Goal: Task Accomplishment & Management: Manage account settings

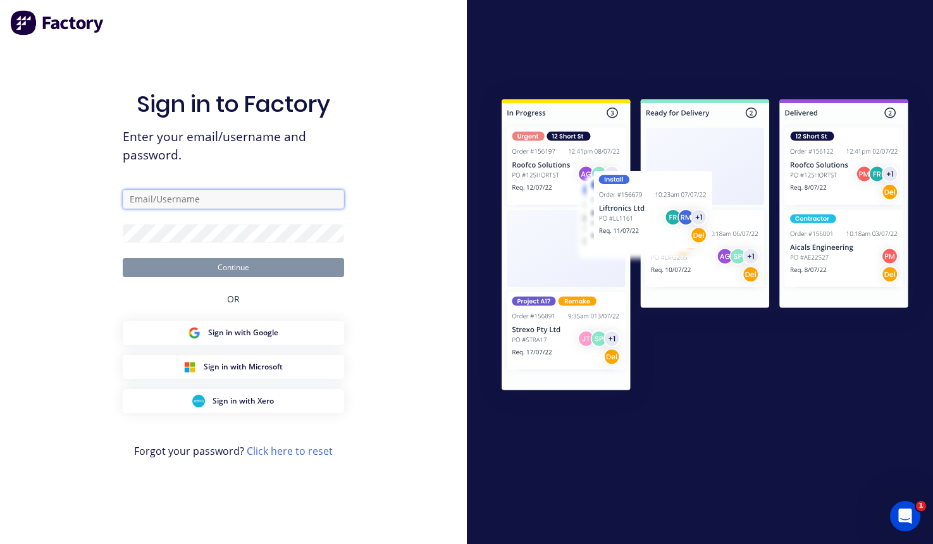
type input "[PERSON_NAME][EMAIL_ADDRESS][DOMAIN_NAME]"
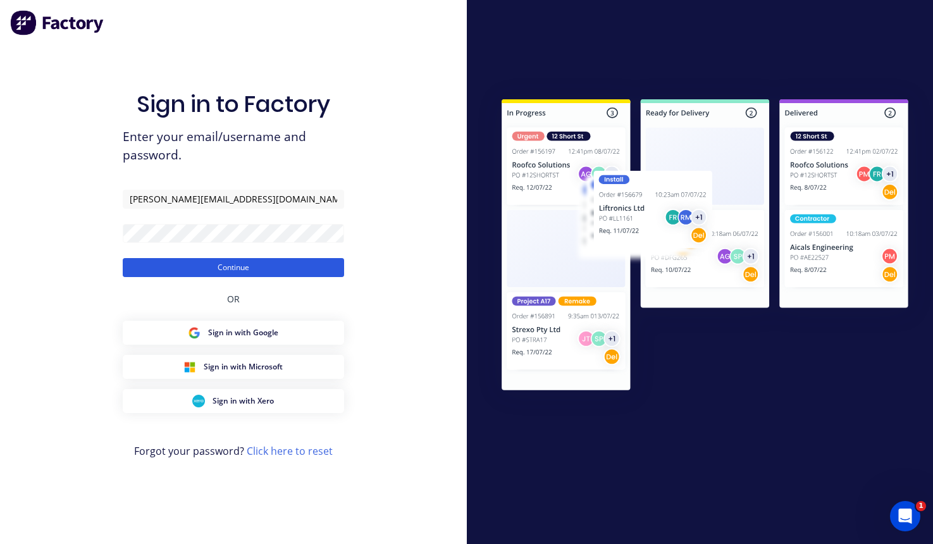
click at [186, 266] on button "Continue" at bounding box center [233, 267] width 221 height 19
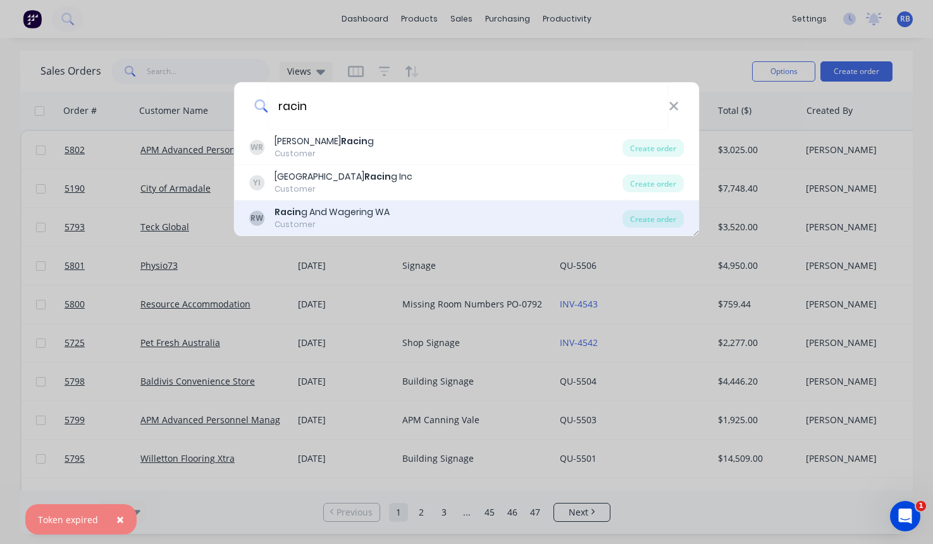
click at [290, 213] on b "Racin" at bounding box center [287, 212] width 27 height 13
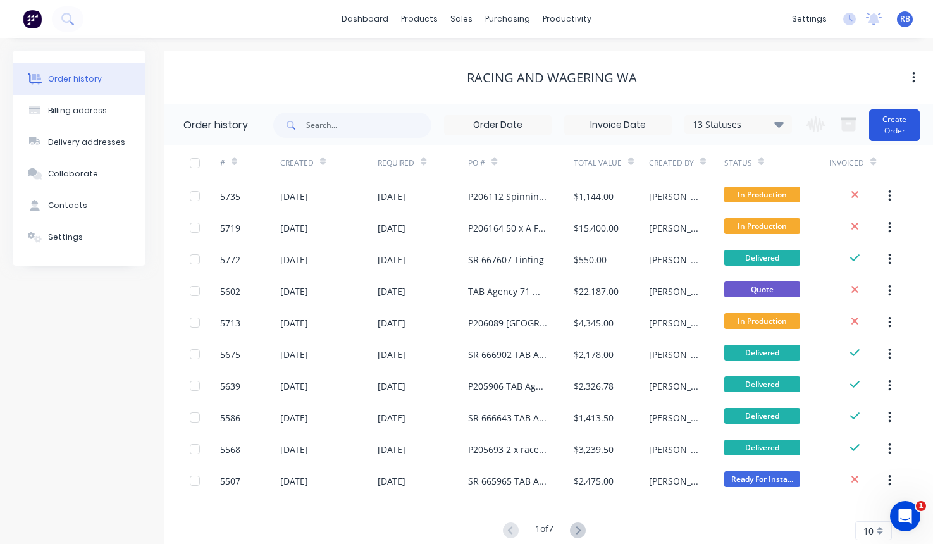
click at [910, 124] on button "Create Order" at bounding box center [894, 125] width 51 height 32
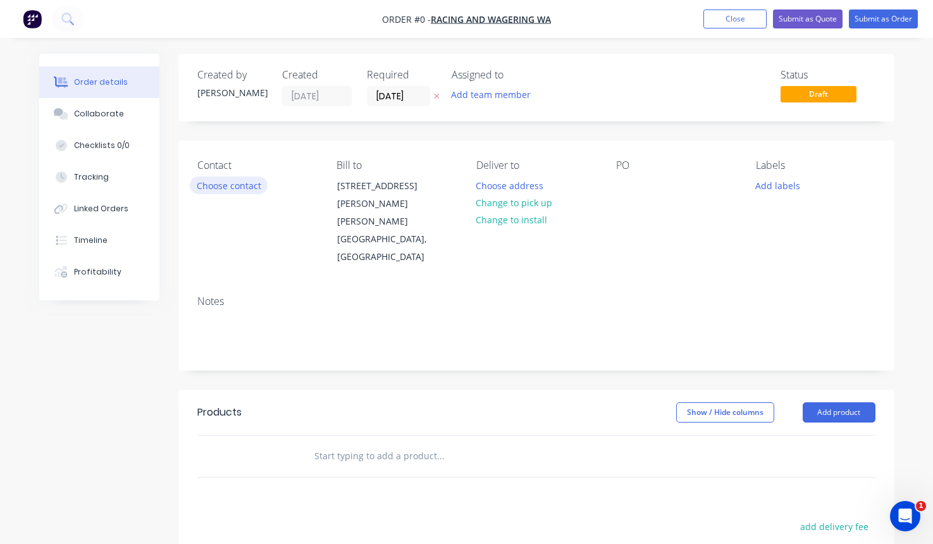
click at [241, 180] on button "Choose contact" at bounding box center [229, 184] width 78 height 17
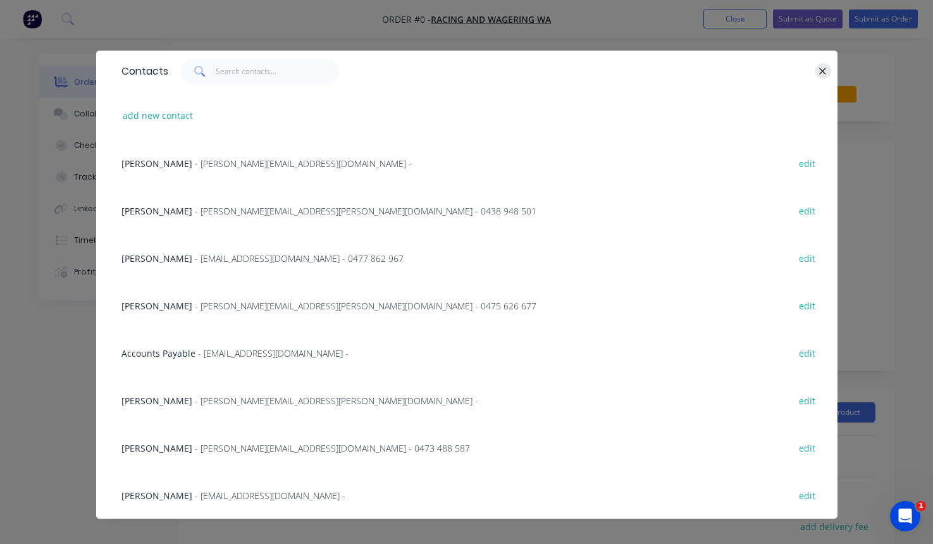
click at [820, 72] on icon "button" at bounding box center [822, 71] width 8 height 11
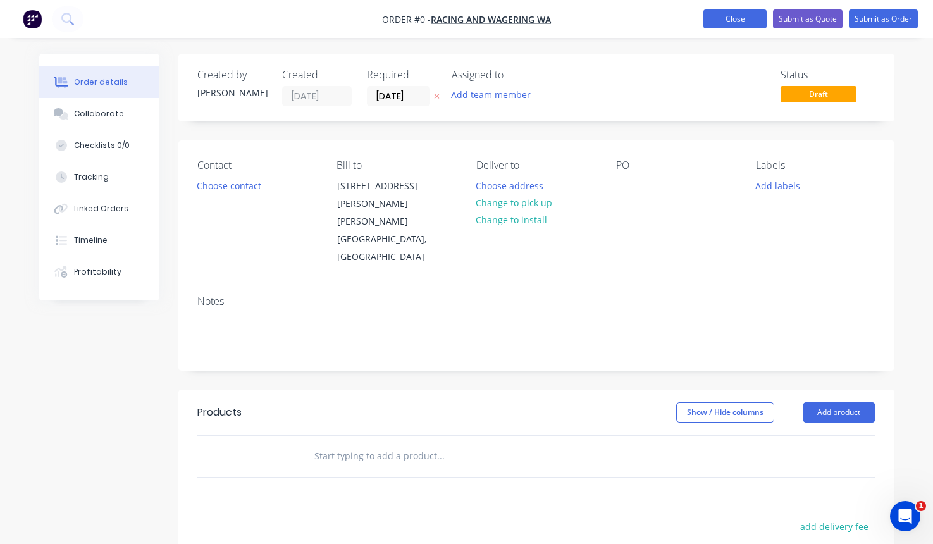
click at [732, 25] on button "Close" at bounding box center [734, 18] width 63 height 19
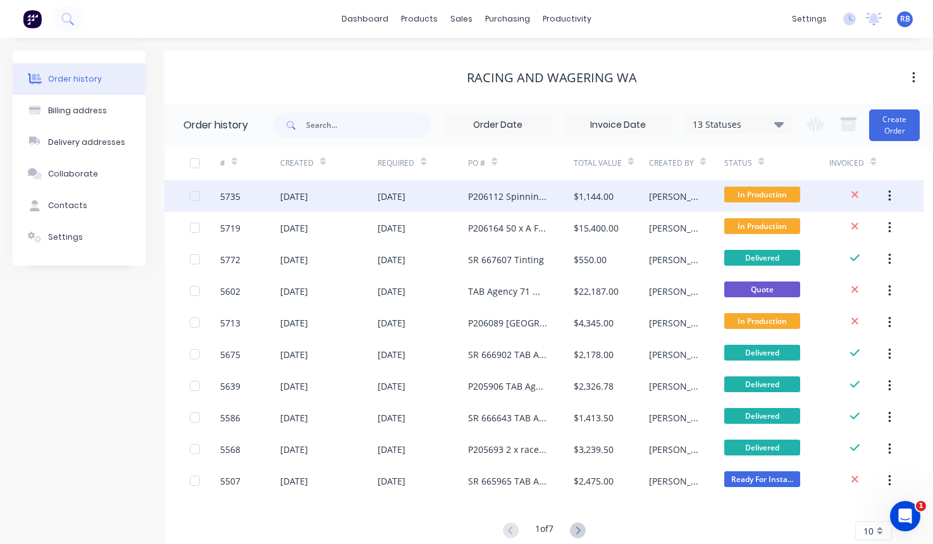
click at [499, 195] on div "P206112 Spinning Wheel" at bounding box center [508, 196] width 80 height 13
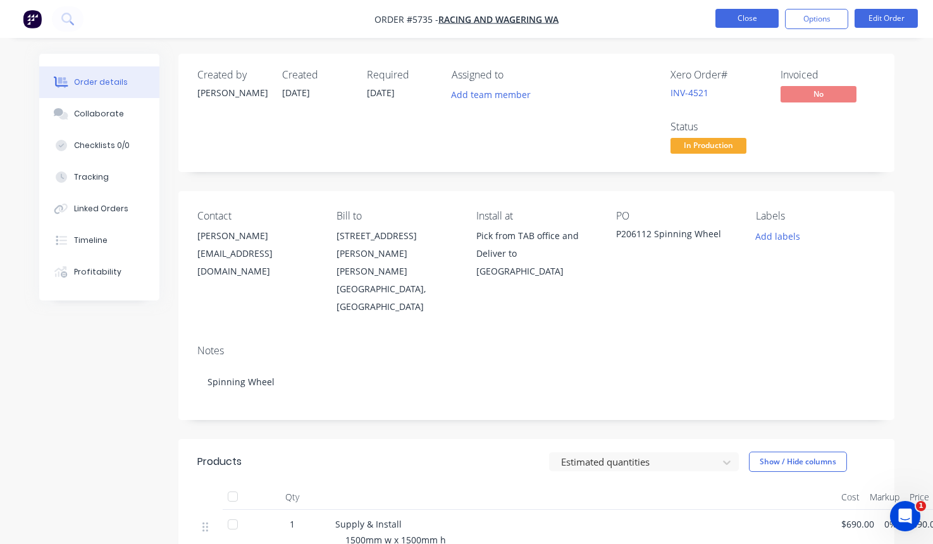
click at [746, 22] on button "Close" at bounding box center [746, 18] width 63 height 19
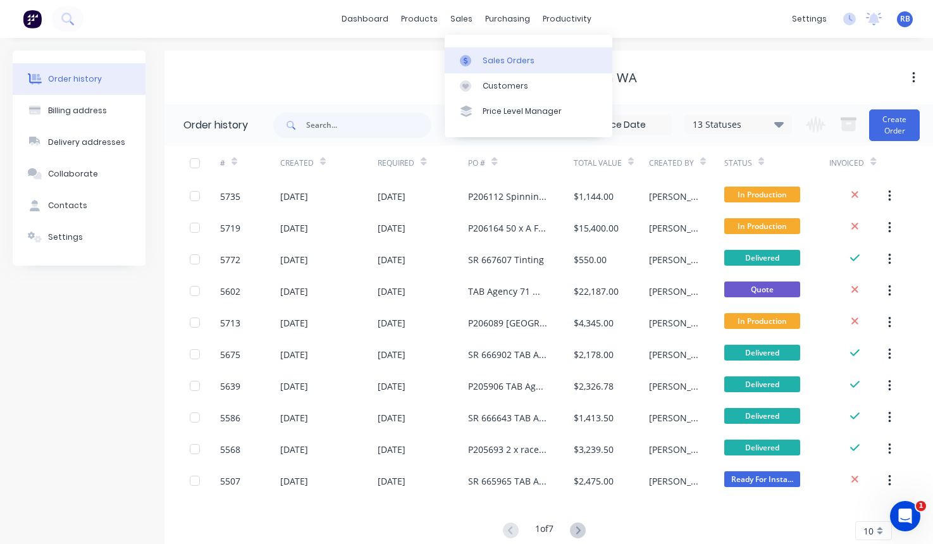
click at [479, 64] on link "Sales Orders" at bounding box center [529, 59] width 168 height 25
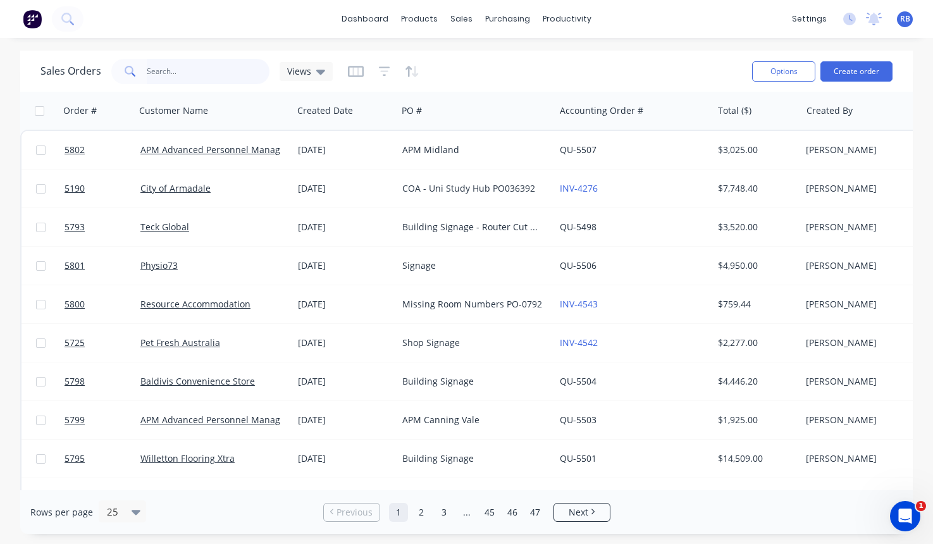
click at [179, 68] on input "text" at bounding box center [208, 71] width 123 height 25
type input "physio"
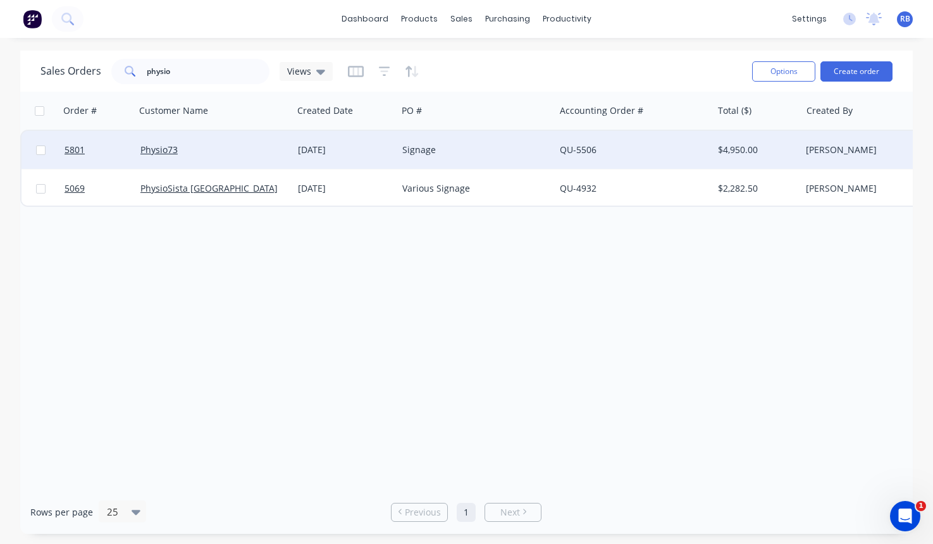
click at [487, 153] on div "Signage" at bounding box center [472, 150] width 140 height 13
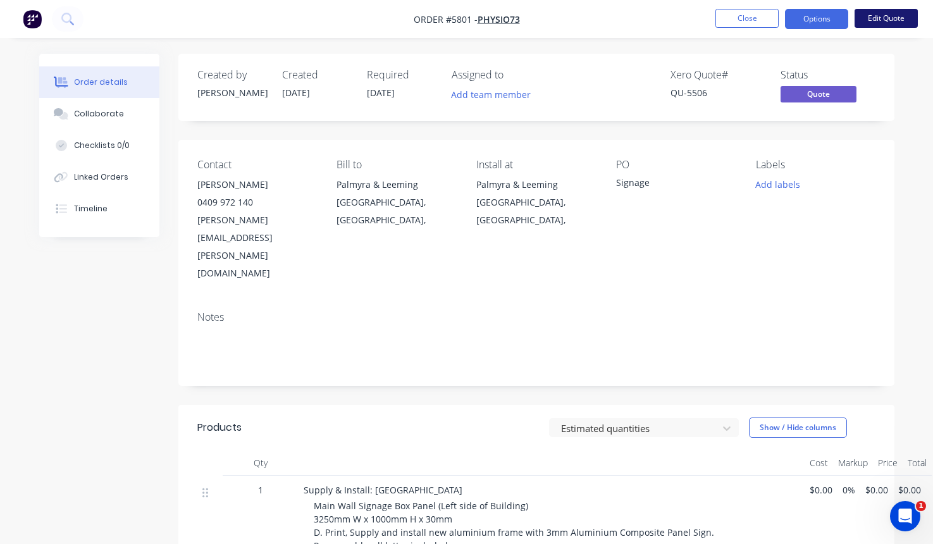
click at [882, 13] on button "Edit Quote" at bounding box center [885, 18] width 63 height 19
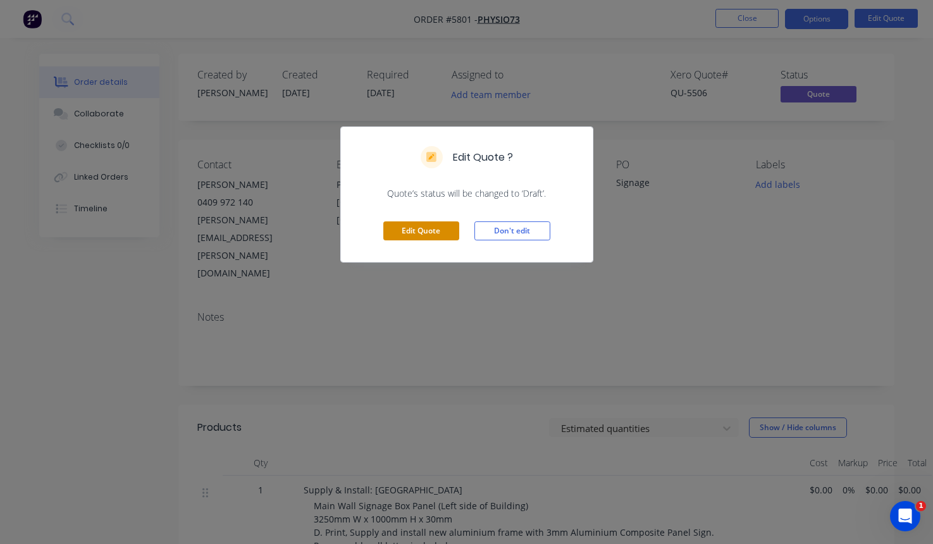
click at [412, 230] on button "Edit Quote" at bounding box center [421, 230] width 76 height 19
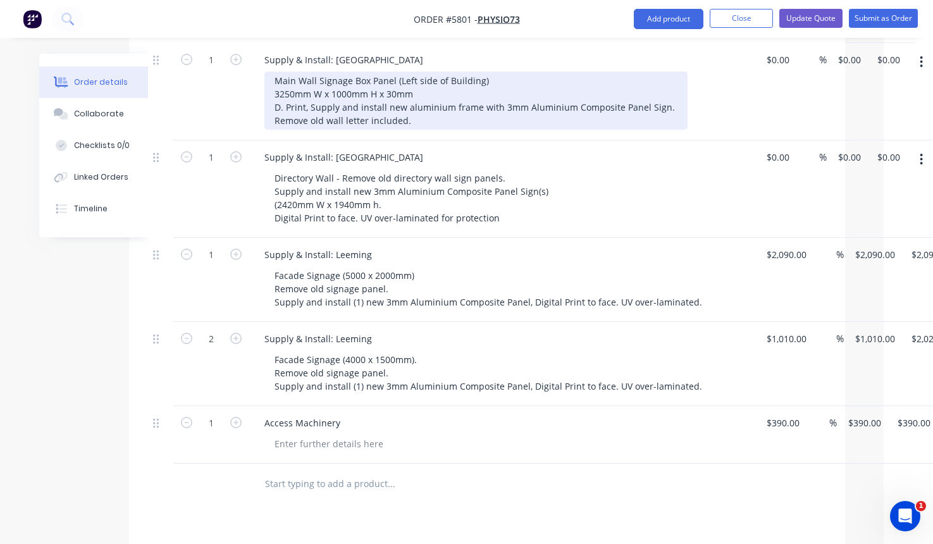
scroll to position [436, 49]
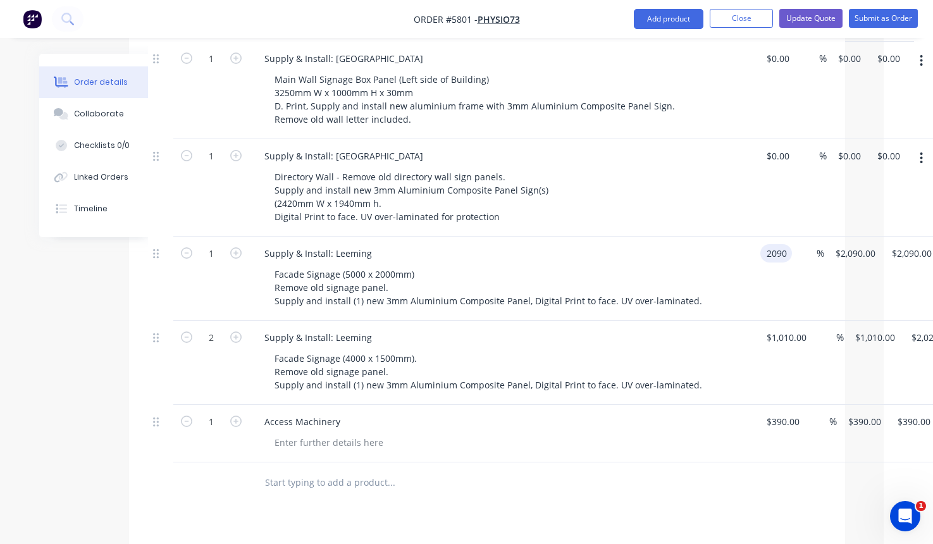
click at [785, 244] on input "2090" at bounding box center [778, 253] width 27 height 18
type input "$2,190.00"
click at [737, 328] on div "Supply & Install: Leeming" at bounding box center [502, 337] width 496 height 18
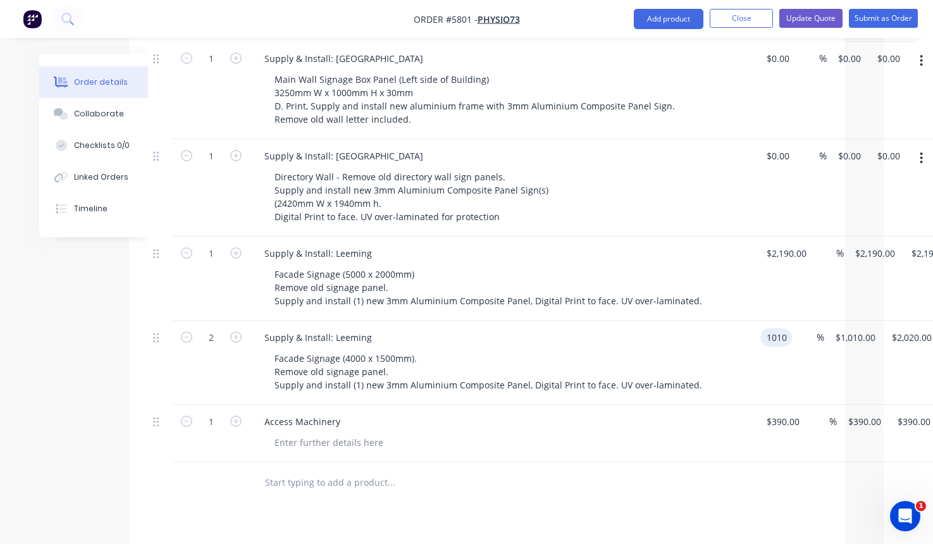
click at [785, 328] on input "1010" at bounding box center [778, 337] width 27 height 18
type input "$1,070.00"
type input "$2,140.00"
click at [712, 412] on div "Access Machinery" at bounding box center [502, 421] width 496 height 18
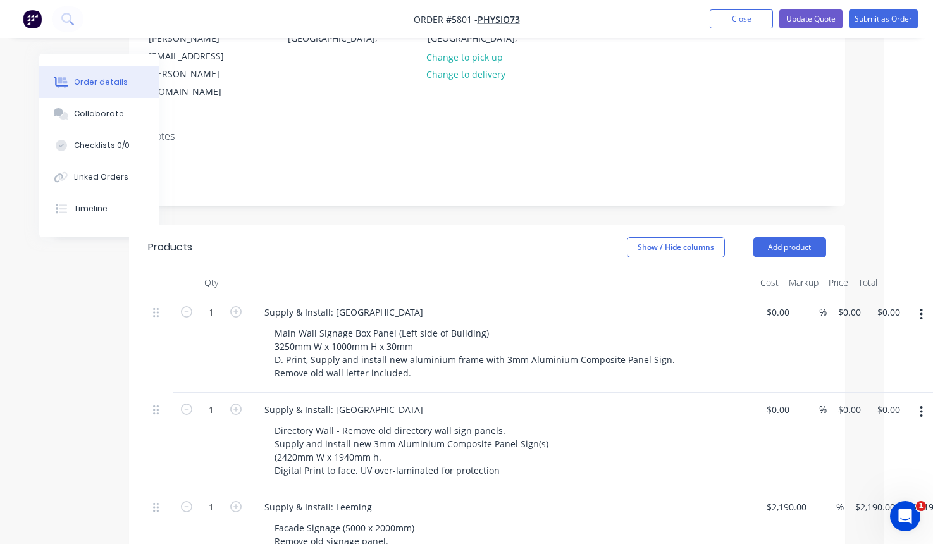
scroll to position [190, 49]
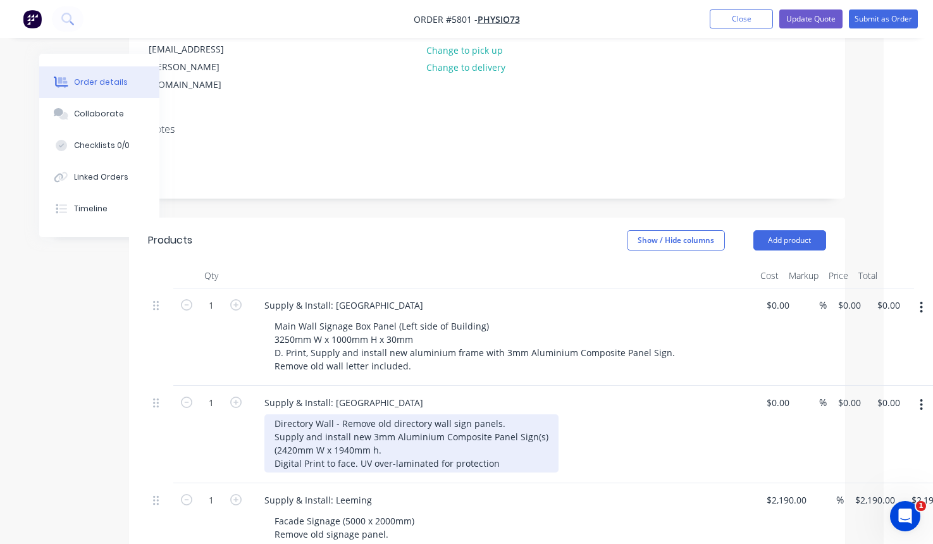
click at [424, 414] on div "Directory Wall - Remove old directory wall sign panels. Supply and install new …" at bounding box center [411, 443] width 294 height 58
click at [278, 414] on div "Directory Wall - Remove old directory wall sign panels. Supply and install new …" at bounding box center [411, 443] width 294 height 58
click at [508, 414] on div "Directory Wall - Remove old directory wall sign panels. Supply and install new …" at bounding box center [411, 443] width 294 height 58
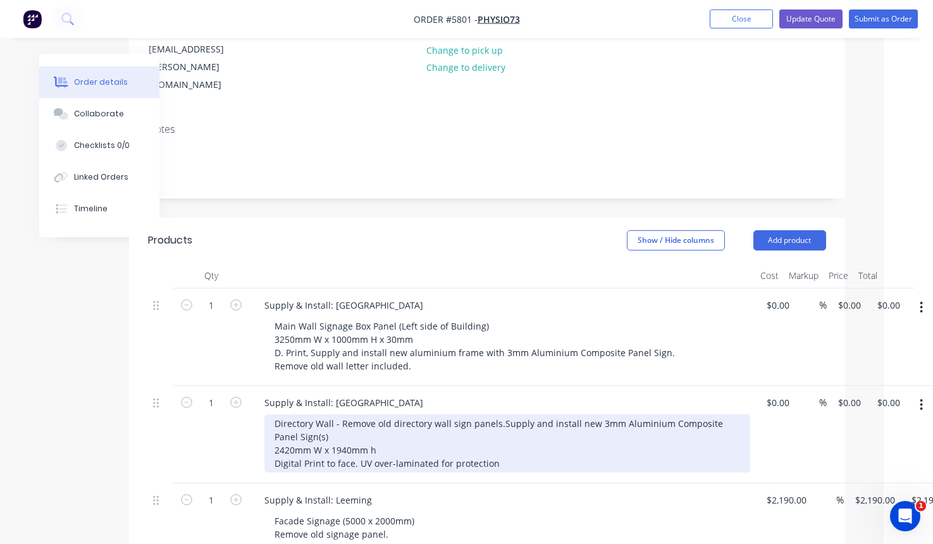
click at [515, 414] on div "Directory Wall - Remove old directory wall sign panels. Supply and install new …" at bounding box center [507, 443] width 486 height 58
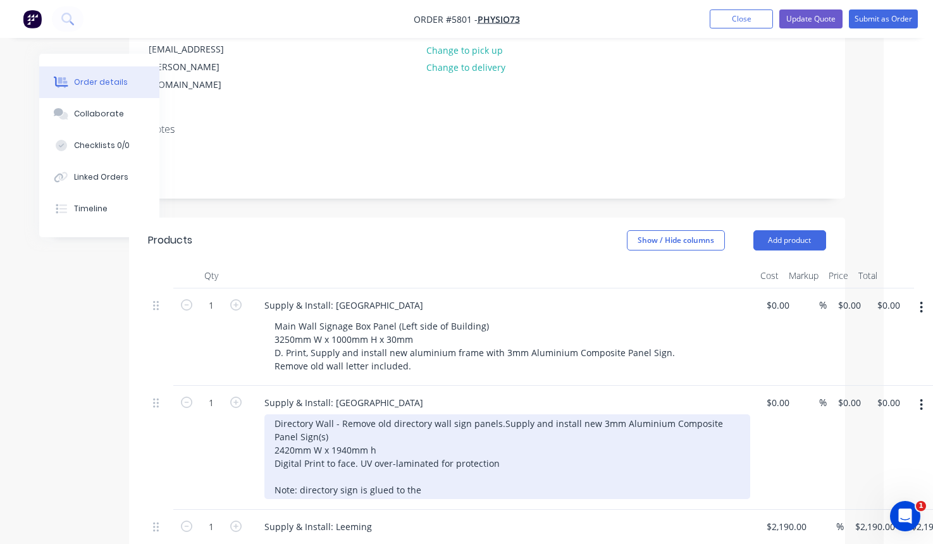
drag, startPoint x: 425, startPoint y: 438, endPoint x: 299, endPoint y: 437, distance: 126.5
click at [299, 437] on div "Directory Wall - Remove old directory wall sign panels. Supply and install new …" at bounding box center [507, 456] width 486 height 85
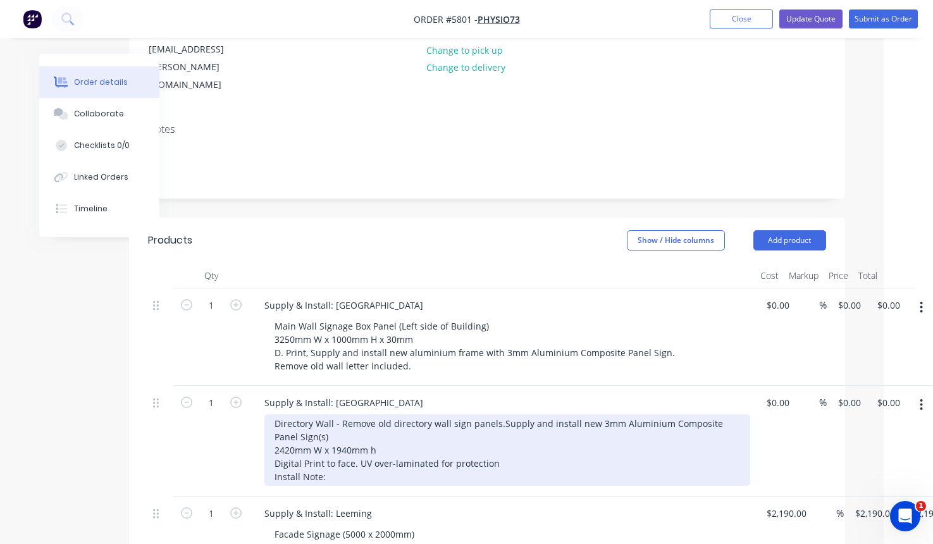
click at [515, 414] on div "Directory Wall - Remove old directory wall sign panels. Supply and install new …" at bounding box center [507, 449] width 486 height 71
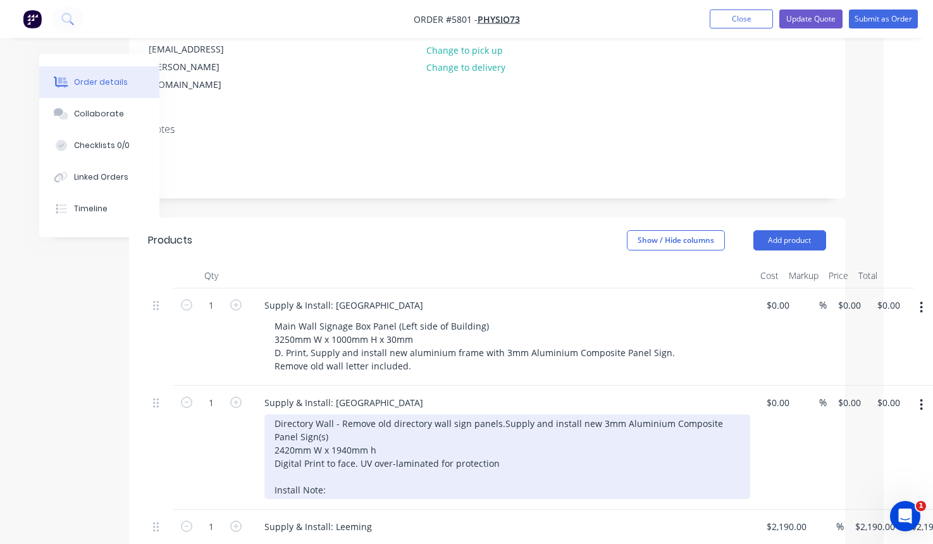
click at [426, 433] on div "Directory Wall - Remove old directory wall sign panels. Supply and install new …" at bounding box center [507, 456] width 486 height 85
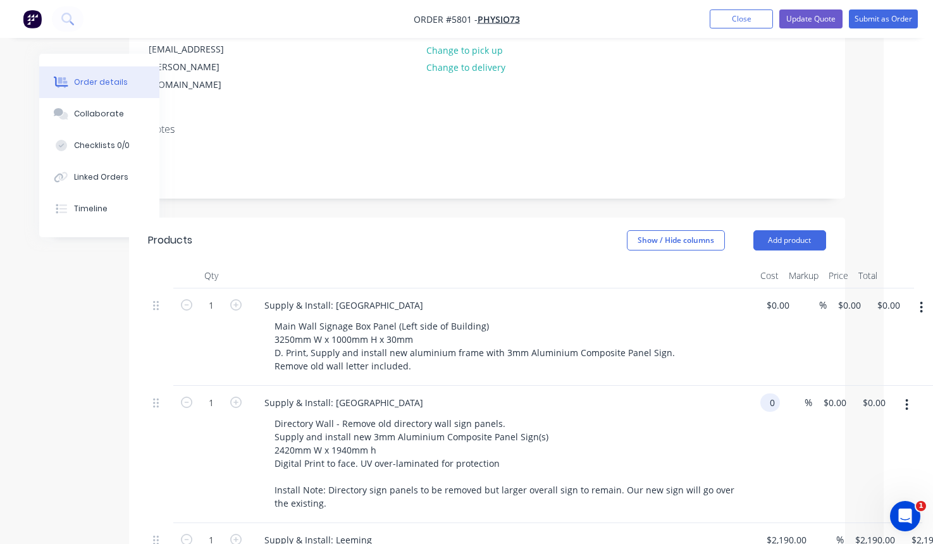
click at [785, 386] on div "1 Supply & Install: Palmyra Directory Wall - Remove old directory wall sign pan…" at bounding box center [487, 454] width 678 height 137
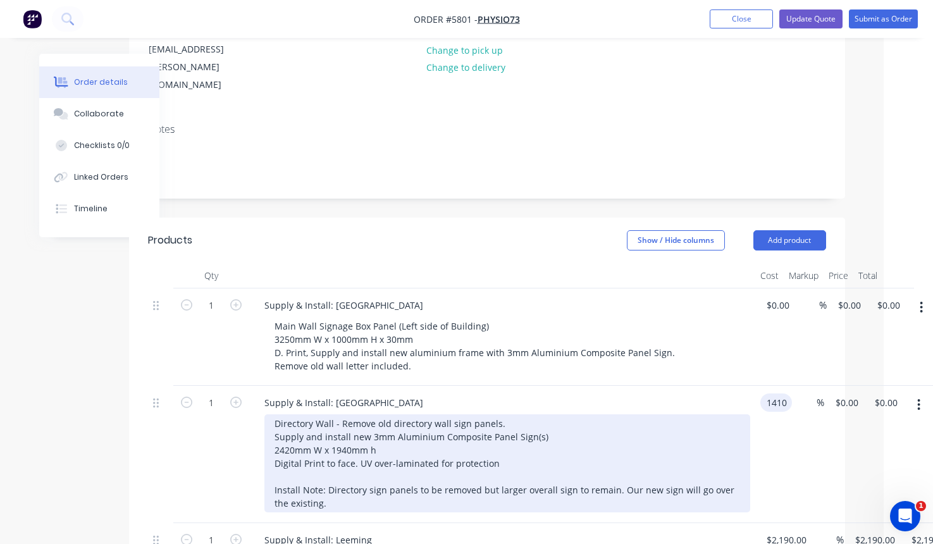
type input "$1,410.00"
click at [352, 452] on div "Directory Wall - Remove old directory wall sign panels. Supply and install new …" at bounding box center [507, 463] width 486 height 98
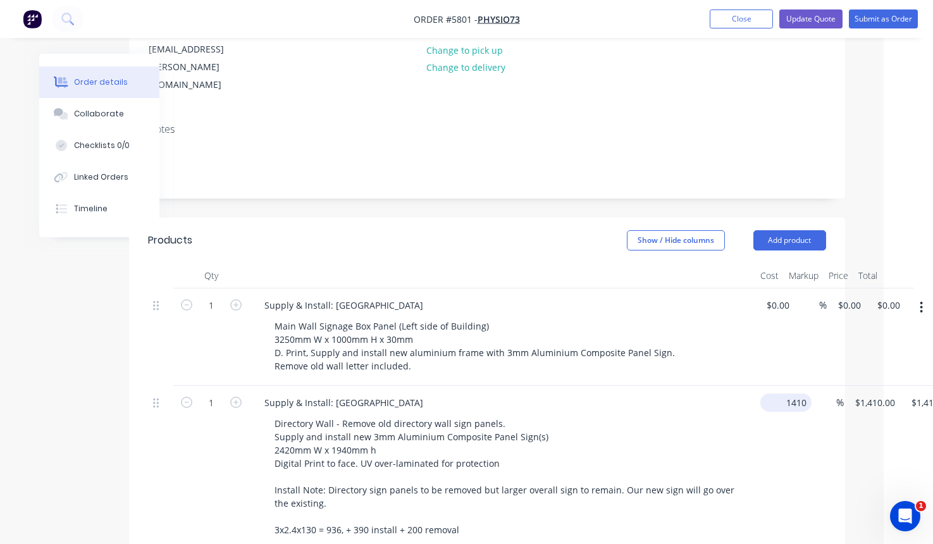
click at [789, 393] on input "1410" at bounding box center [788, 402] width 46 height 18
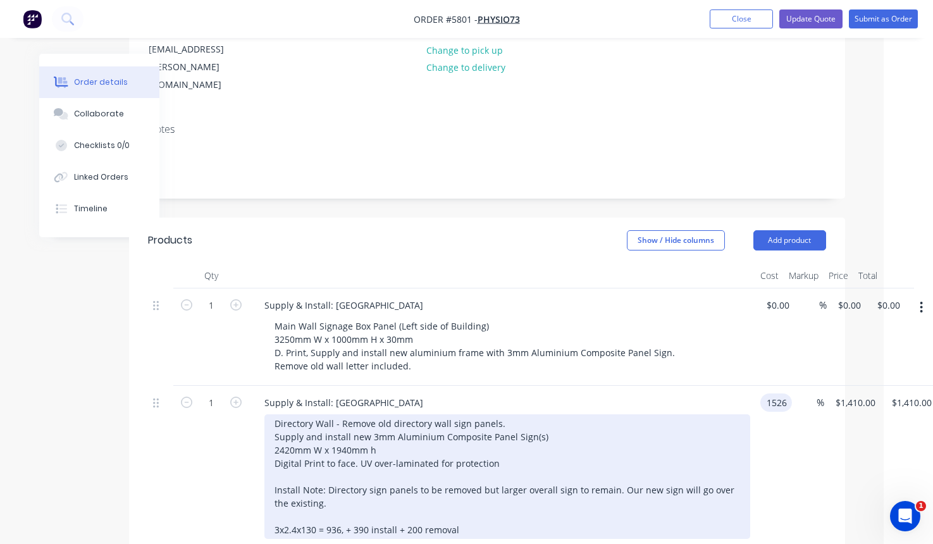
type input "$1,526.00"
click at [684, 414] on div "Directory Wall - Remove old directory wall sign panels. Supply and install new …" at bounding box center [507, 476] width 486 height 125
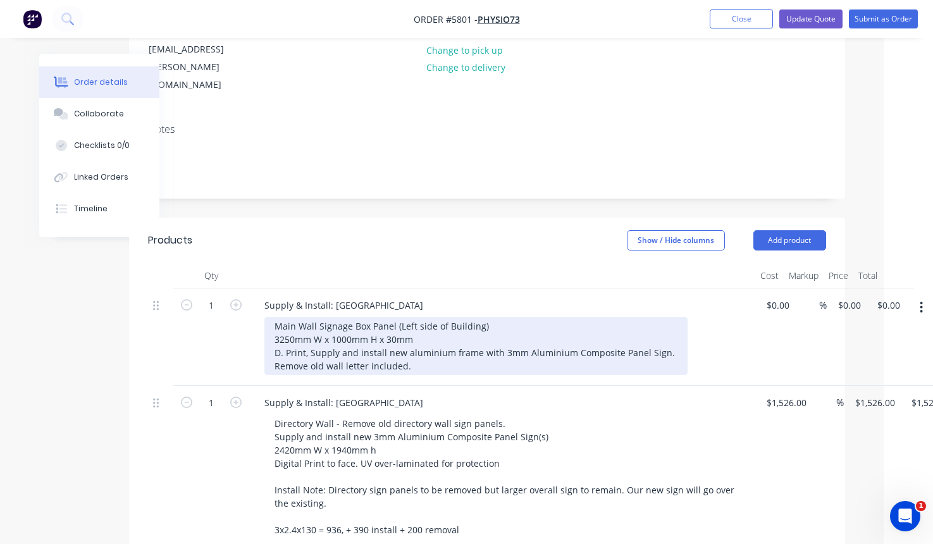
click at [387, 317] on div "Main Wall Signage Box Panel (Left side of Building) 3250mm W x 1000mm H x 30mm …" at bounding box center [475, 346] width 423 height 58
click at [411, 317] on div "Main Wall Signage Box Panel (Left side of Building) 3250mm W x 1000mm H x 30mm …" at bounding box center [475, 346] width 423 height 58
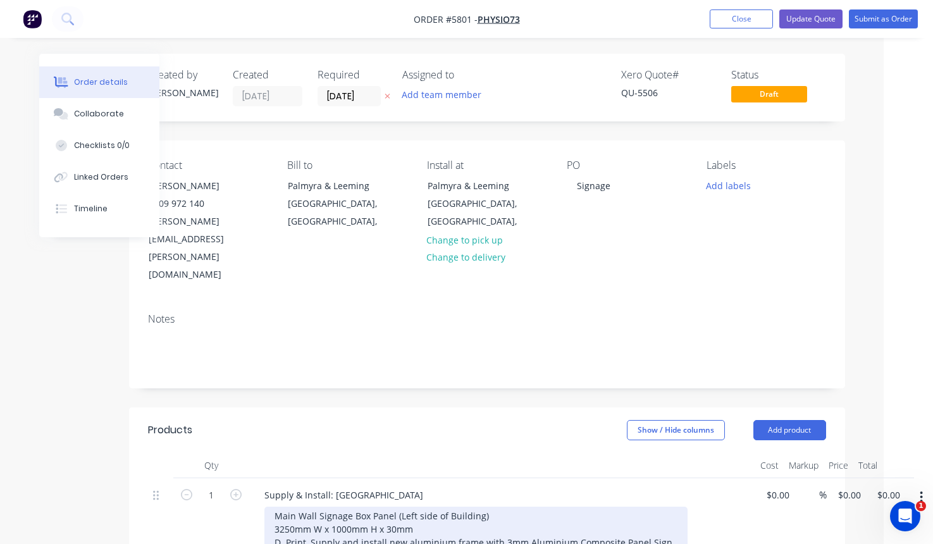
scroll to position [0, 49]
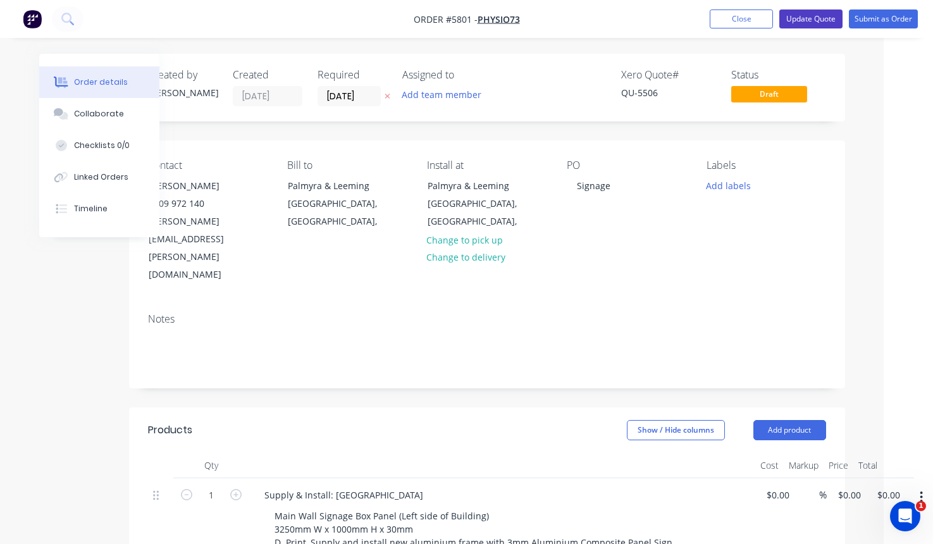
click at [801, 20] on button "Update Quote" at bounding box center [810, 18] width 63 height 19
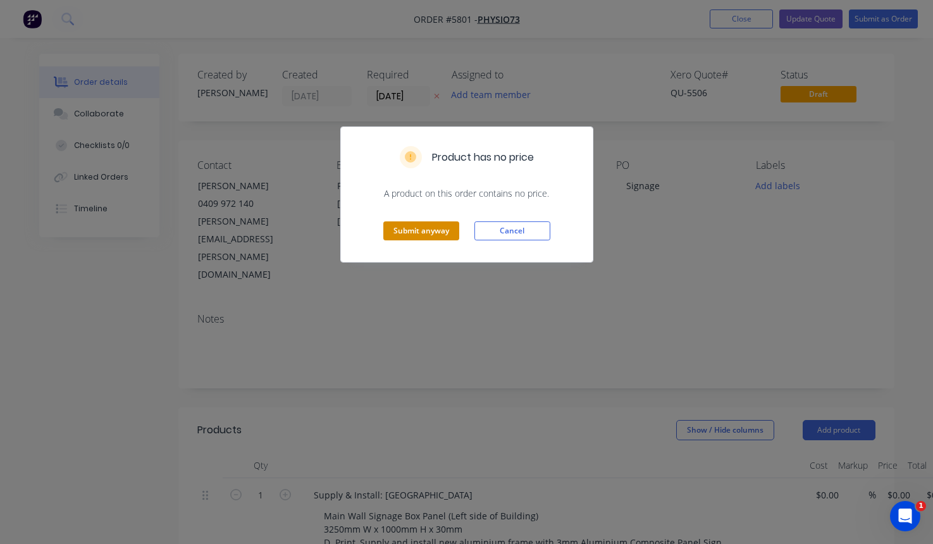
click at [404, 235] on button "Submit anyway" at bounding box center [421, 230] width 76 height 19
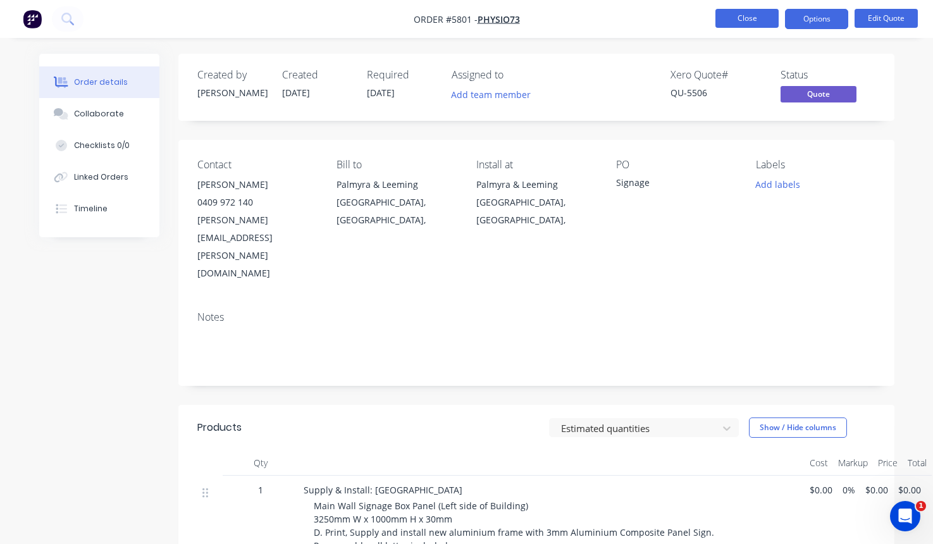
click at [749, 21] on button "Close" at bounding box center [746, 18] width 63 height 19
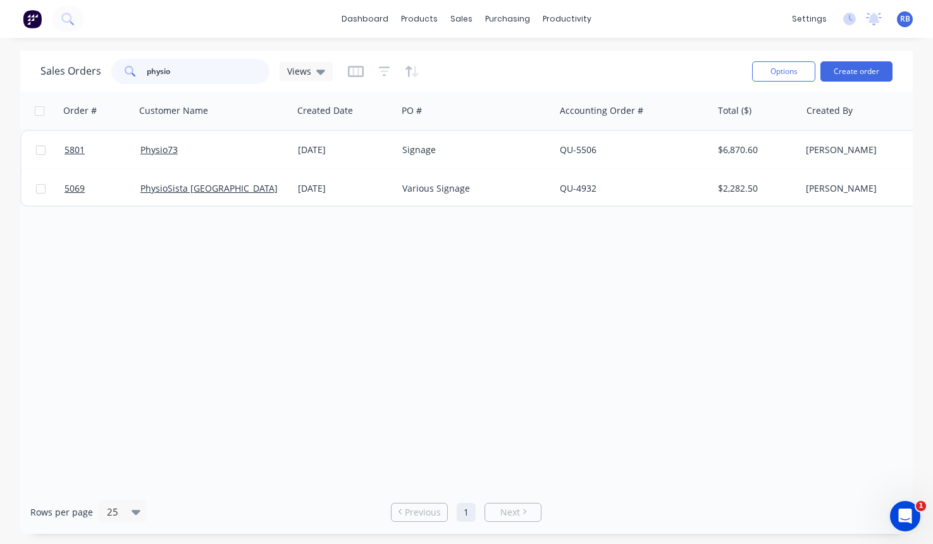
drag, startPoint x: 185, startPoint y: 71, endPoint x: 97, endPoint y: 71, distance: 87.9
click at [97, 71] on div "Sales Orders physio Views" at bounding box center [186, 71] width 292 height 25
type input "acrylic"
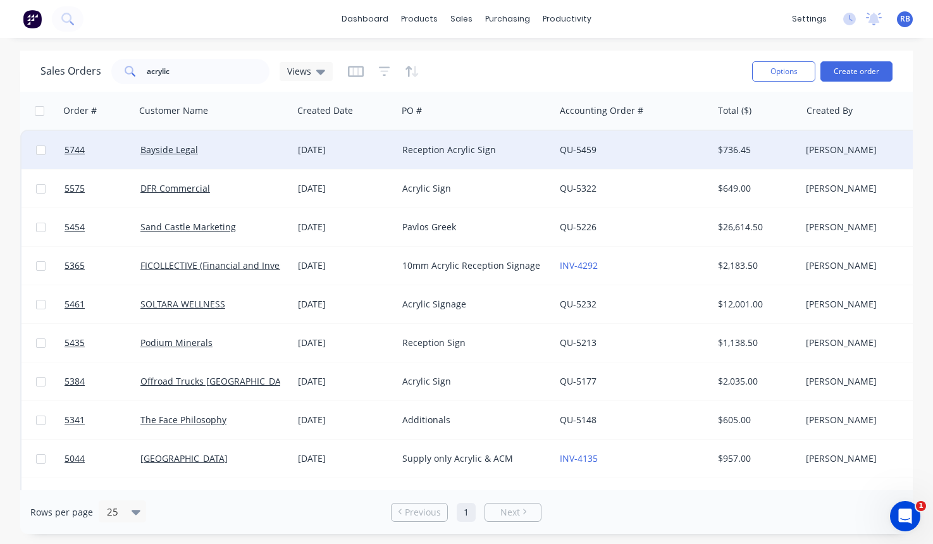
click at [483, 152] on div "Reception Acrylic Sign" at bounding box center [472, 150] width 140 height 13
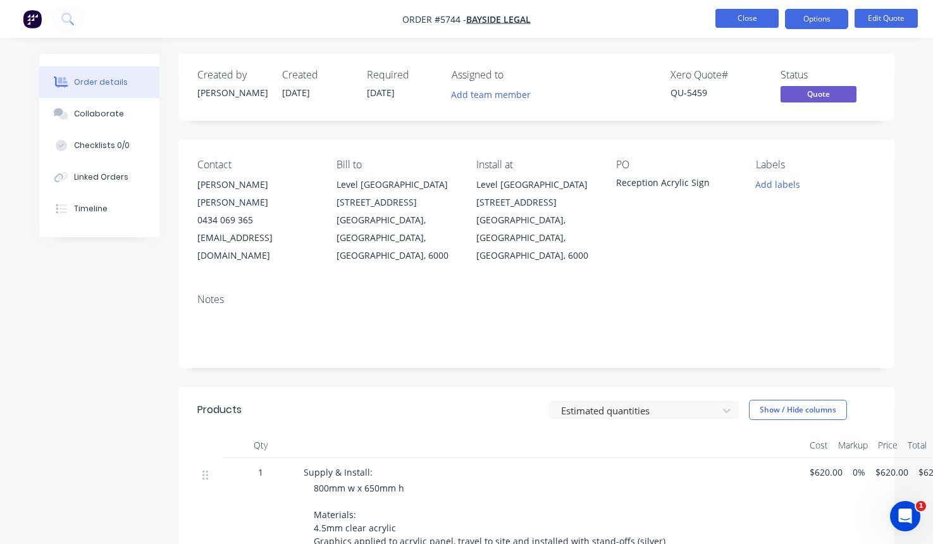
click at [741, 20] on button "Close" at bounding box center [746, 18] width 63 height 19
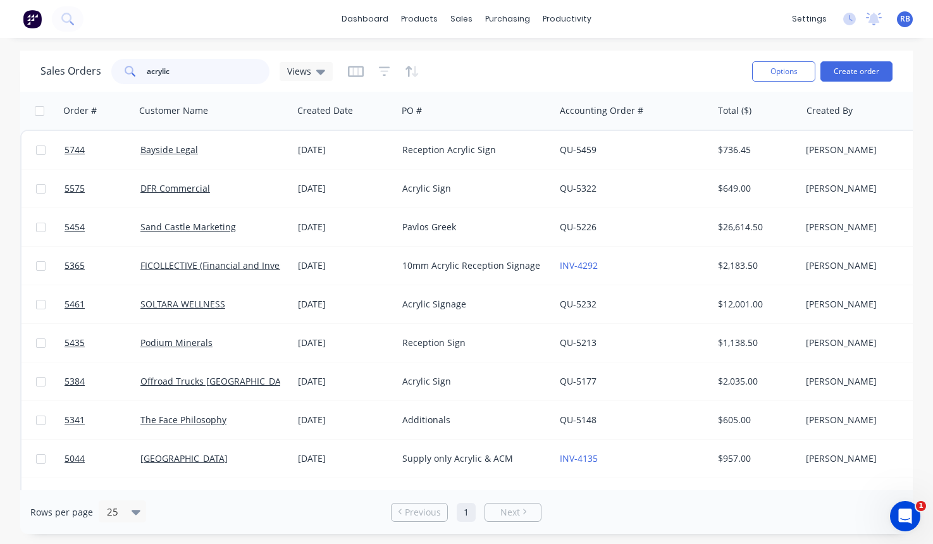
drag, startPoint x: 206, startPoint y: 73, endPoint x: 70, endPoint y: 73, distance: 136.0
click at [70, 73] on div "Sales Orders acrylic Views" at bounding box center [186, 71] width 292 height 25
type input "tatra"
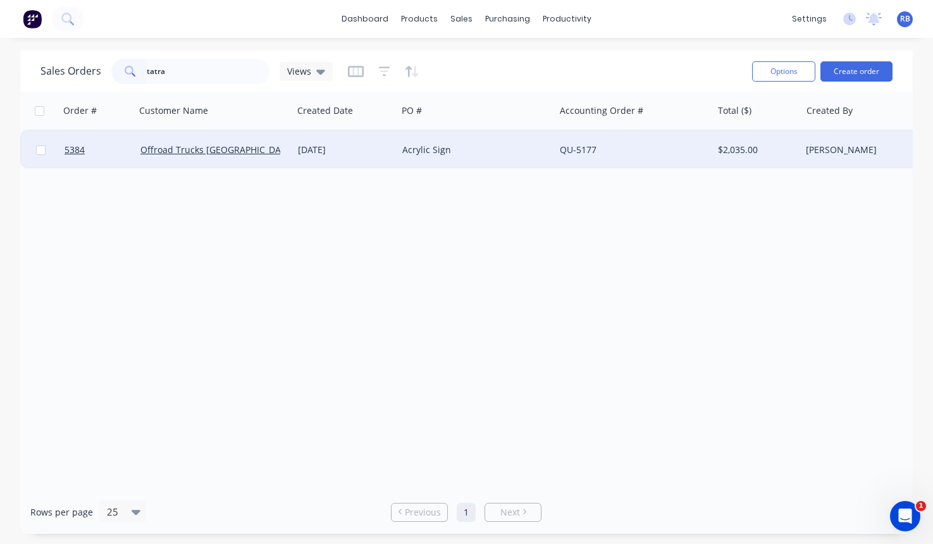
click at [491, 148] on div "Acrylic Sign" at bounding box center [472, 150] width 140 height 13
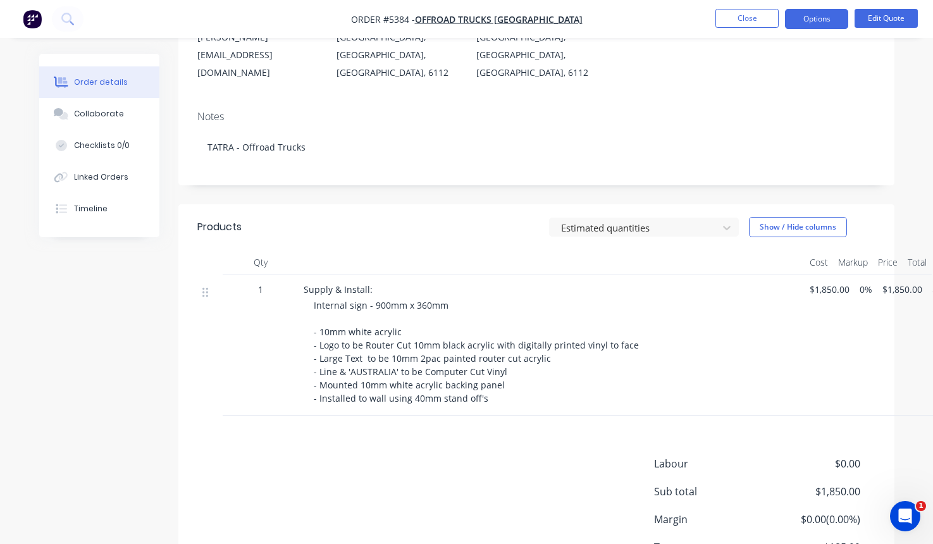
scroll to position [168, 0]
click at [760, 21] on button "Close" at bounding box center [746, 18] width 63 height 19
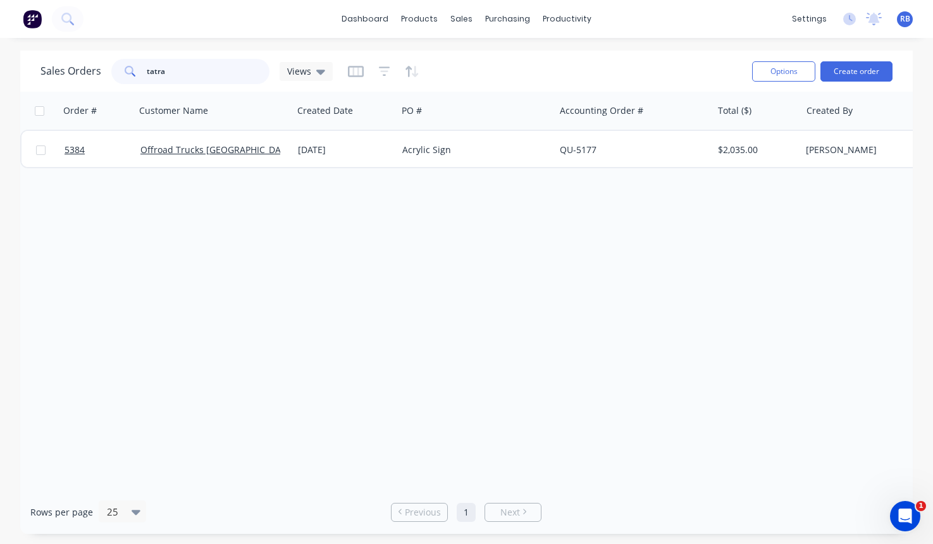
drag, startPoint x: 182, startPoint y: 75, endPoint x: 102, endPoint y: 74, distance: 80.3
click at [102, 74] on div "Sales Orders tatra Views" at bounding box center [186, 71] width 292 height 25
type input "xtra"
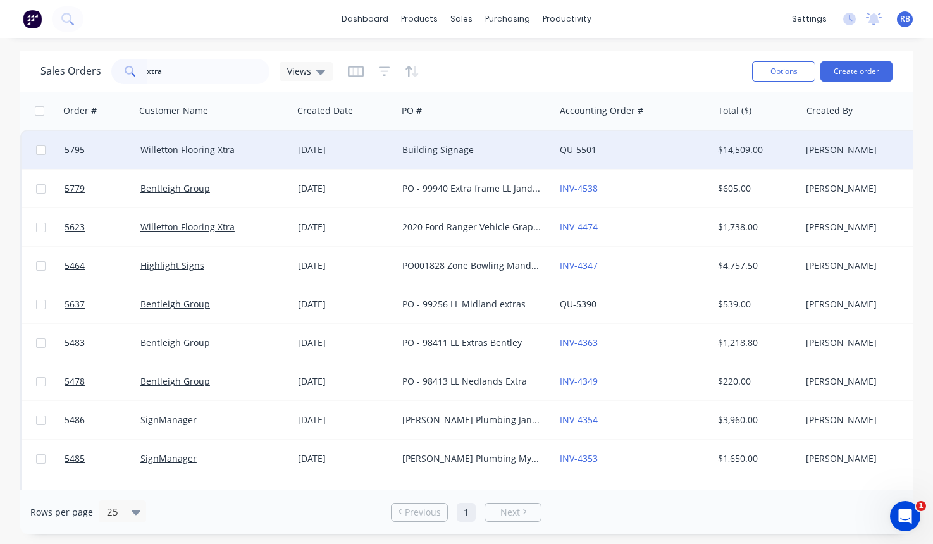
click at [247, 153] on div "Willetton Flooring Xtra" at bounding box center [210, 150] width 140 height 13
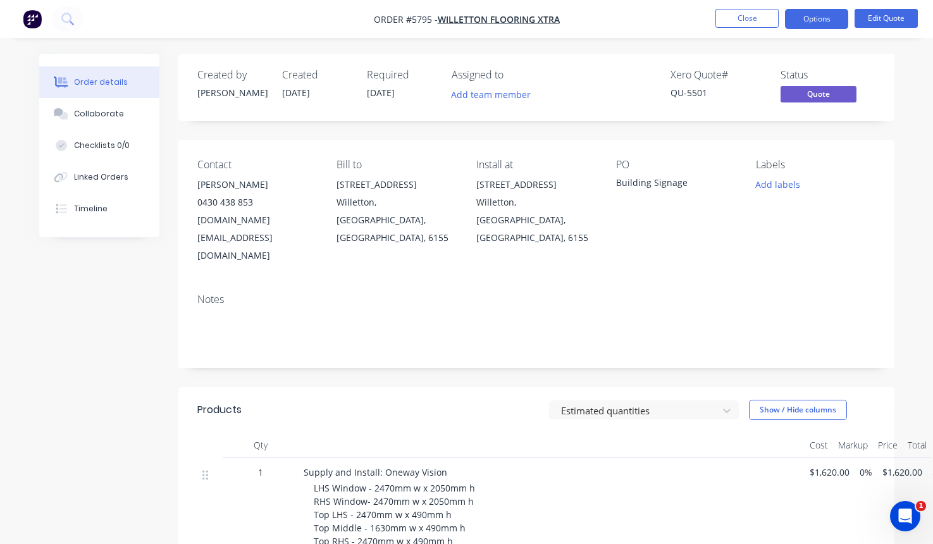
scroll to position [87, 0]
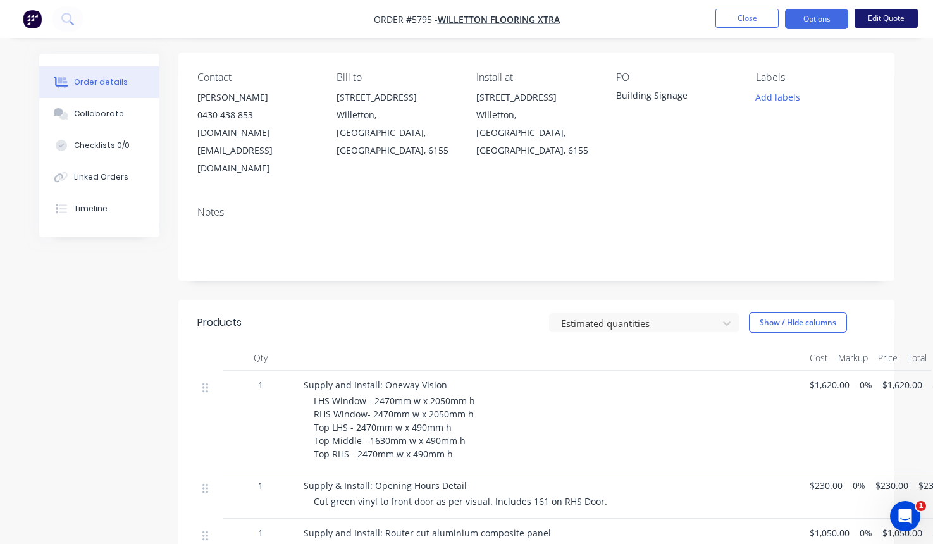
click at [887, 16] on button "Edit Quote" at bounding box center [885, 18] width 63 height 19
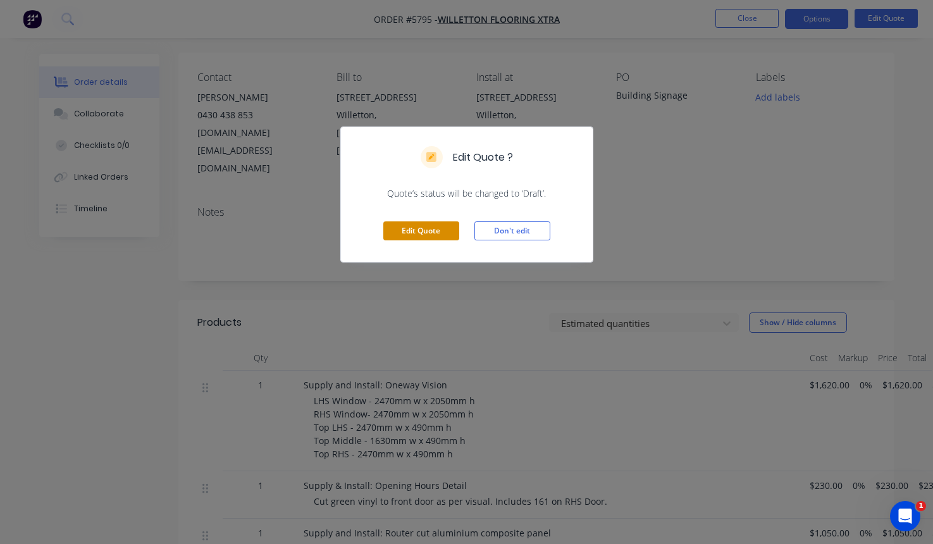
click at [420, 229] on button "Edit Quote" at bounding box center [421, 230] width 76 height 19
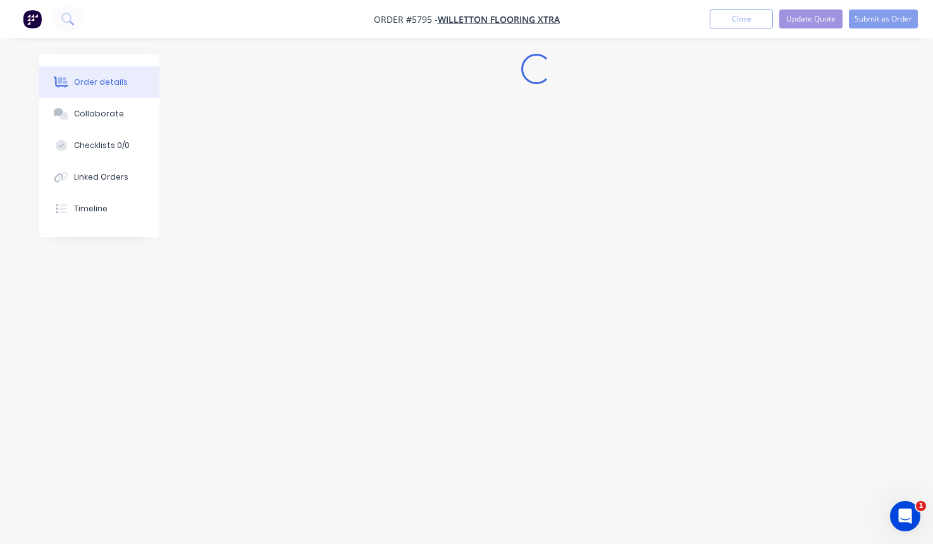
scroll to position [0, 0]
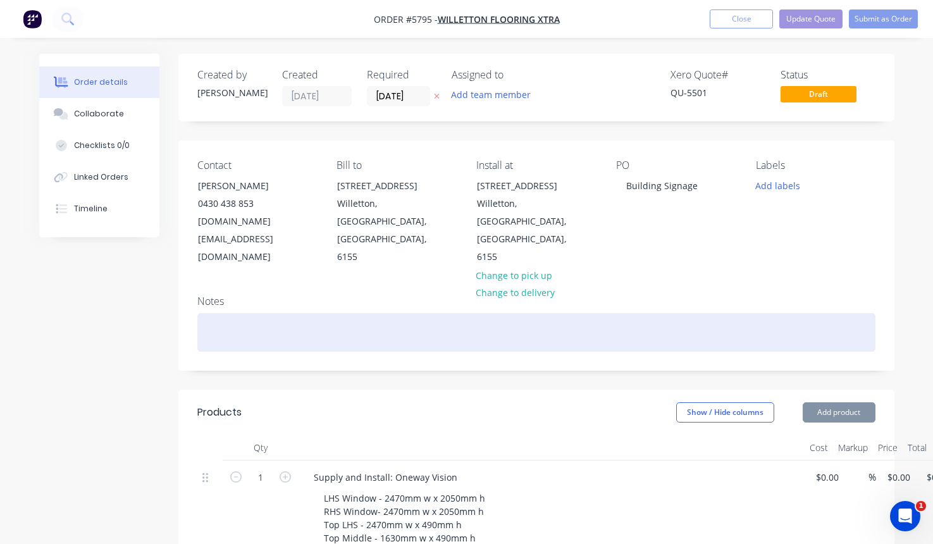
type input "$1,620.00"
type input "$230.00"
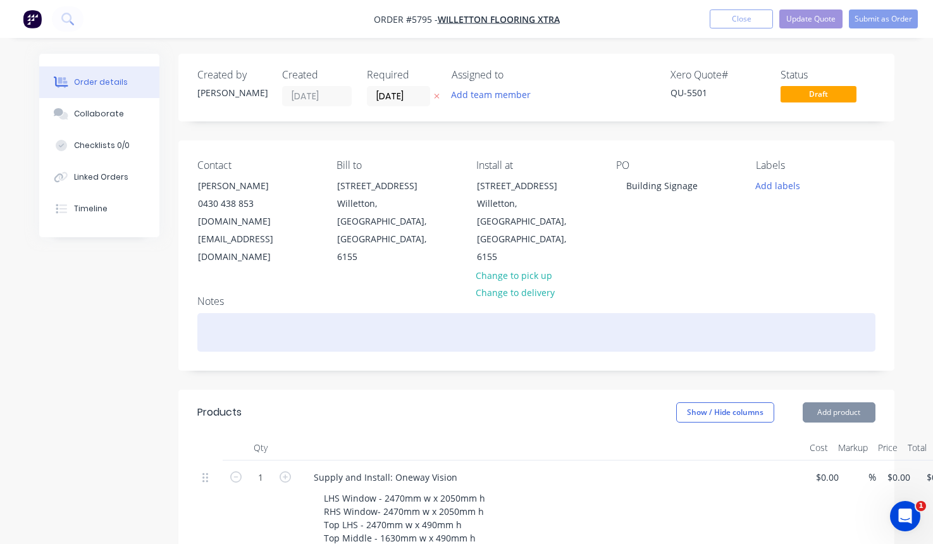
type input "$230.00"
type input "$1,050.00"
type input "$9,900.00"
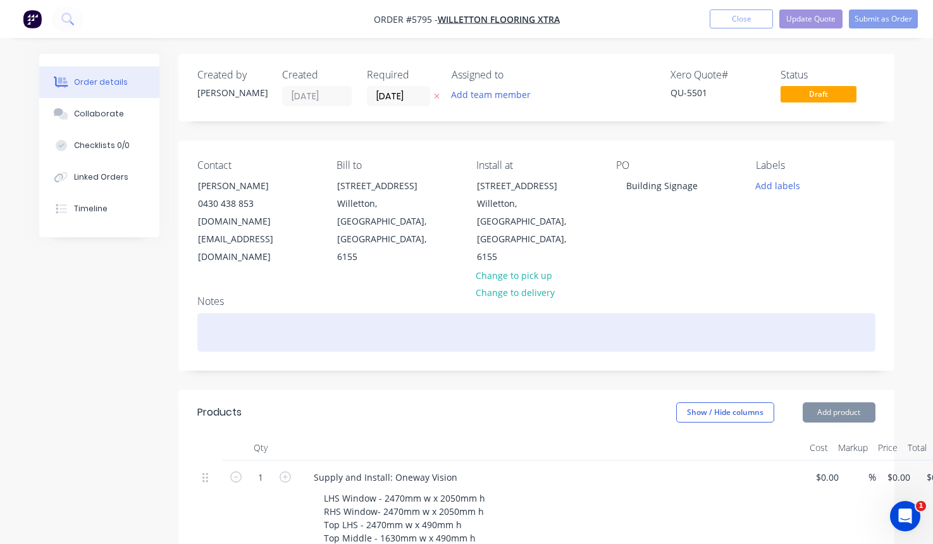
type input "$9,900.00"
type input "$390.00"
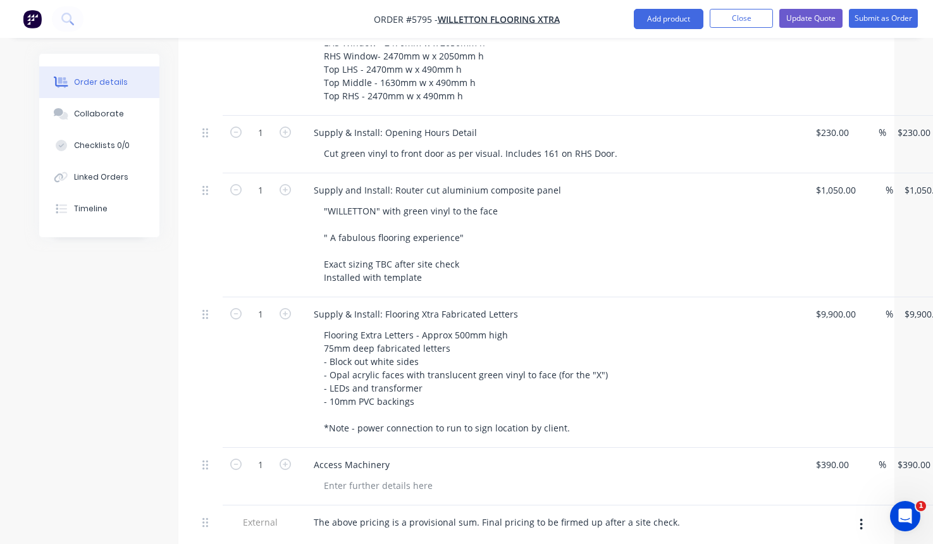
scroll to position [479, 0]
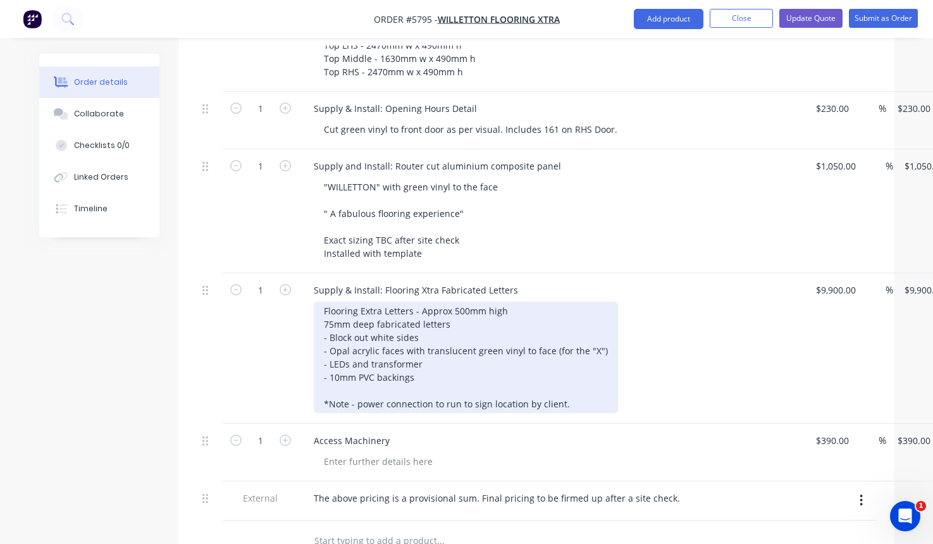
click at [578, 371] on div "Flooring Extra Letters - Approx 500mm high 75mm deep fabricated letters - Block…" at bounding box center [466, 357] width 304 height 111
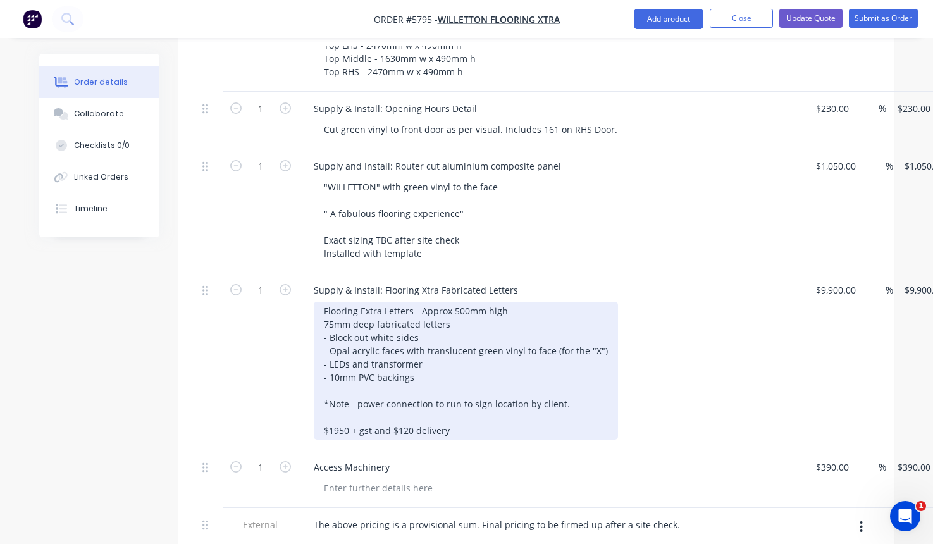
click at [322, 397] on div "Flooring Extra Letters - Approx 500mm high 75mm deep fabricated letters - Block…" at bounding box center [466, 371] width 304 height 138
click at [491, 395] on div "Flooring Extra Letters - Approx 500mm high 75mm deep fabricated letters - Block…" at bounding box center [466, 371] width 304 height 138
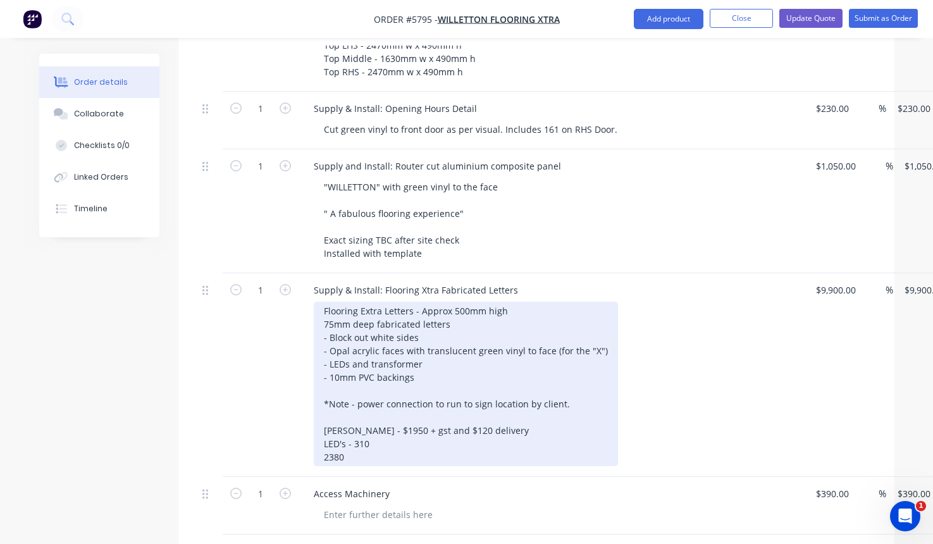
click at [571, 345] on div "Flooring Extra Letters - Approx 500mm high 75mm deep fabricated letters - Block…" at bounding box center [466, 384] width 304 height 164
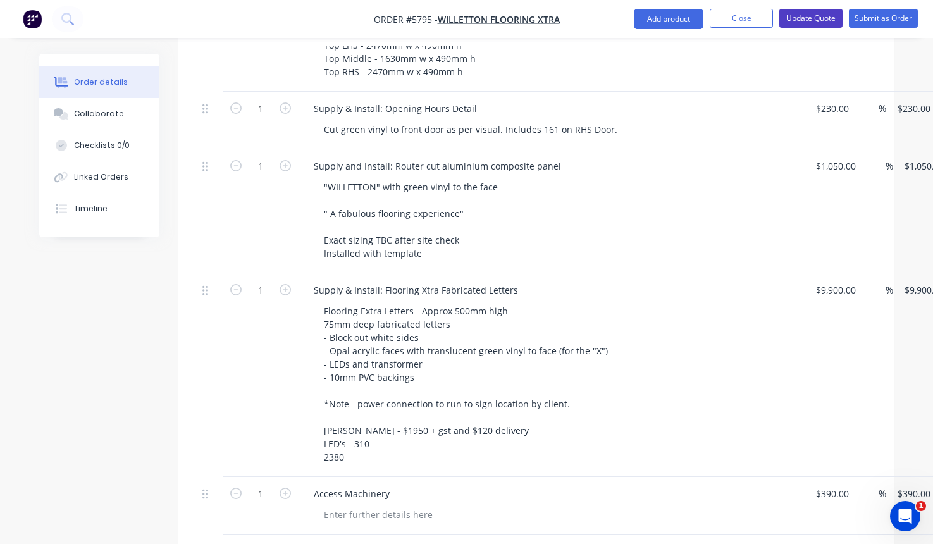
click at [801, 18] on button "Update Quote" at bounding box center [810, 18] width 63 height 19
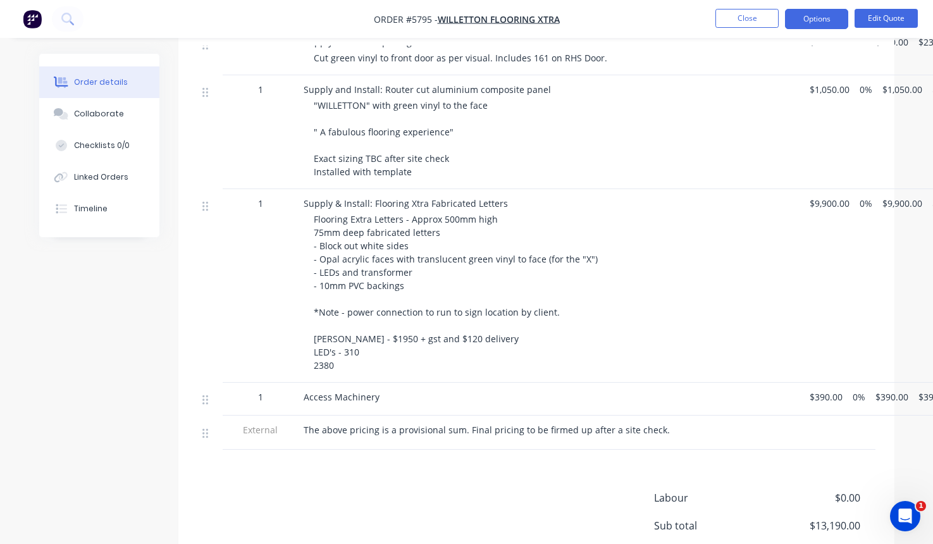
scroll to position [536, 0]
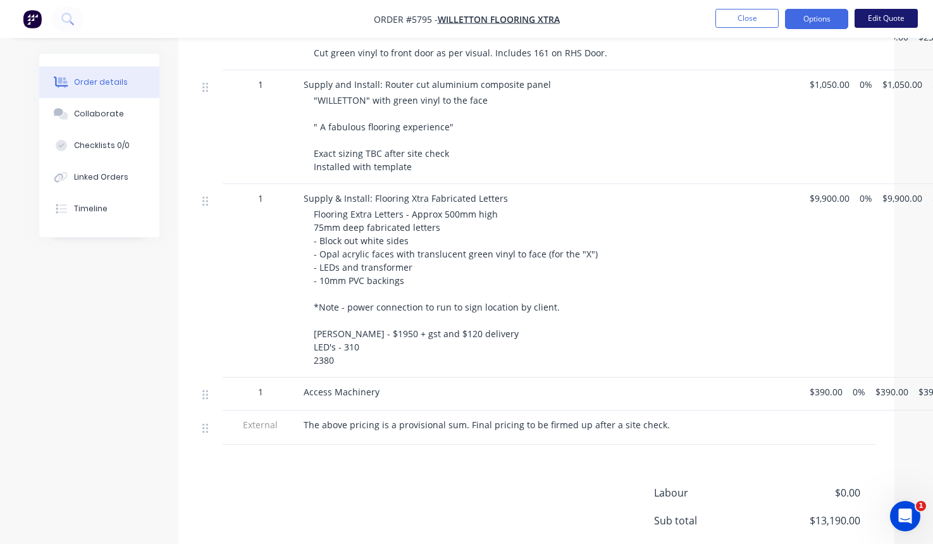
click at [883, 16] on button "Edit Quote" at bounding box center [885, 18] width 63 height 19
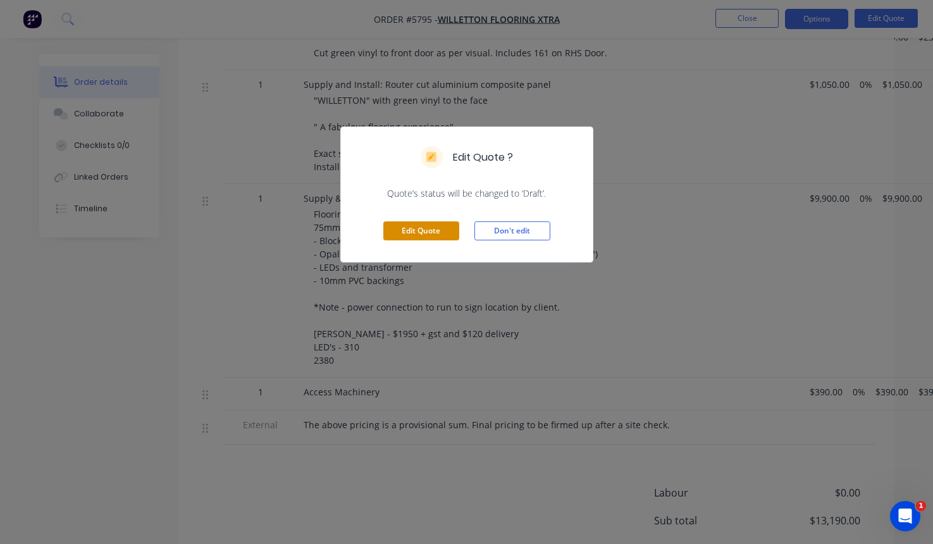
click at [405, 238] on button "Edit Quote" at bounding box center [421, 230] width 76 height 19
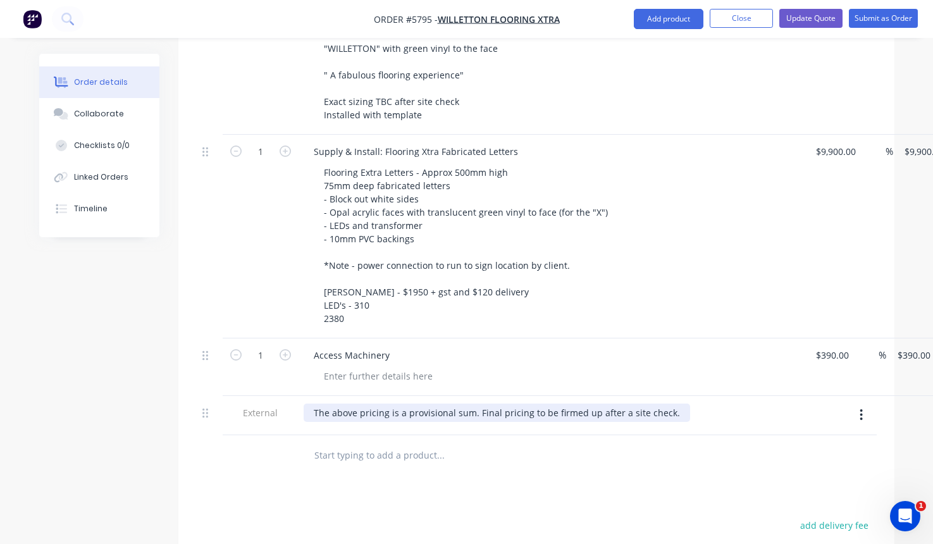
scroll to position [622, 0]
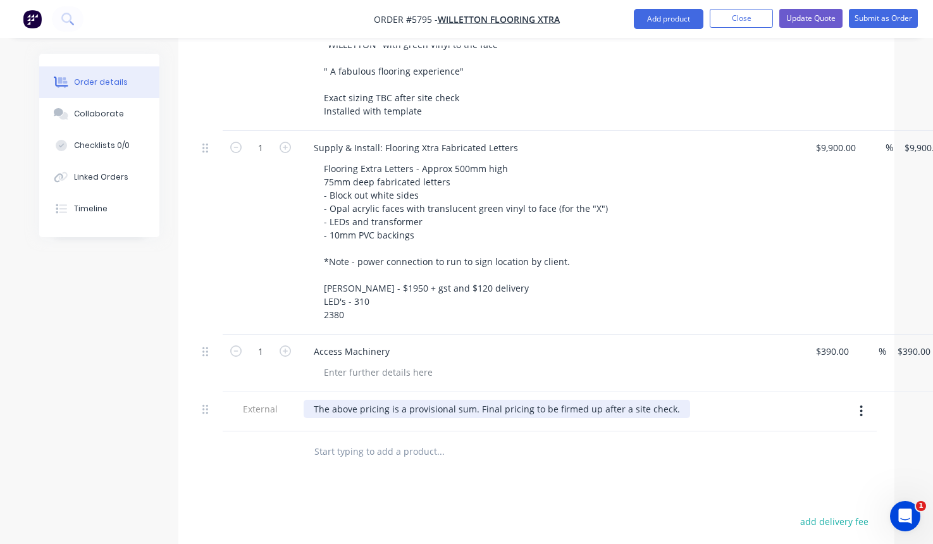
click at [393, 400] on div "The above pricing is a provisional sum. Final pricing to be firmed up after a s…" at bounding box center [497, 409] width 386 height 18
drag, startPoint x: 585, startPoint y: 373, endPoint x: 295, endPoint y: 370, distance: 289.7
click at [295, 392] on div "External The above pricing is a provisional sum. Final pricing to be firmed up …" at bounding box center [536, 411] width 678 height 39
drag, startPoint x: 667, startPoint y: 374, endPoint x: 307, endPoint y: 365, distance: 359.4
click at [307, 400] on div "The above pricing includes a site check where we will ensure these signage elem…" at bounding box center [495, 409] width 383 height 18
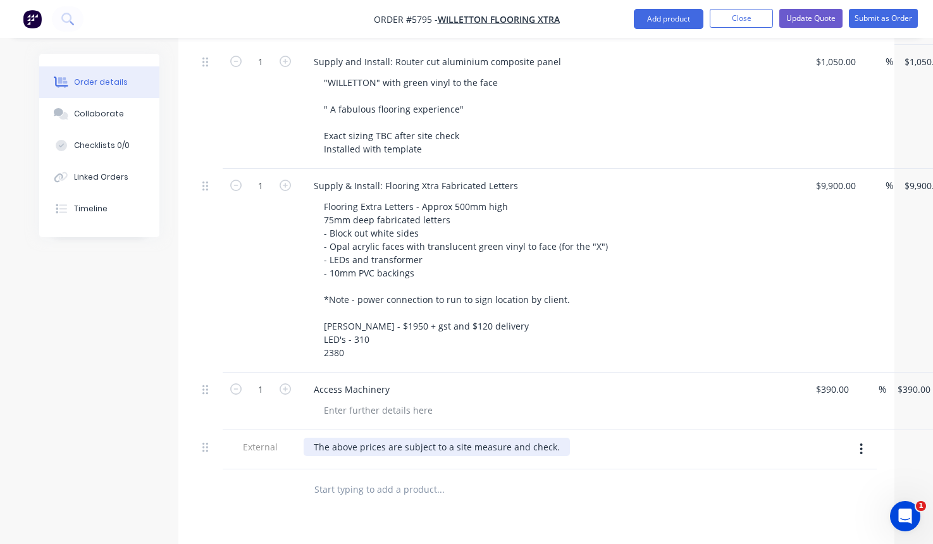
scroll to position [517, 0]
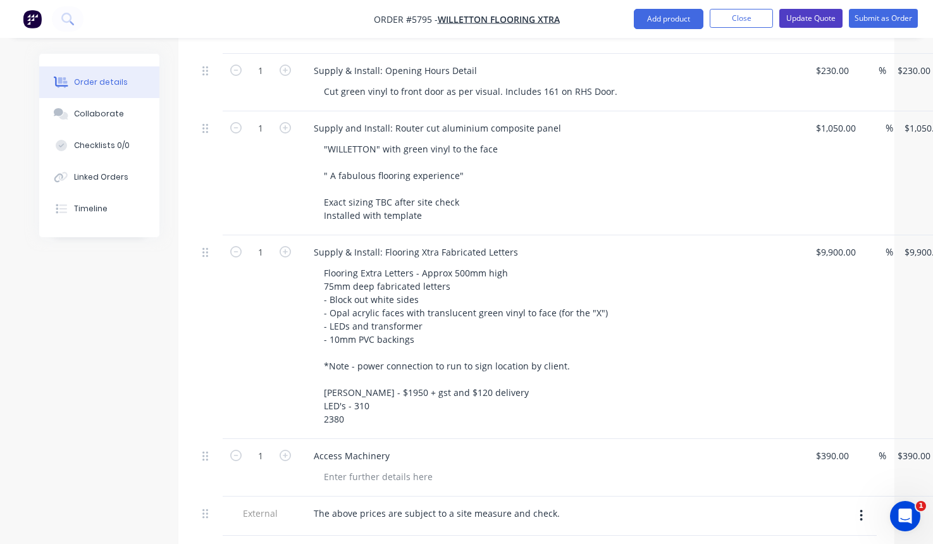
click at [813, 23] on button "Update Quote" at bounding box center [810, 18] width 63 height 19
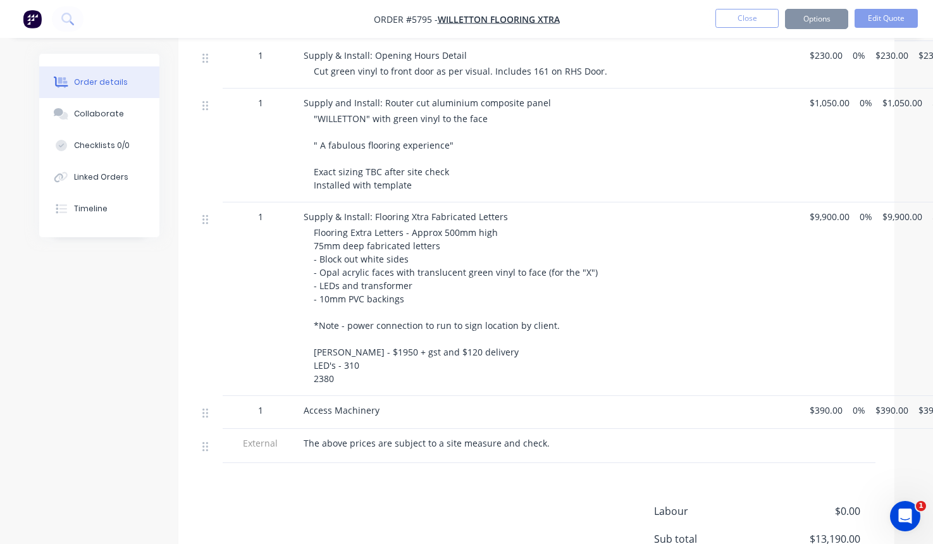
scroll to position [0, 0]
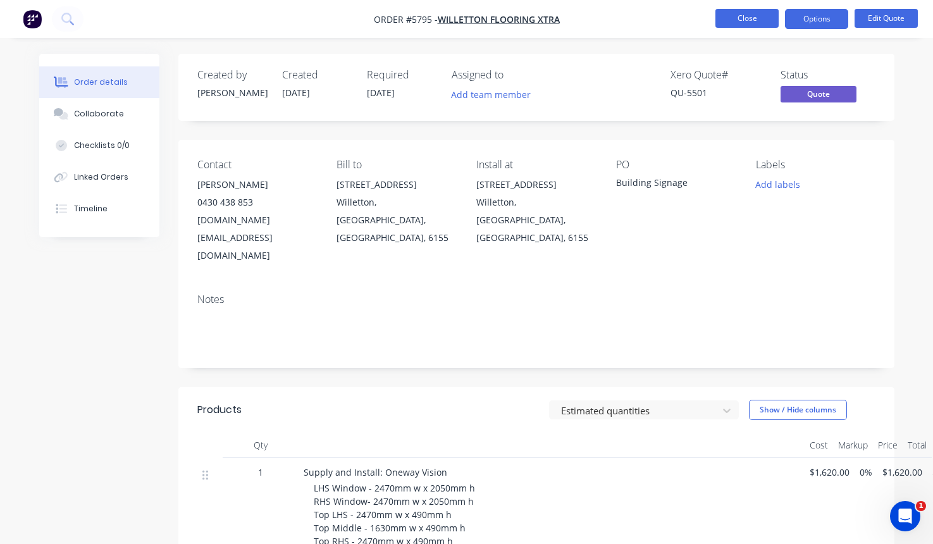
click at [753, 20] on button "Close" at bounding box center [746, 18] width 63 height 19
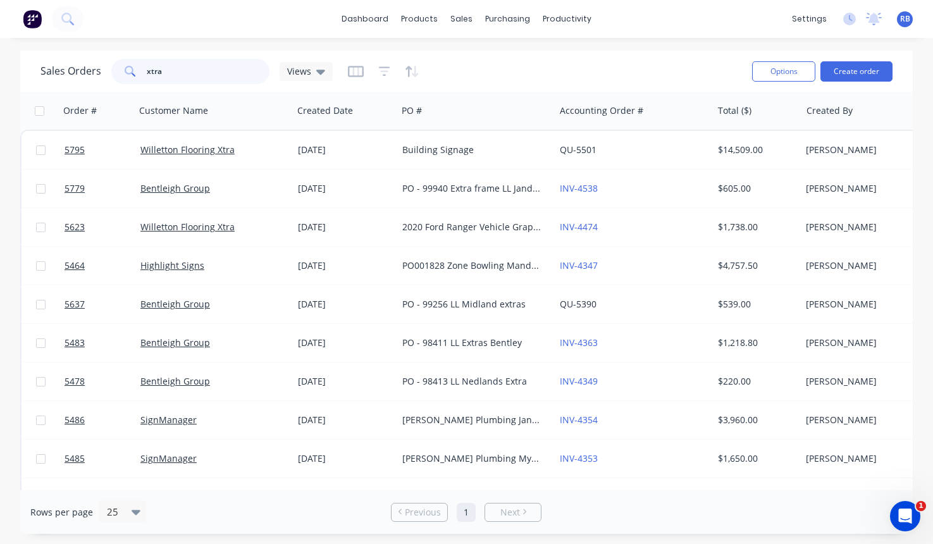
drag, startPoint x: 209, startPoint y: 68, endPoint x: 97, endPoint y: 68, distance: 111.9
click at [97, 68] on div "Sales Orders xtra Views" at bounding box center [186, 71] width 292 height 25
type input "rcss"
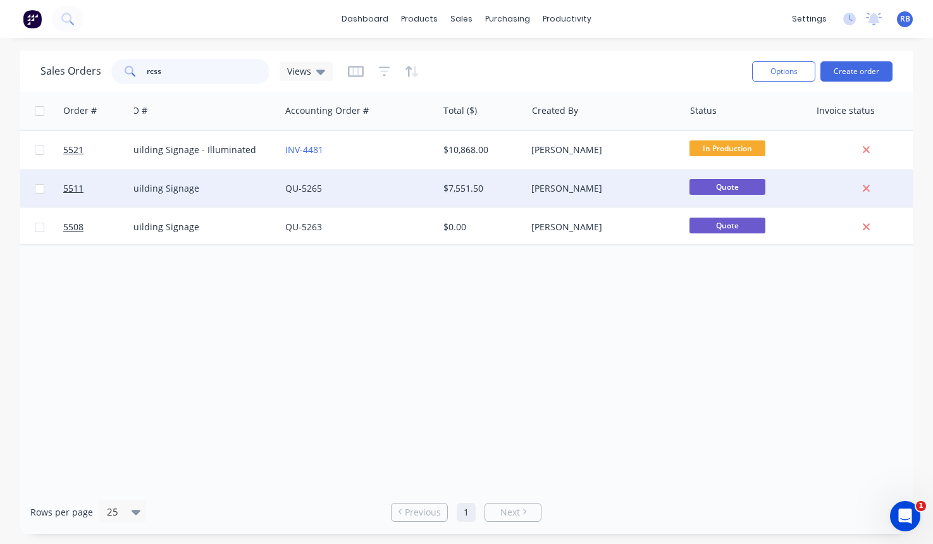
scroll to position [0, 276]
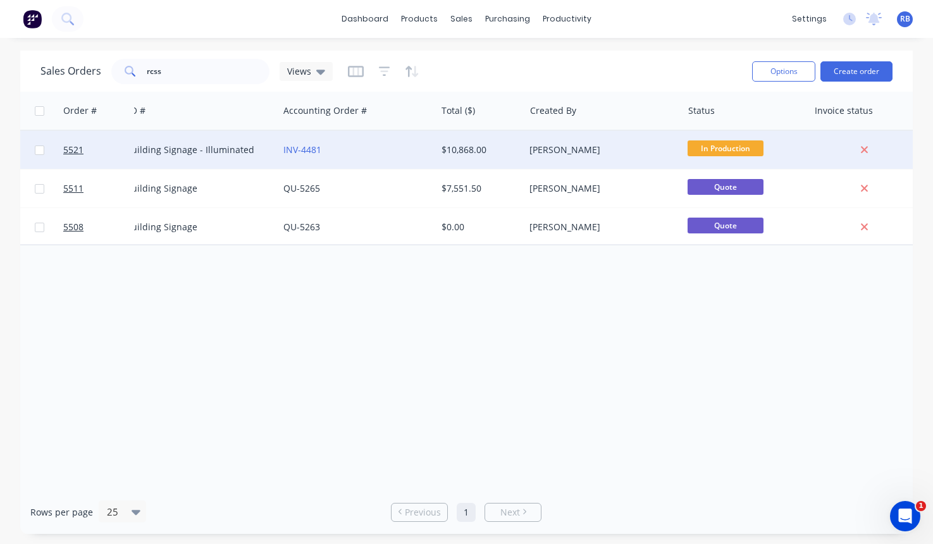
click at [631, 142] on div "[PERSON_NAME]" at bounding box center [602, 150] width 157 height 38
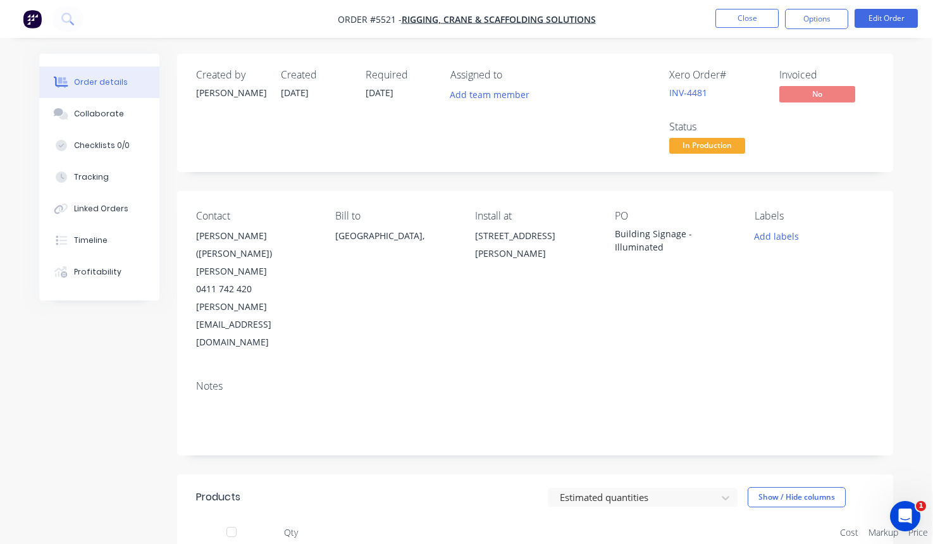
scroll to position [0, 1]
click at [732, 26] on button "Close" at bounding box center [746, 18] width 63 height 19
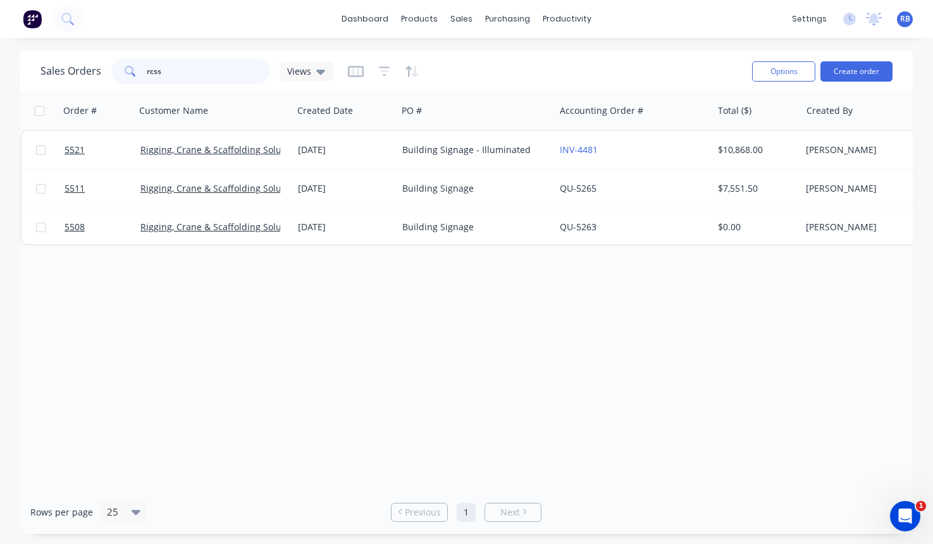
drag, startPoint x: 207, startPoint y: 78, endPoint x: 120, endPoint y: 78, distance: 87.9
click at [120, 78] on div "rcss" at bounding box center [190, 71] width 158 height 25
type input "r"
type input "flooring"
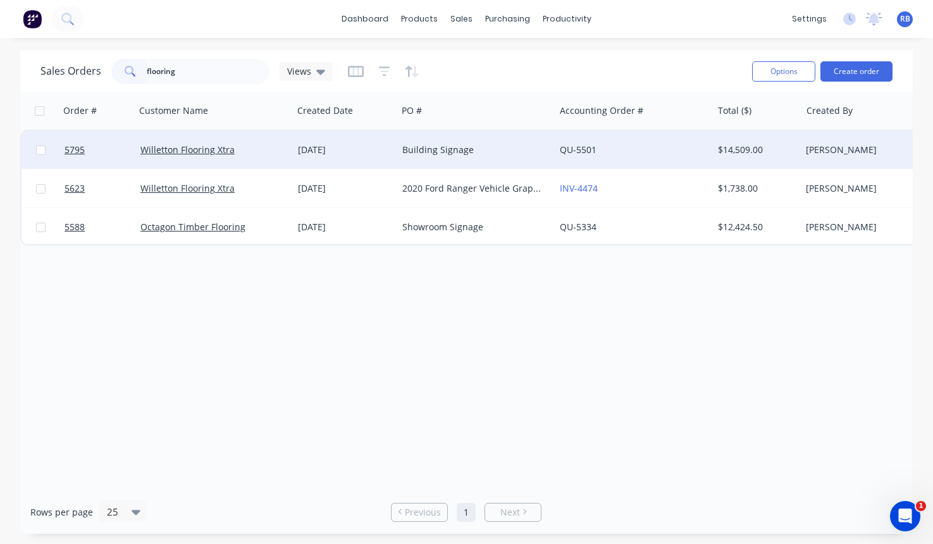
click at [514, 153] on div "Building Signage" at bounding box center [472, 150] width 140 height 13
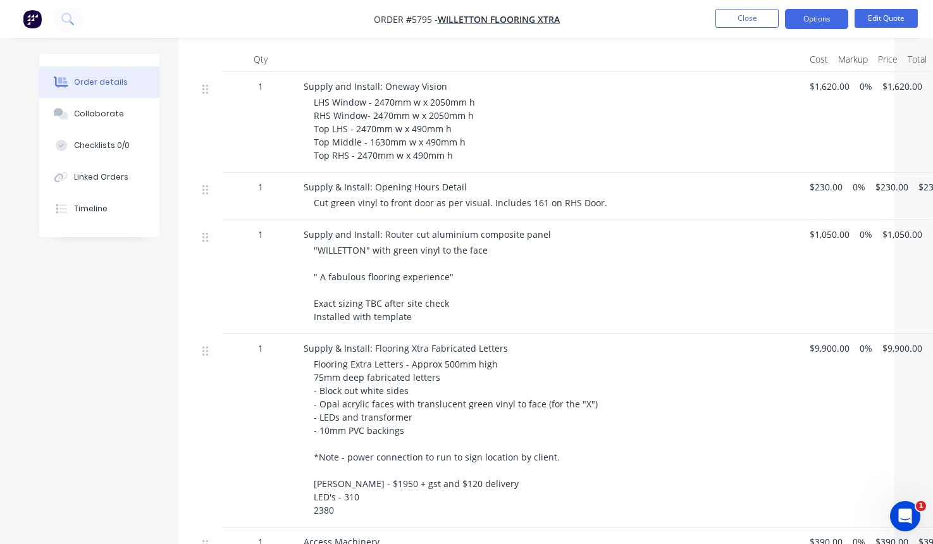
scroll to position [386, 0]
drag, startPoint x: 322, startPoint y: 447, endPoint x: 366, endPoint y: 466, distance: 48.2
click at [366, 466] on div "Flooring Extra Letters - Approx 500mm high 75mm deep fabricated letters - Block…" at bounding box center [557, 436] width 486 height 159
click at [379, 458] on div "Flooring Extra Letters - Approx 500mm high 75mm deep fabricated letters - Block…" at bounding box center [557, 436] width 486 height 159
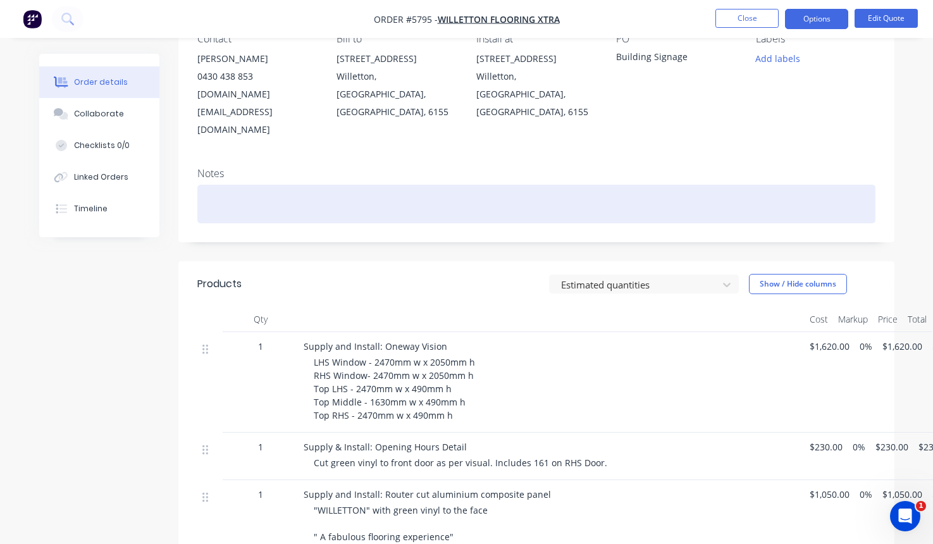
scroll to position [139, 0]
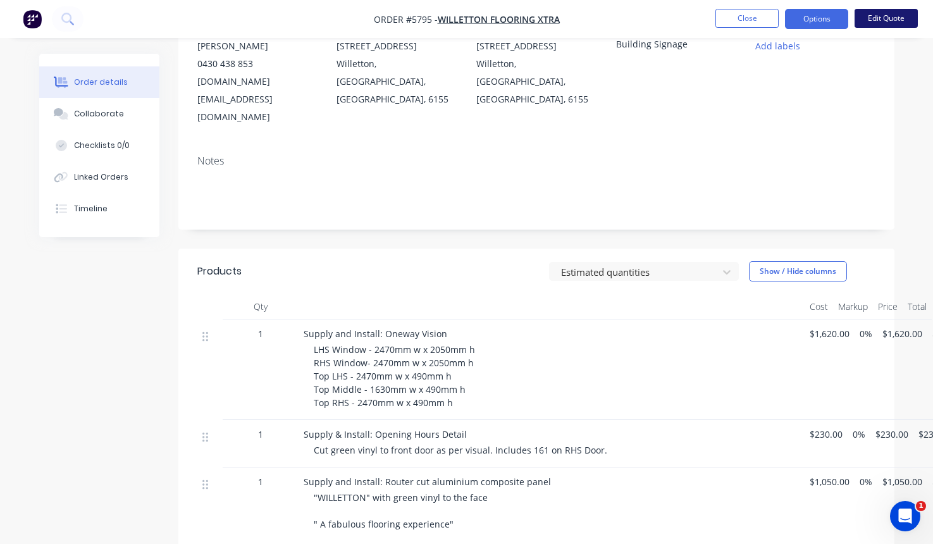
click at [877, 25] on button "Edit Quote" at bounding box center [885, 18] width 63 height 19
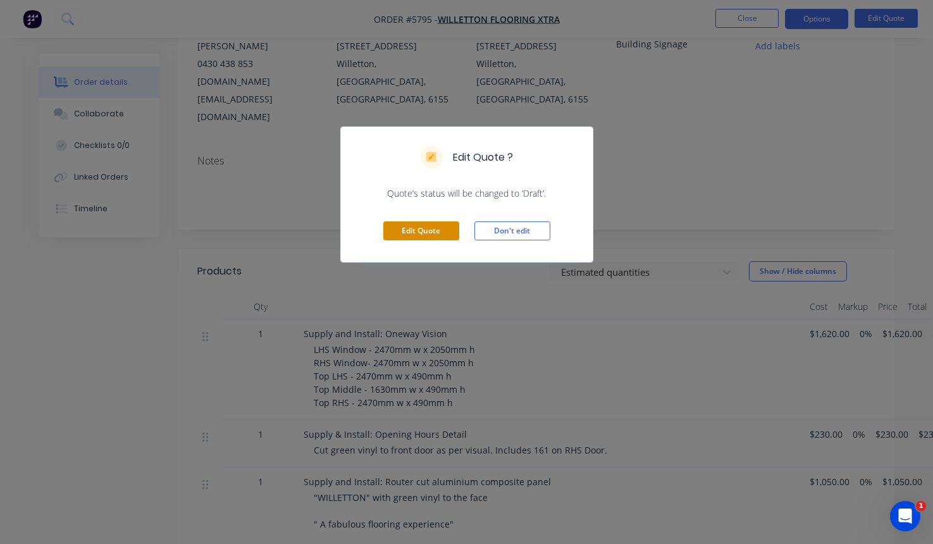
click at [414, 226] on button "Edit Quote" at bounding box center [421, 230] width 76 height 19
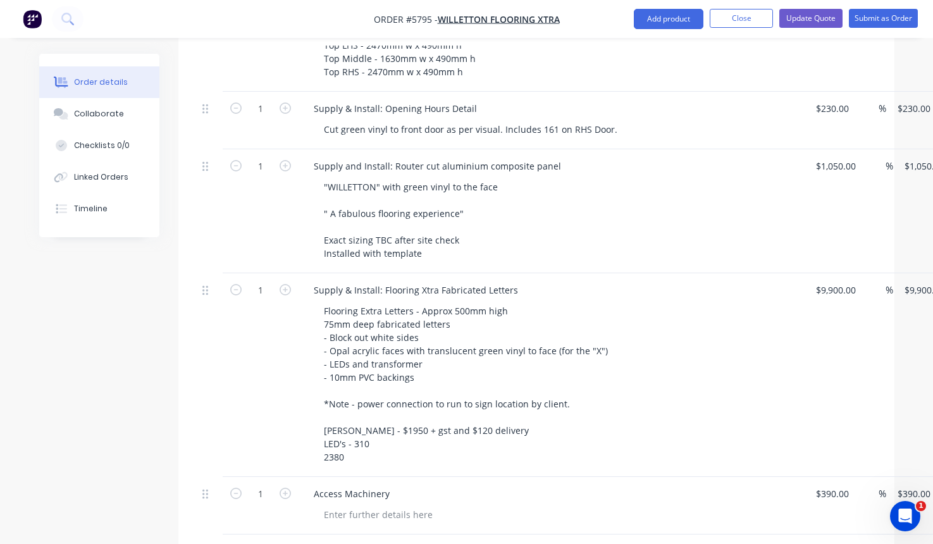
scroll to position [502, 0]
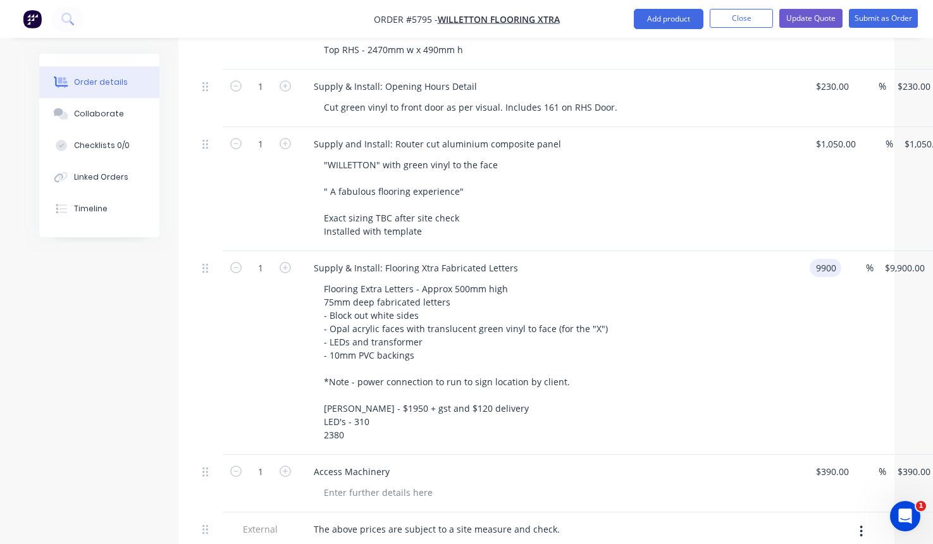
click at [842, 251] on div "1 Supply & Install: Flooring Xtra Fabricated Letters Flooring Extra Letters - A…" at bounding box center [536, 353] width 678 height 204
drag, startPoint x: 839, startPoint y: 231, endPoint x: 806, endPoint y: 231, distance: 32.3
click at [806, 251] on div "9900 9900" at bounding box center [823, 353] width 37 height 204
type input "$8,990.00"
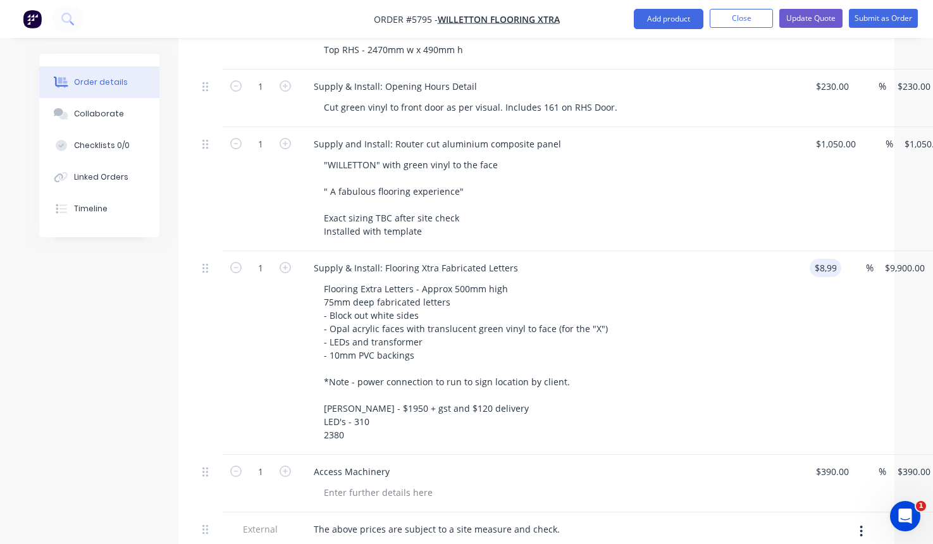
type input "$8,990.00"
click at [717, 281] on div "Flooring Extra Letters - Approx 500mm high 75mm deep fabricated letters - Block…" at bounding box center [557, 362] width 486 height 164
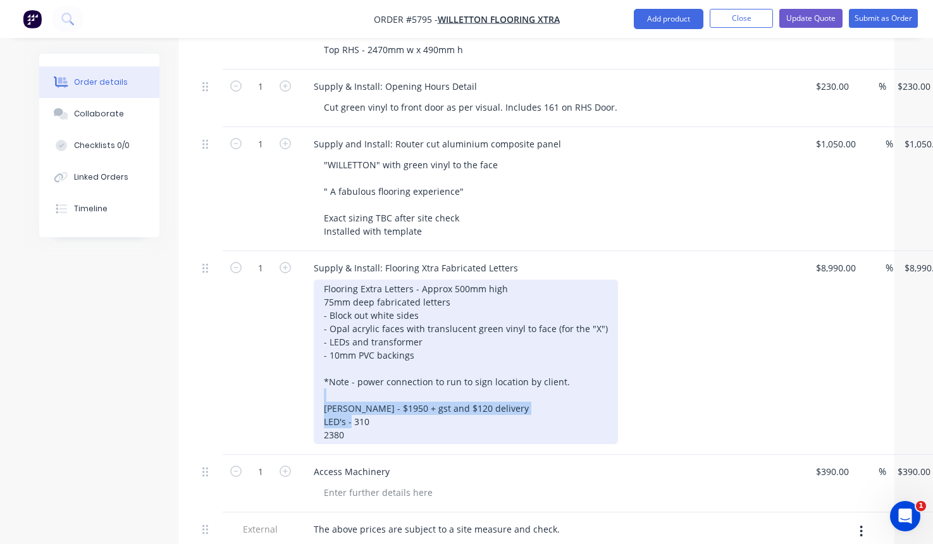
drag, startPoint x: 352, startPoint y: 407, endPoint x: 316, endPoint y: 361, distance: 58.5
click at [316, 361] on div "Flooring Extra Letters - Approx 500mm high 75mm deep fabricated letters - Block…" at bounding box center [466, 362] width 304 height 164
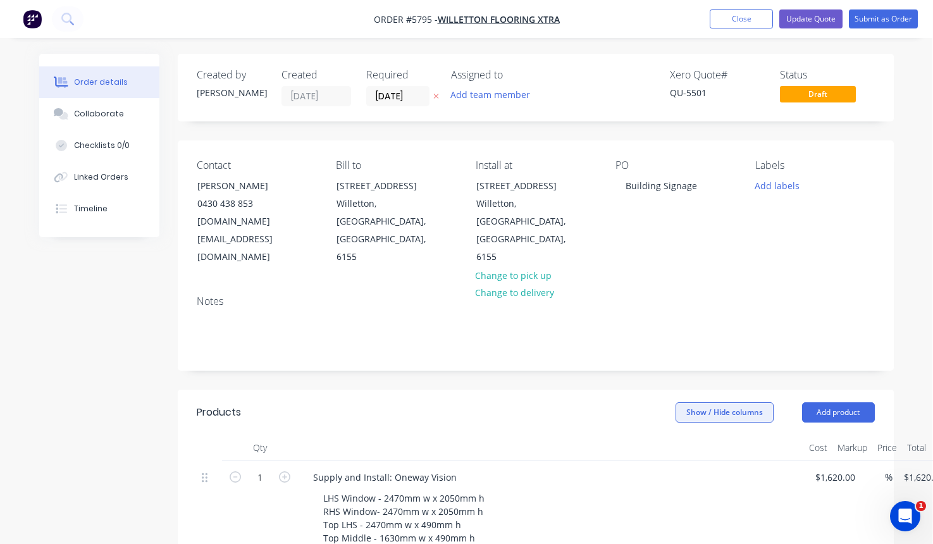
scroll to position [0, 1]
click at [811, 20] on button "Update Quote" at bounding box center [810, 18] width 63 height 19
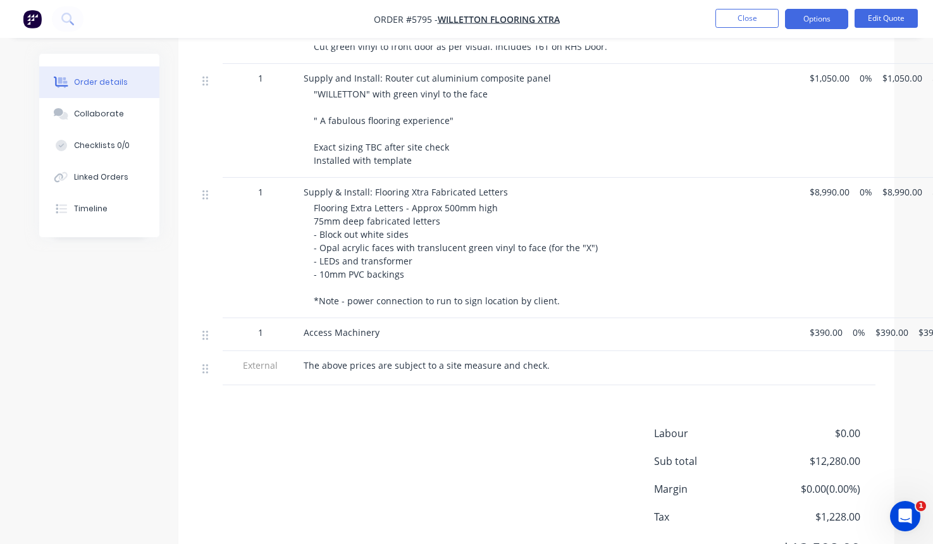
scroll to position [166, 0]
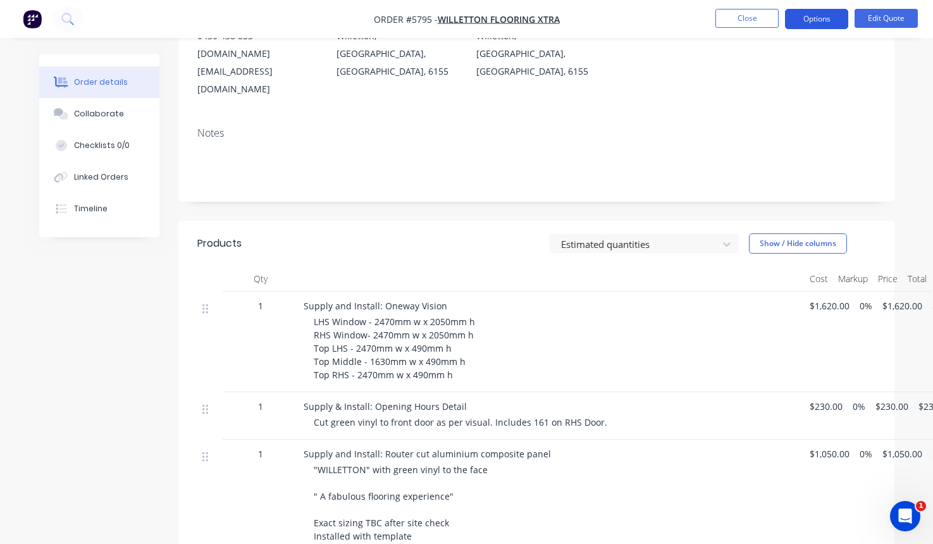
click at [818, 18] on button "Options" at bounding box center [816, 19] width 63 height 20
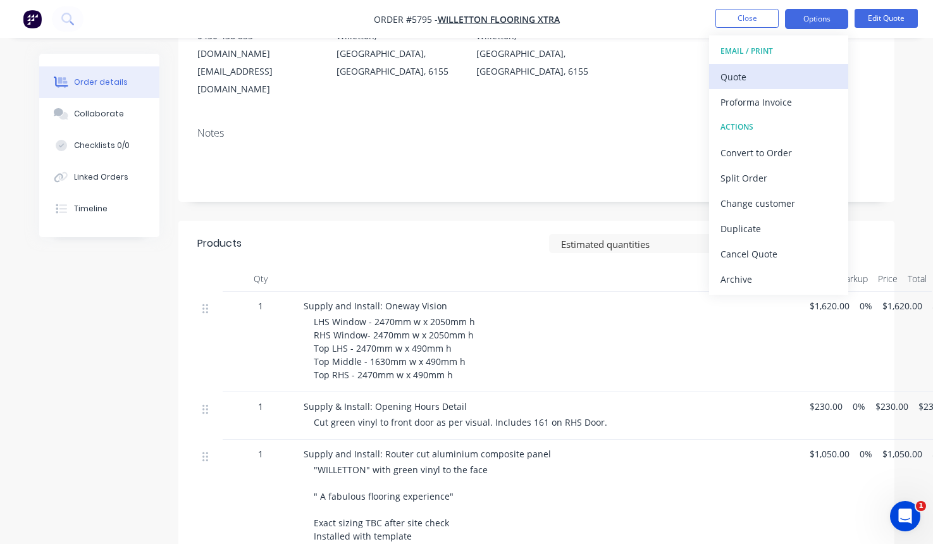
click at [751, 73] on div "Quote" at bounding box center [778, 77] width 116 height 18
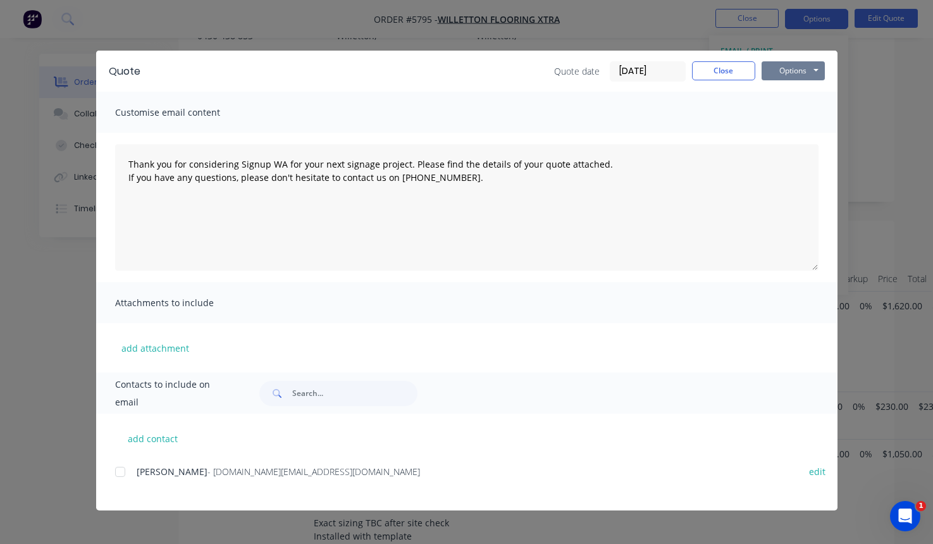
click at [797, 75] on button "Options" at bounding box center [793, 70] width 63 height 19
click at [791, 118] on button "Print" at bounding box center [802, 114] width 81 height 21
click at [713, 70] on button "Close" at bounding box center [723, 70] width 63 height 19
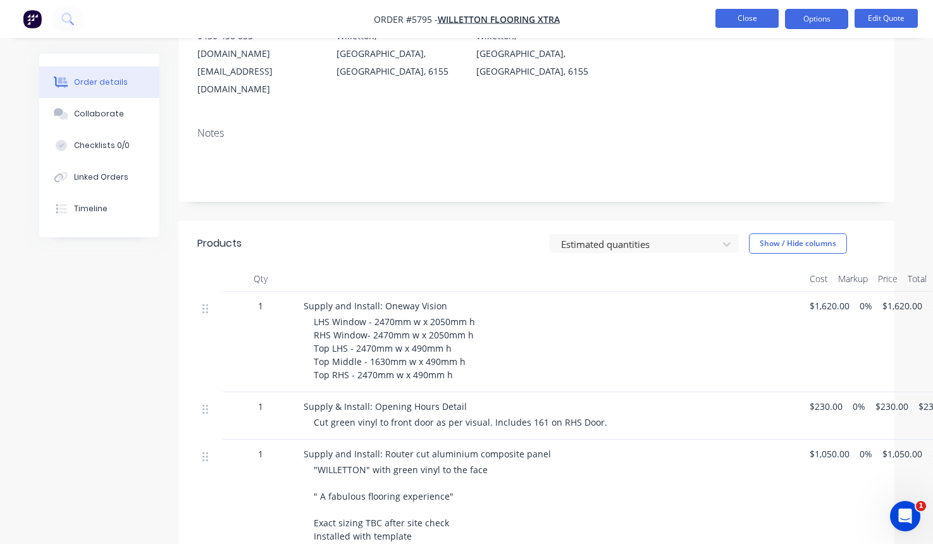
click at [752, 11] on button "Close" at bounding box center [746, 18] width 63 height 19
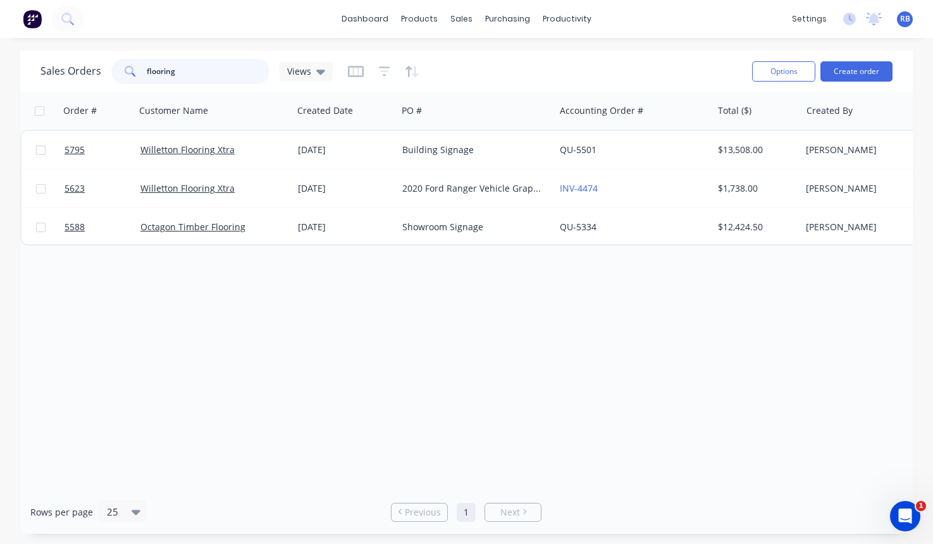
drag, startPoint x: 218, startPoint y: 64, endPoint x: 71, endPoint y: 64, distance: 146.7
click at [71, 64] on div "Sales Orders flooring Views" at bounding box center [186, 71] width 292 height 25
drag, startPoint x: 215, startPoint y: 77, endPoint x: 92, endPoint y: 77, distance: 122.7
click at [92, 77] on div "Sales Orders flooring Views" at bounding box center [186, 71] width 292 height 25
type input "f"
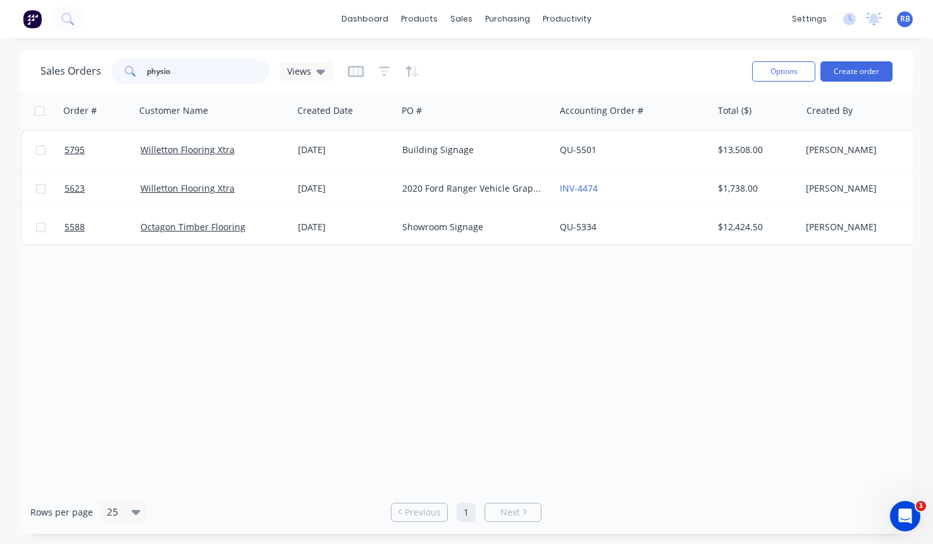
type input "physio"
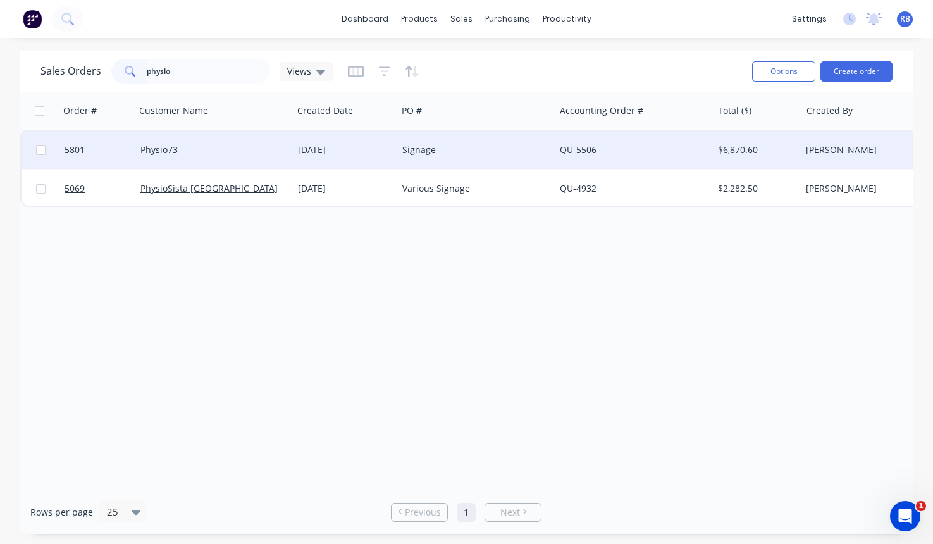
click at [474, 146] on div "Signage" at bounding box center [472, 150] width 140 height 13
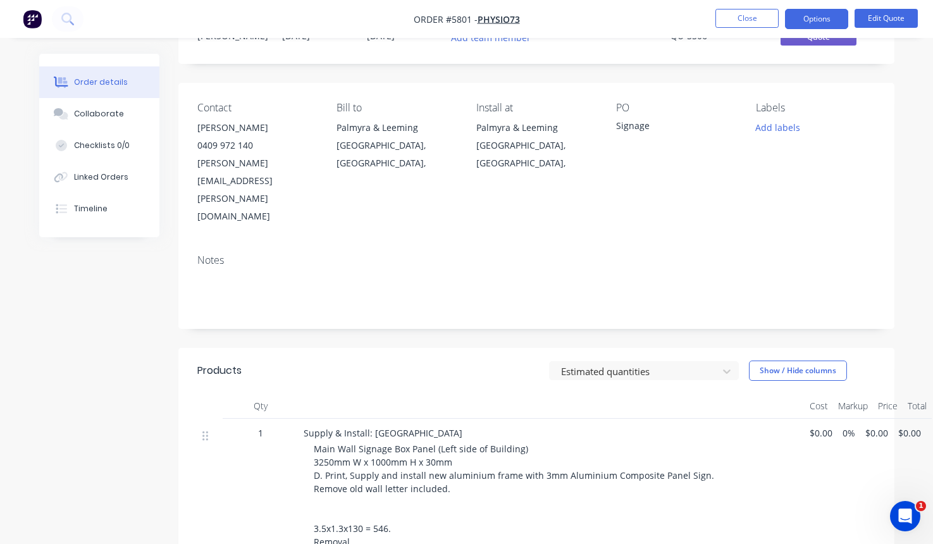
scroll to position [58, 0]
click at [885, 20] on button "Edit Quote" at bounding box center [885, 18] width 63 height 19
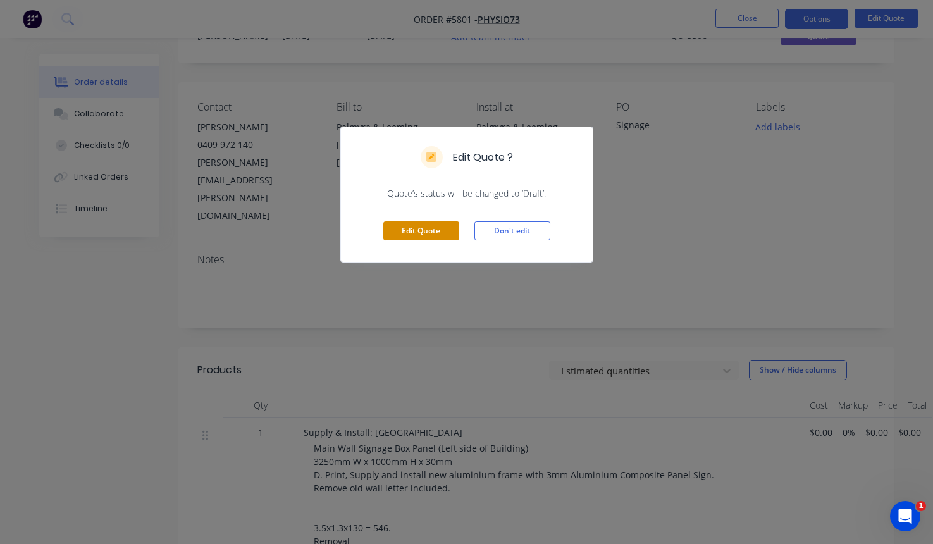
click at [426, 230] on button "Edit Quote" at bounding box center [421, 230] width 76 height 19
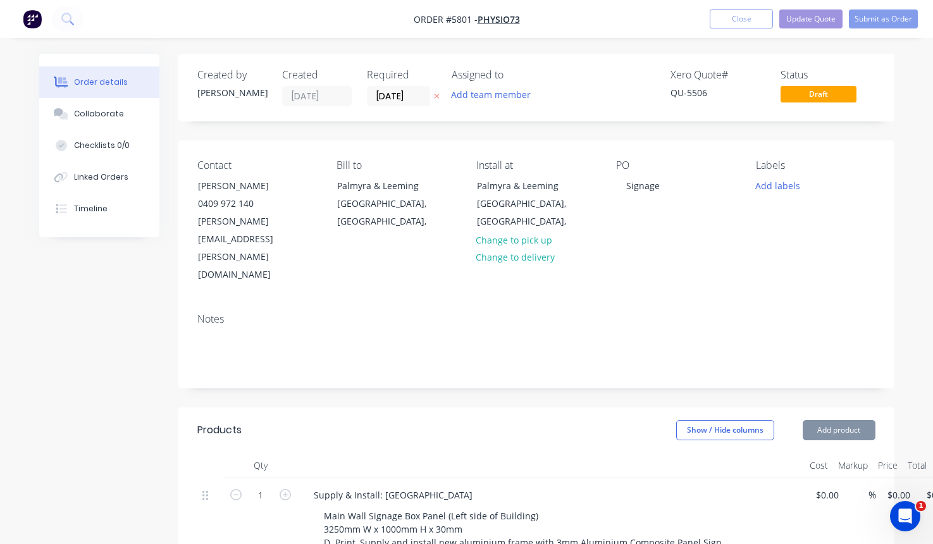
type input "$1,526.00"
type input "$2,190.00"
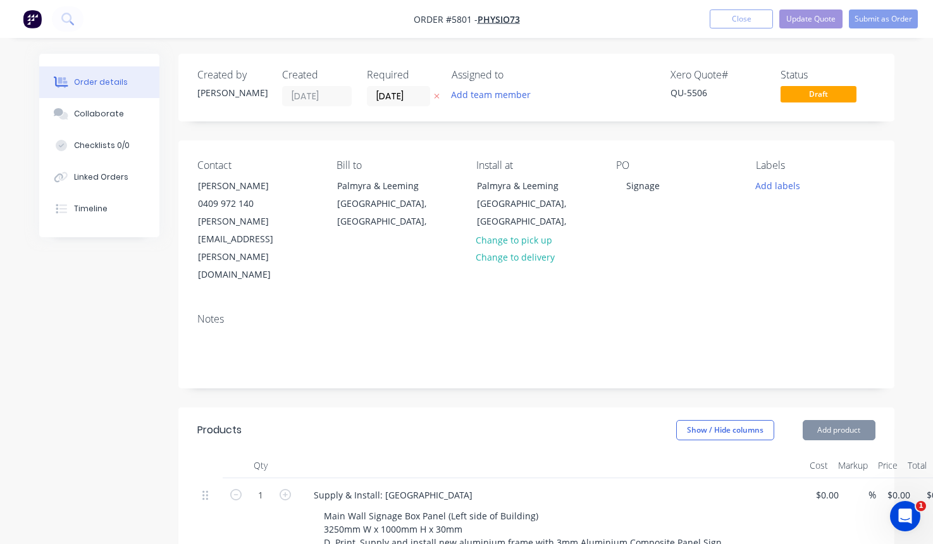
type input "$2,190.00"
type input "$1,070.00"
type input "$2,140.00"
type input "$390.00"
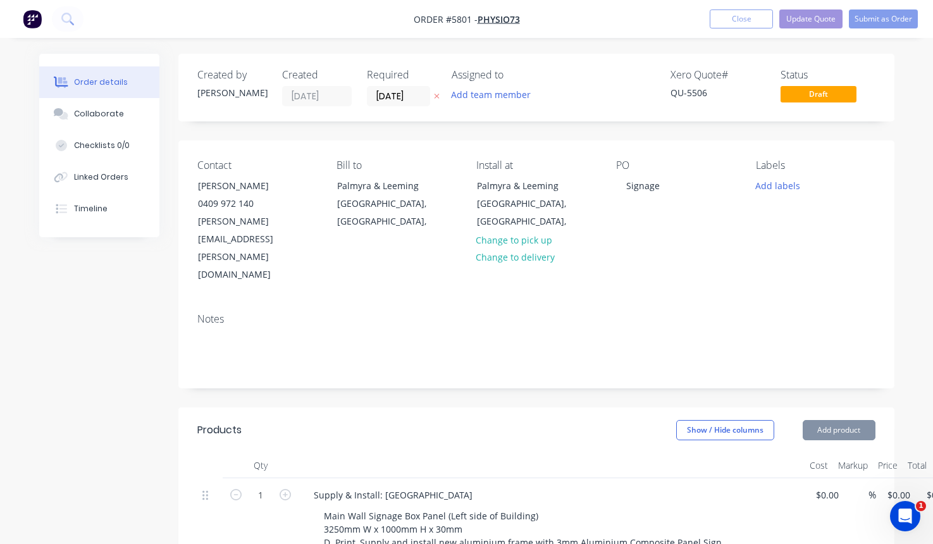
type input "$390.00"
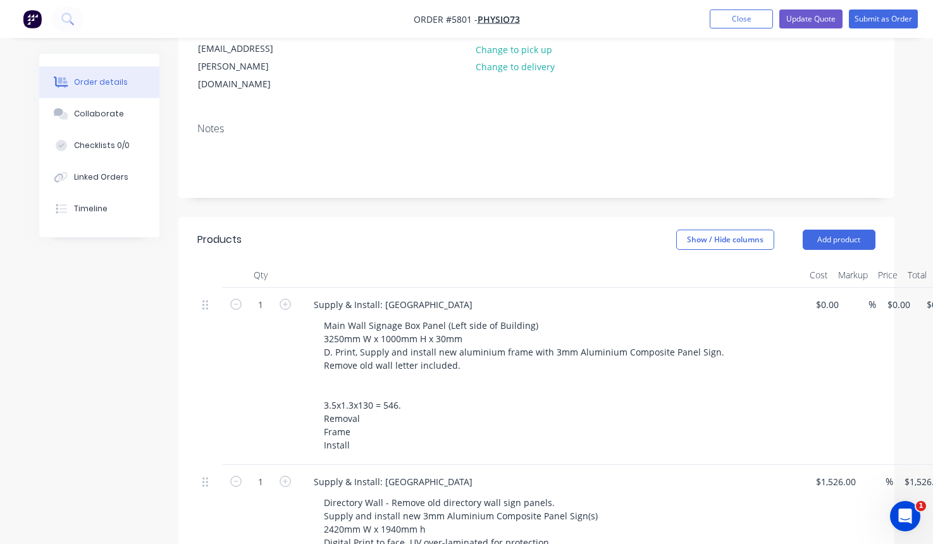
scroll to position [211, 0]
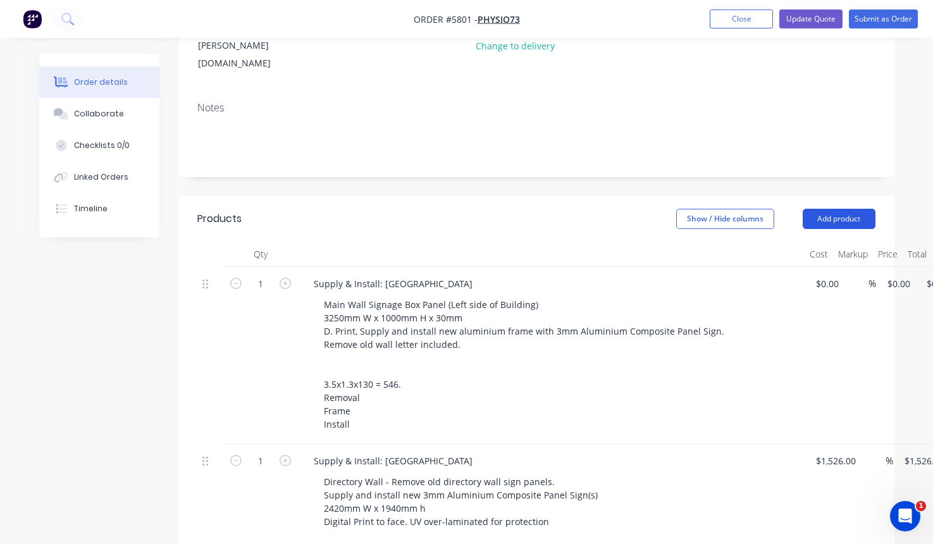
click at [834, 209] on button "Add product" at bounding box center [839, 219] width 73 height 20
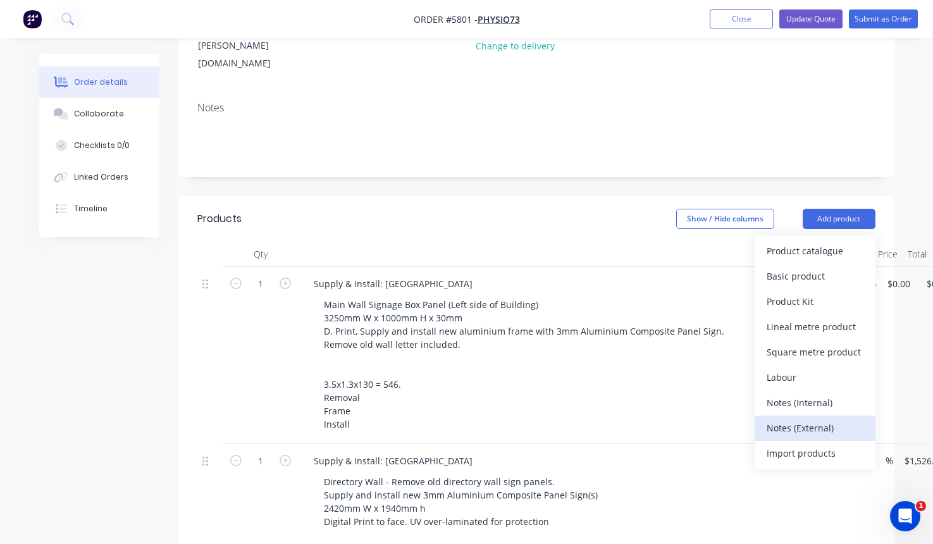
click at [806, 419] on div "Notes (External)" at bounding box center [815, 428] width 97 height 18
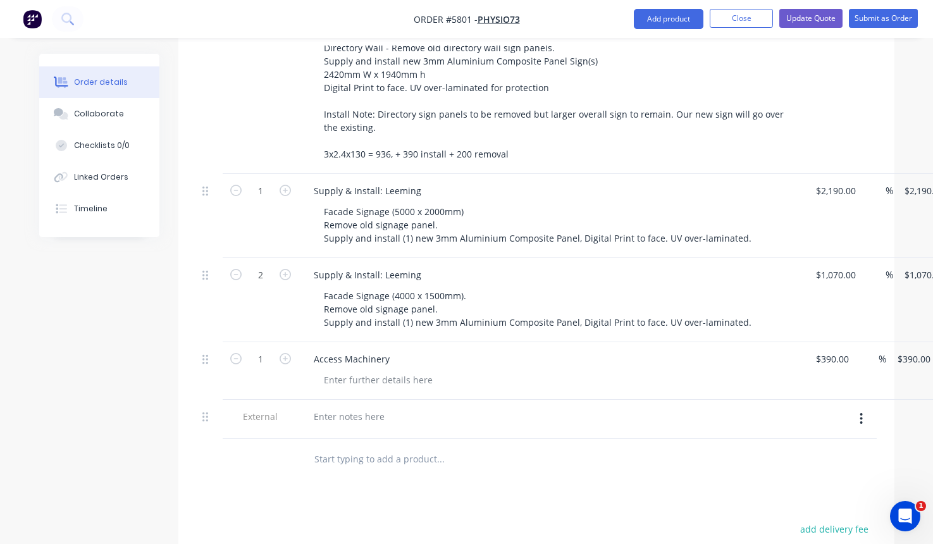
scroll to position [686, 0]
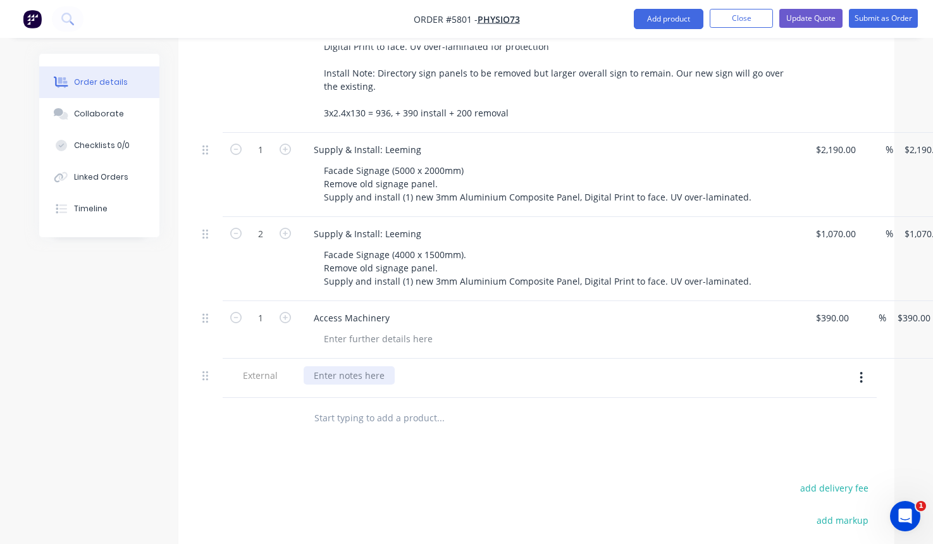
click at [337, 366] on div at bounding box center [349, 375] width 91 height 18
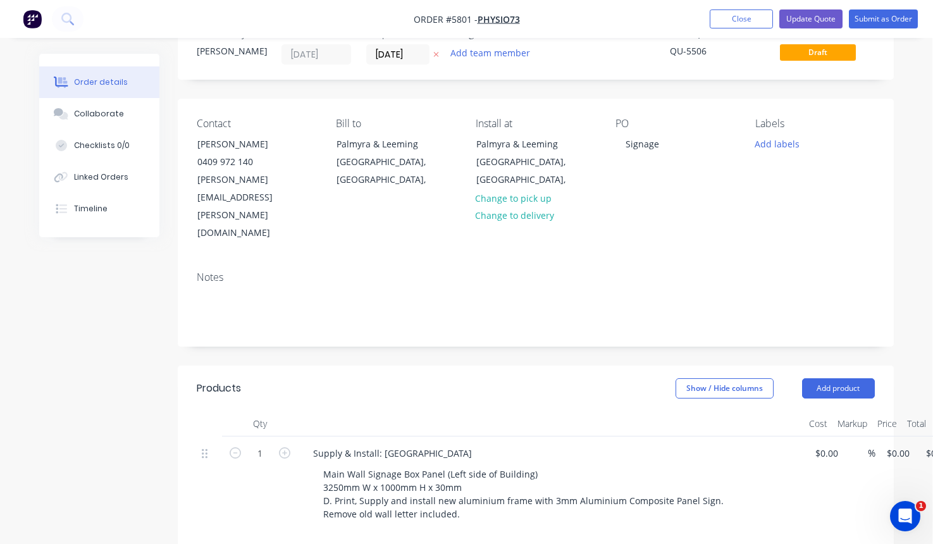
scroll to position [141, 1]
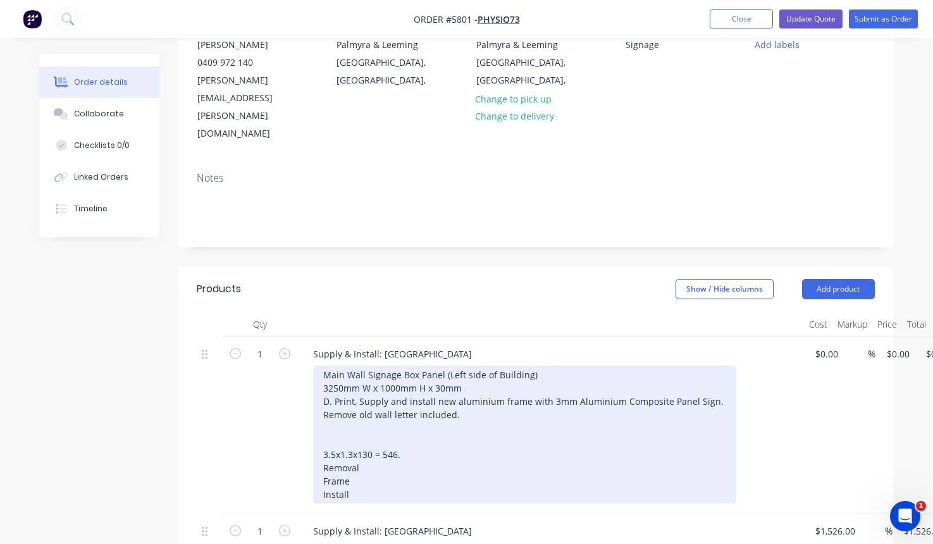
click at [352, 402] on div "Main Wall Signage Box Panel (Left side of Building) 3250mm W x 1000mm H x 30mm …" at bounding box center [524, 435] width 423 height 138
click at [399, 401] on div "Main Wall Signage Box Panel (Left side of Building) 3250mm W x 1000mm H x 30mm …" at bounding box center [524, 435] width 423 height 138
click at [363, 414] on div "Main Wall Signage Box Panel (Left side of Building) 3250mm W x 1000mm H x 30mm …" at bounding box center [524, 435] width 423 height 138
click at [359, 427] on div "Main Wall Signage Box Panel (Left side of Building) 3250mm W x 1000mm H x 30mm …" at bounding box center [524, 435] width 423 height 138
drag, startPoint x: 381, startPoint y: 426, endPoint x: 310, endPoint y: 426, distance: 70.8
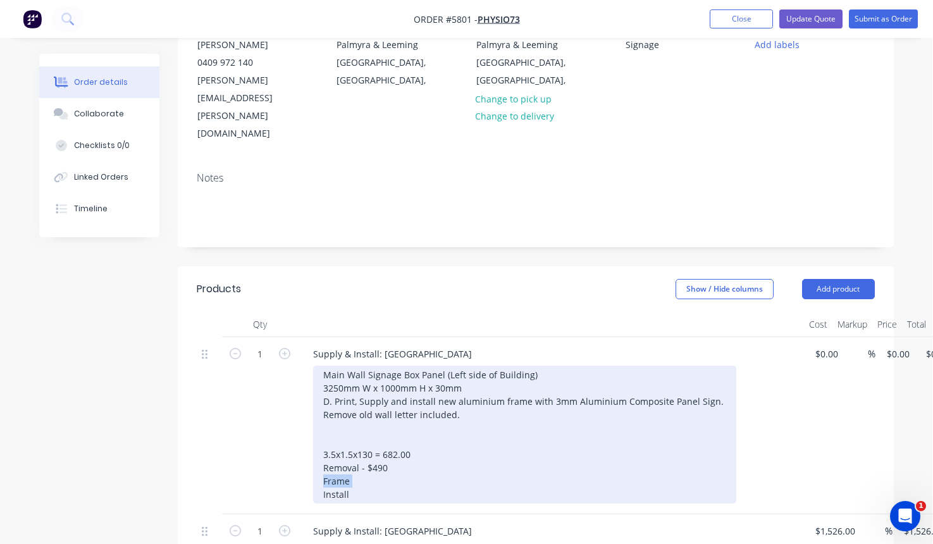
click at [310, 426] on div "Supply & Install: Palmyra Main Wall Signage Box Panel (Left side of Building) 3…" at bounding box center [551, 425] width 506 height 177
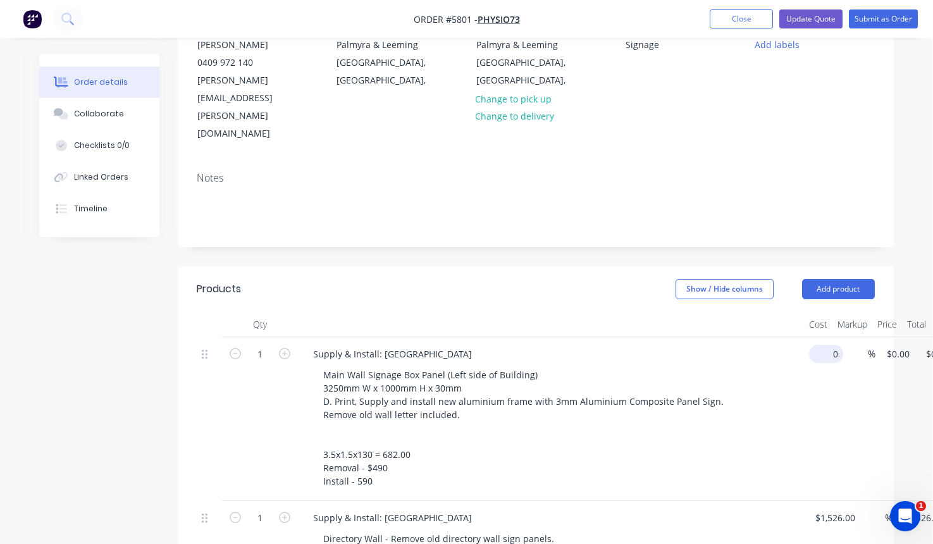
click at [826, 345] on input "0" at bounding box center [828, 354] width 29 height 18
type input "$1,762.00"
click at [760, 366] on div "Main Wall Signage Box Panel (Left side of Building) 3250mm W x 1000mm H x 30mm …" at bounding box center [556, 428] width 486 height 125
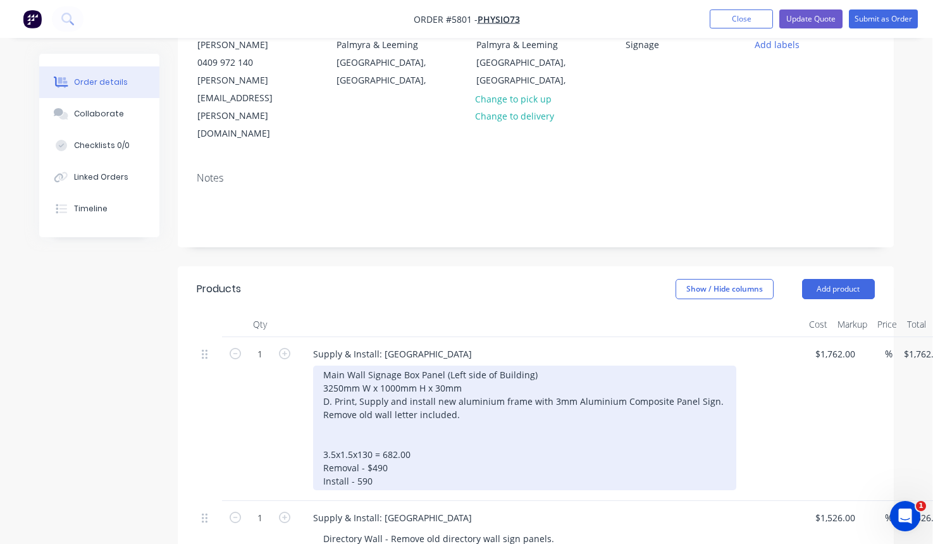
click at [471, 366] on div "Main Wall Signage Box Panel (Left side of Building) 3250mm W x 1000mm H x 30mm …" at bounding box center [524, 428] width 423 height 125
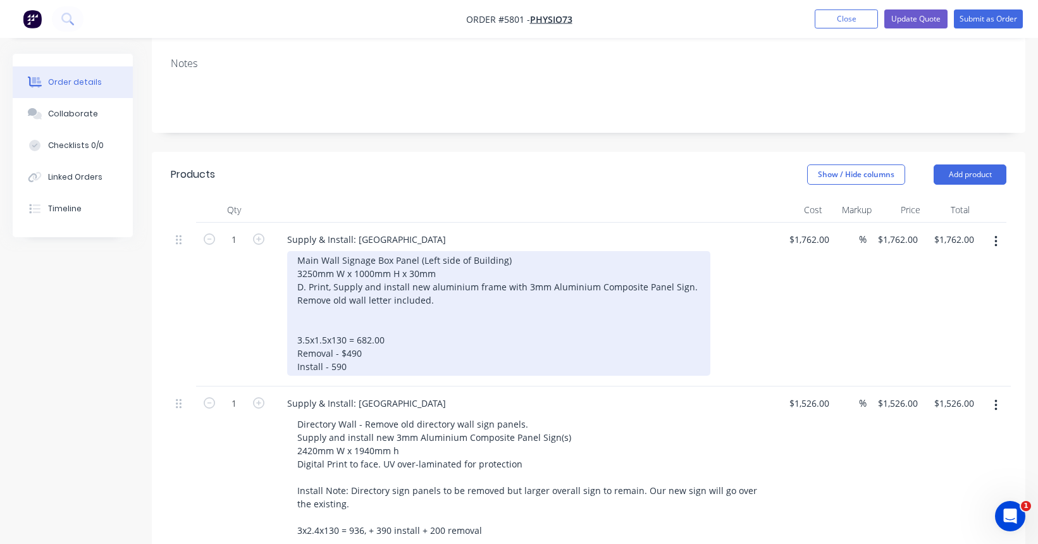
scroll to position [176, 0]
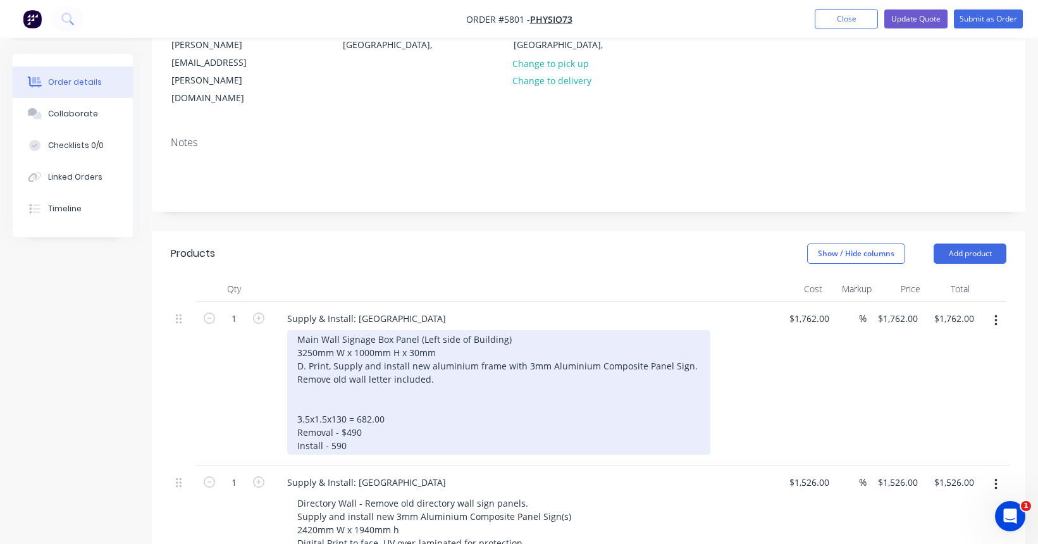
click at [335, 342] on div "Main Wall Signage Box Panel (Left side of Building) 3250mm W x 1000mm H x 30mm …" at bounding box center [498, 392] width 423 height 125
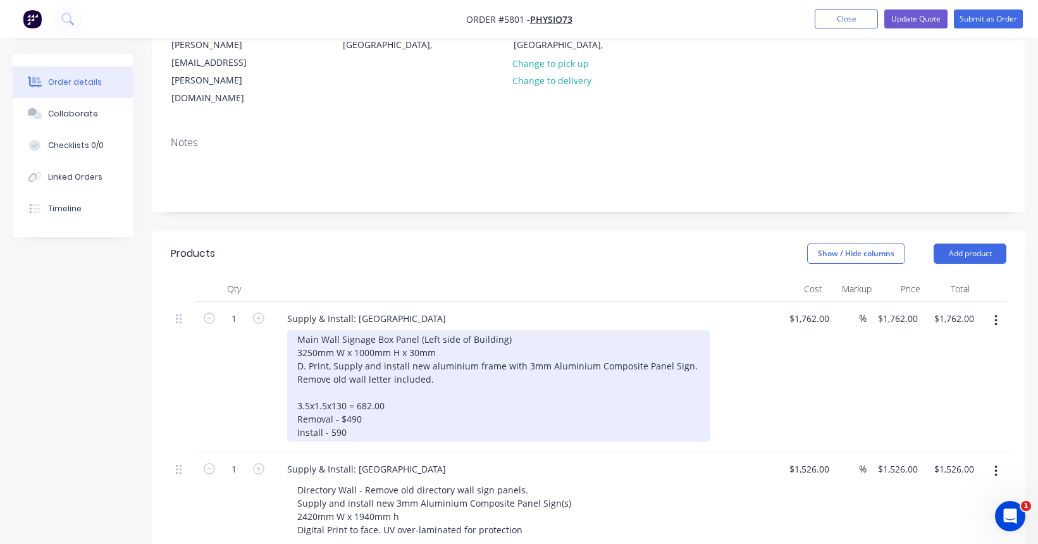
click at [321, 347] on div "Main Wall Signage Box Panel (Left side of Building) 3250mm W x 1000mm H x 30mm …" at bounding box center [498, 385] width 423 height 111
click at [337, 350] on div "Main Wall Signage Box Panel (Left side of Building) 3250mm W x 1000mm H x 30mm …" at bounding box center [498, 385] width 423 height 111
click at [395, 352] on div "Main Wall Signage Box Panel (Left side of Building) 3250mm W x 1000mm H x 30mm …" at bounding box center [498, 385] width 423 height 111
click at [368, 366] on div "Main Wall Signage Box Panel (Left side of Building) 3250mm W x 1000mm H x 30mm …" at bounding box center [498, 385] width 423 height 111
click at [367, 379] on div "Main Wall Signage Box Panel (Left side of Building) 3250mm W x 1000mm H x 30mm …" at bounding box center [498, 385] width 423 height 111
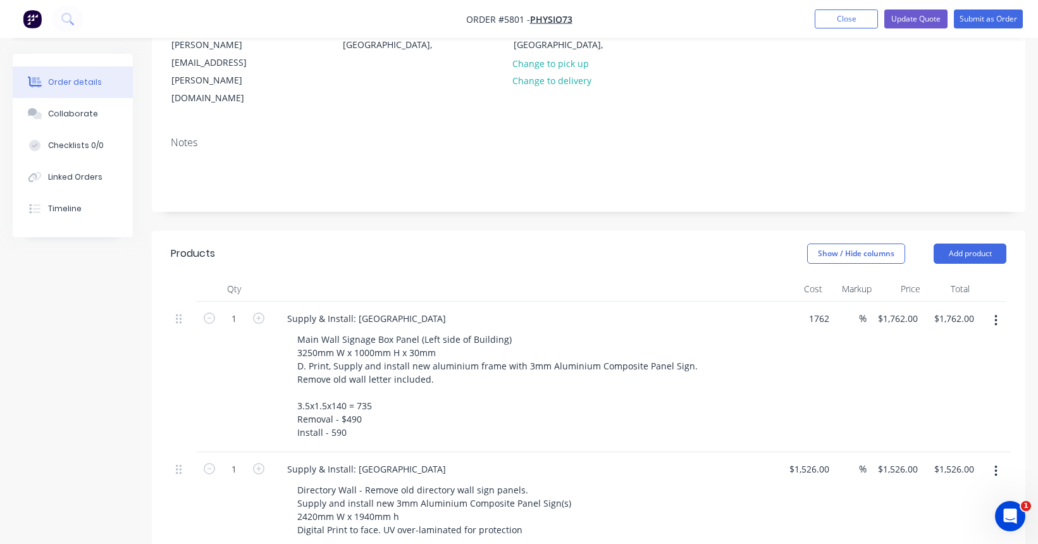
click at [821, 302] on div "1 Supply & Install: Palmyra Main Wall Signage Box Panel (Left side of Building)…" at bounding box center [588, 377] width 835 height 151
drag, startPoint x: 821, startPoint y: 265, endPoint x: 801, endPoint y: 265, distance: 19.6
click at [801, 302] on div "1 Supply & Install: Palmyra Main Wall Signage Box Panel (Left side of Building)…" at bounding box center [588, 377] width 835 height 151
click at [814, 309] on input "1762" at bounding box center [807, 318] width 27 height 18
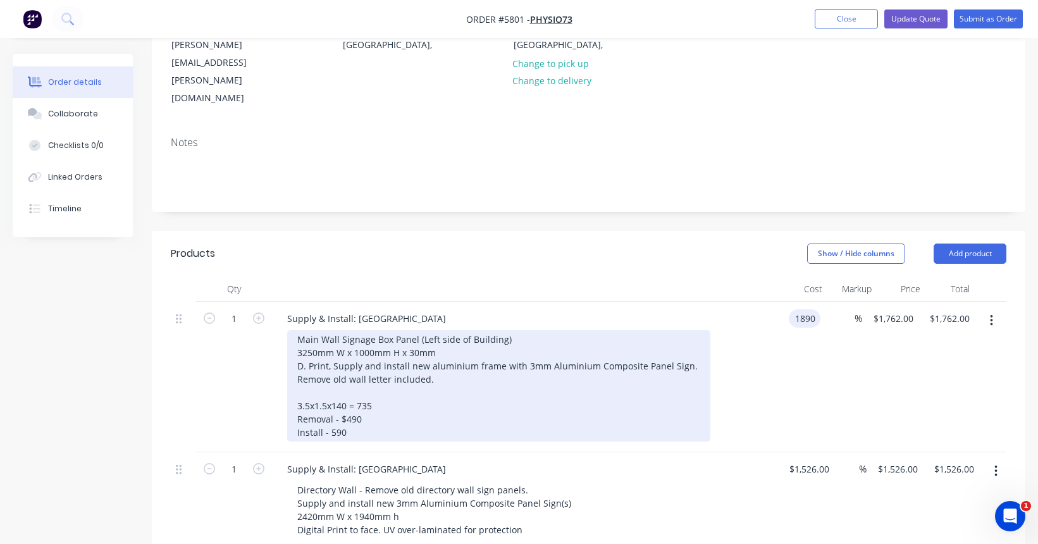
type input "$1,890.00"
click at [356, 374] on div "Main Wall Signage Box Panel (Left side of Building) 3250mm W x 1000mm H x 30mm …" at bounding box center [498, 385] width 423 height 111
drag, startPoint x: 349, startPoint y: 380, endPoint x: 293, endPoint y: 350, distance: 63.7
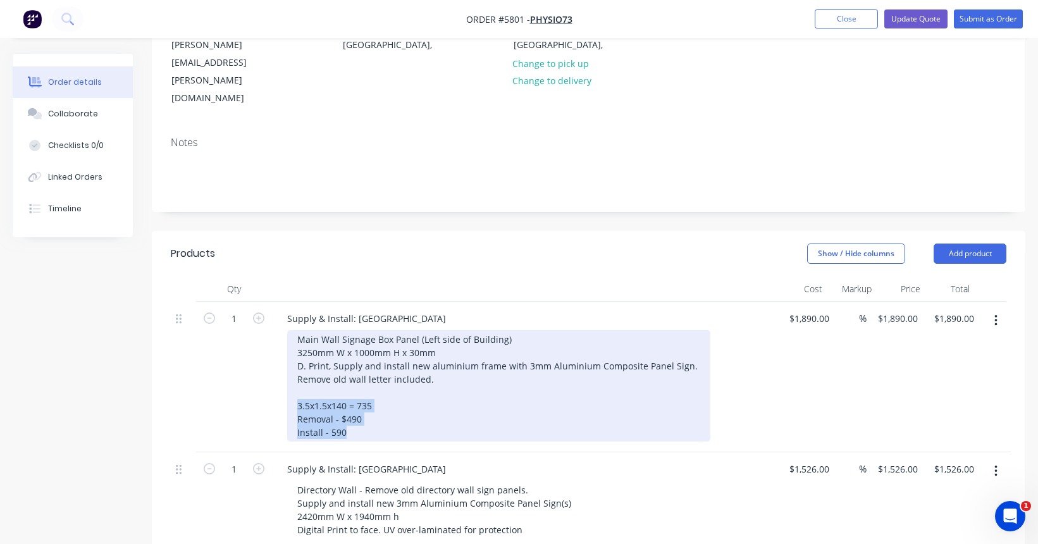
click at [293, 350] on div "Main Wall Signage Box Panel (Left side of Building) 3250mm W x 1000mm H x 30mm …" at bounding box center [498, 385] width 423 height 111
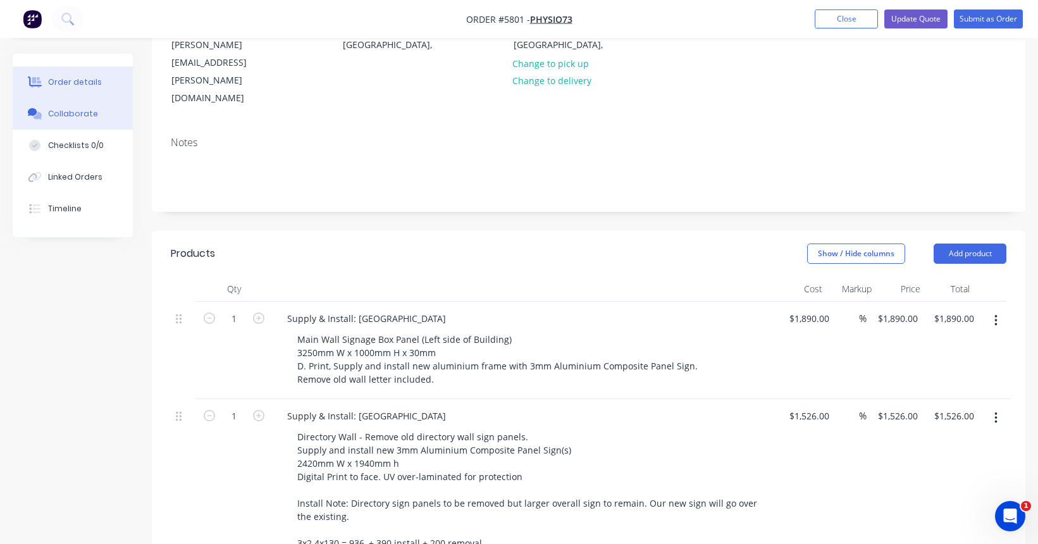
click at [87, 113] on div "Collaborate" at bounding box center [73, 113] width 50 height 11
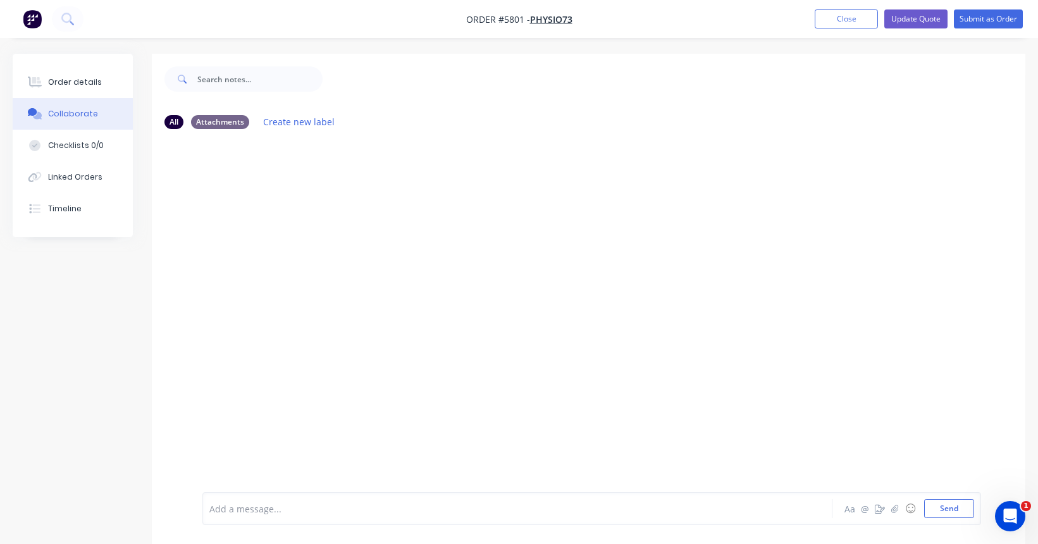
click at [231, 508] on div at bounding box center [496, 508] width 573 height 13
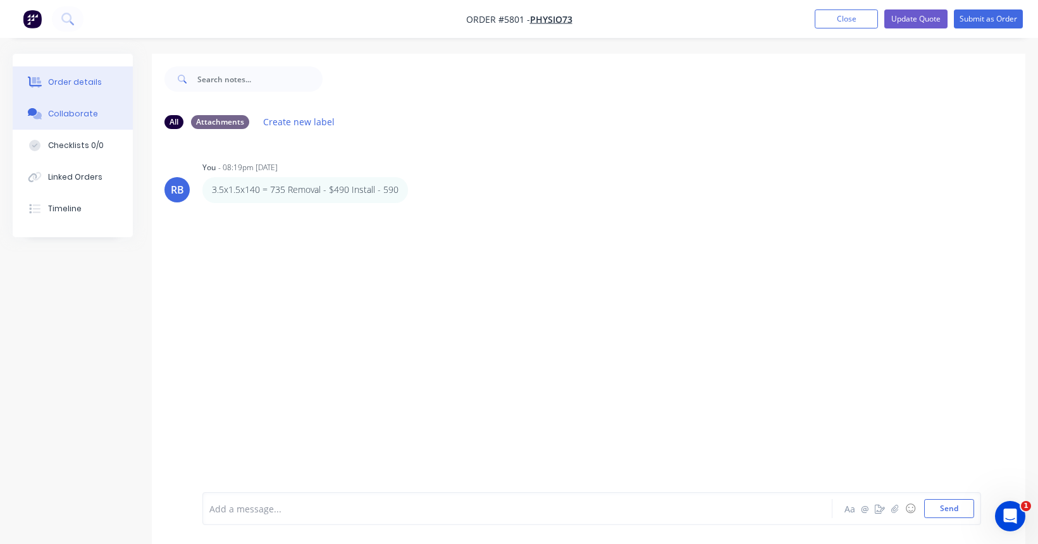
click at [80, 81] on div "Order details" at bounding box center [75, 82] width 54 height 11
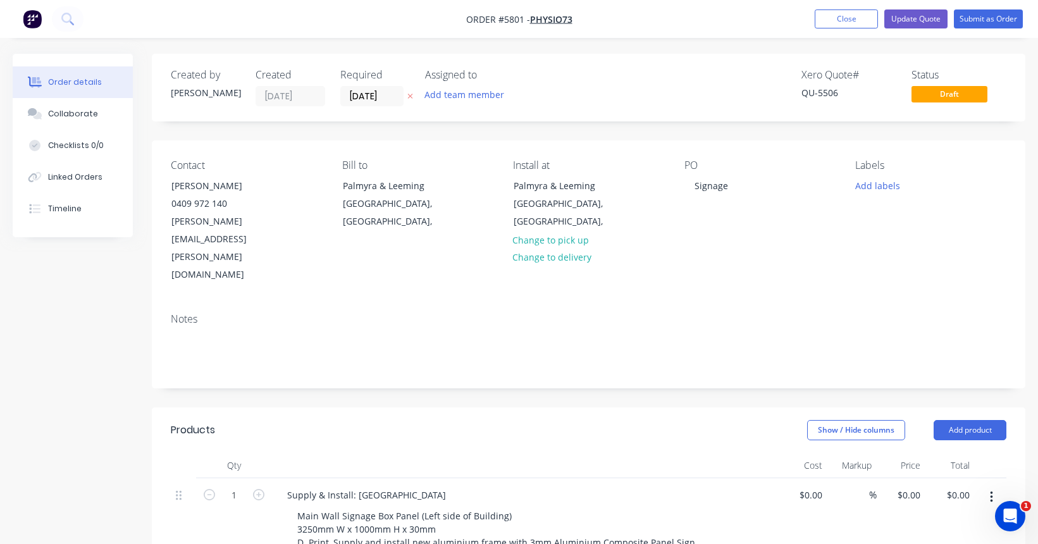
type input "$1,890.00"
type input "$1,526.00"
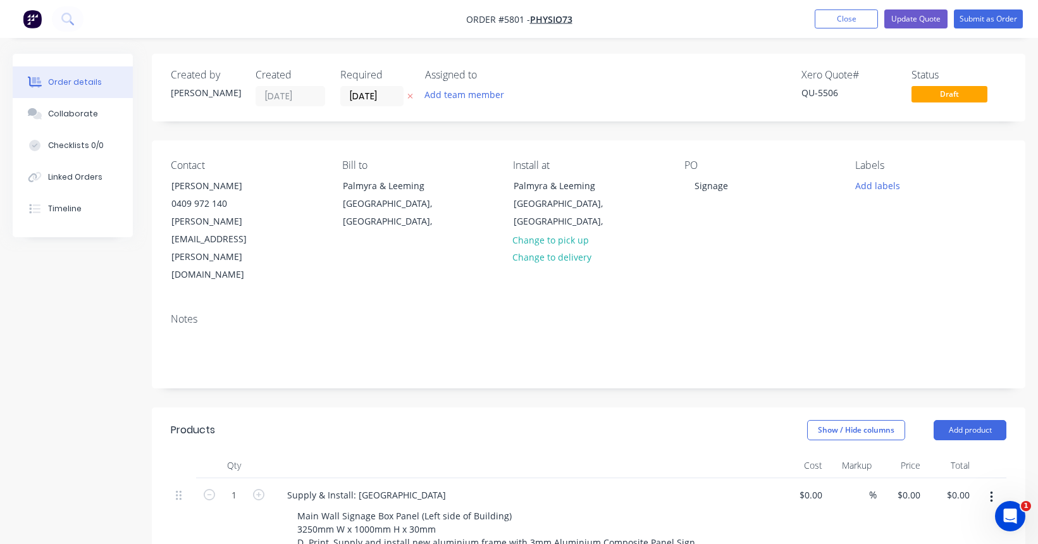
type input "$1,526.00"
type input "$2,190.00"
type input "$1,070.00"
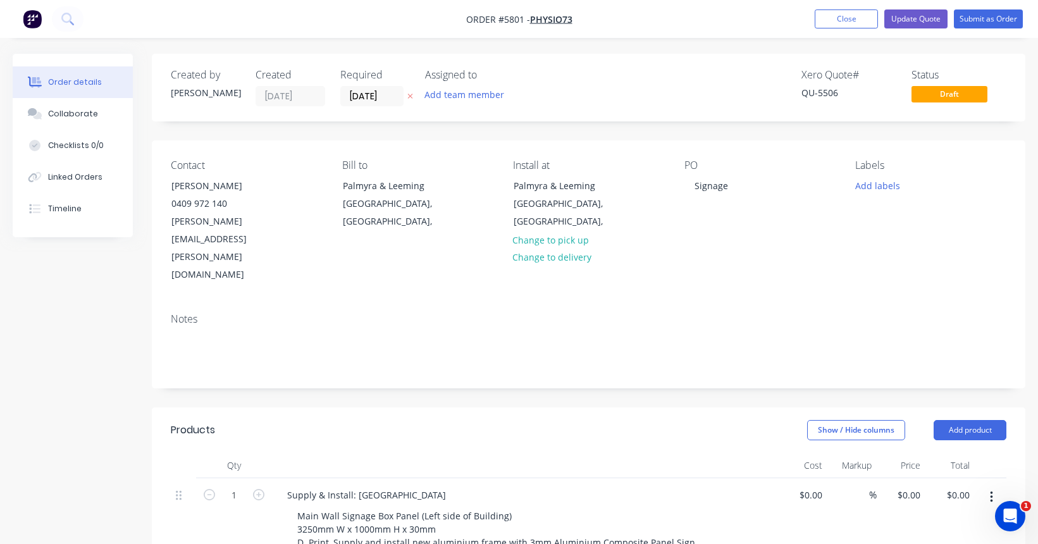
type input "$1,070.00"
type input "$2,140.00"
type input "$390.00"
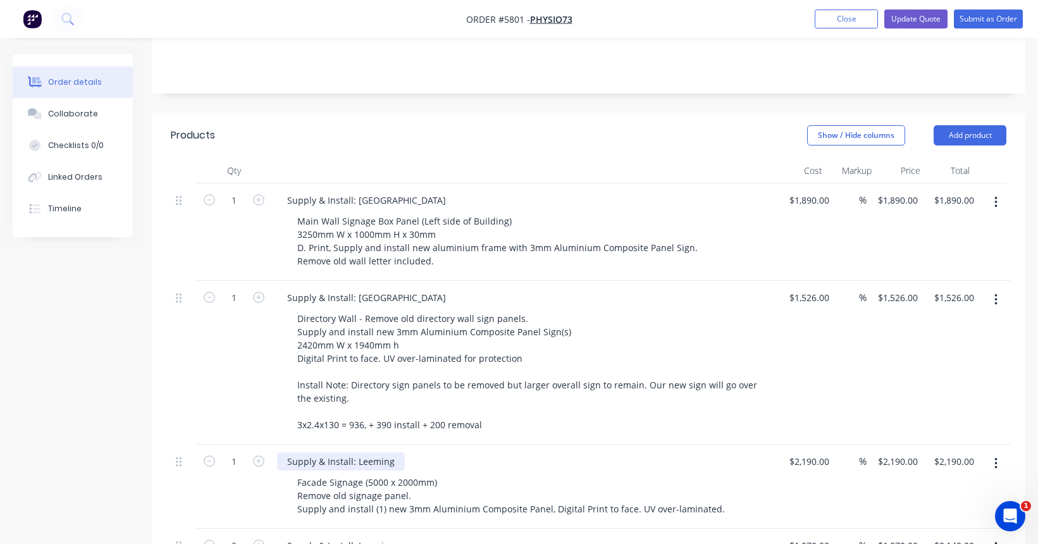
scroll to position [303, 0]
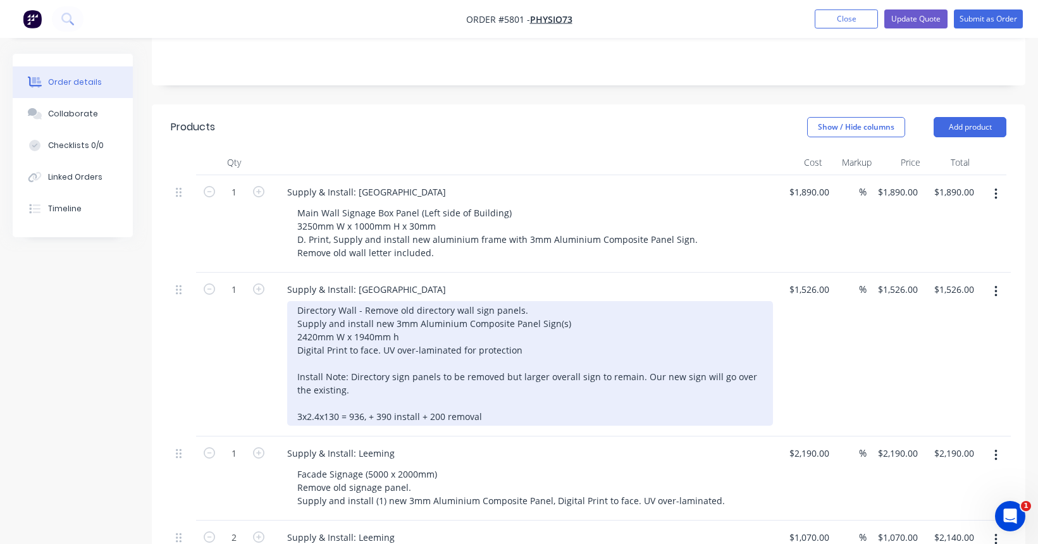
click at [335, 364] on div "Directory Wall - Remove old directory wall sign panels. Supply and install new …" at bounding box center [530, 363] width 486 height 125
click at [358, 363] on div "Directory Wall - Remove old directory wall sign panels. Supply and install new …" at bounding box center [530, 363] width 486 height 125
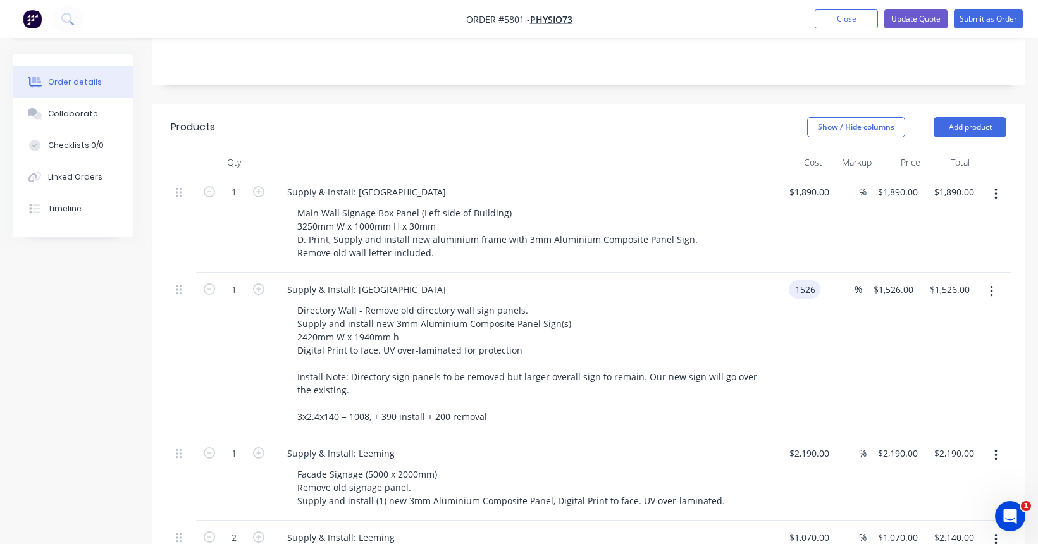
click at [820, 273] on div "1 Supply & Install: Palmyra Directory Wall - Remove old directory wall sign pan…" at bounding box center [588, 355] width 835 height 164
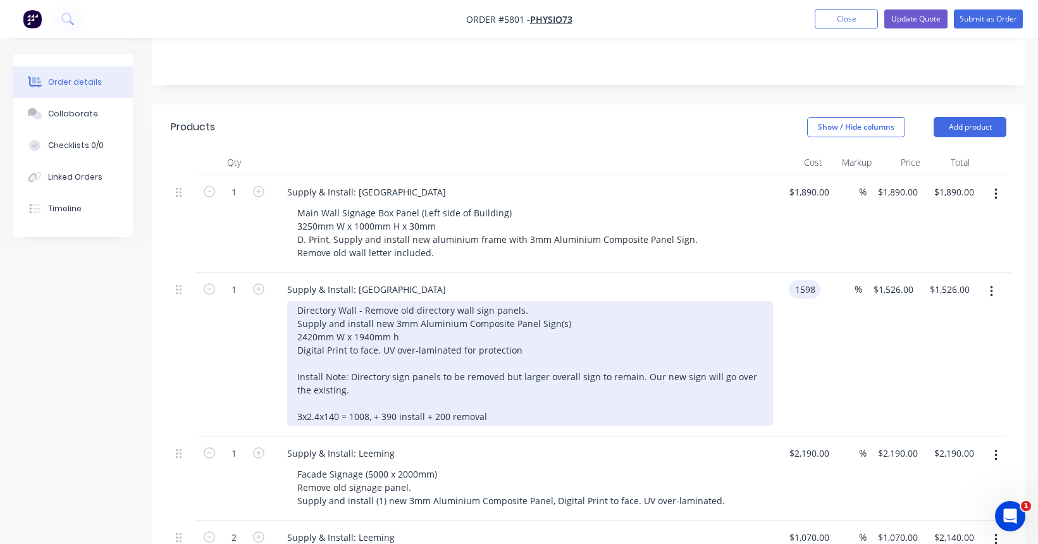
type input "$1,598.00"
click at [714, 360] on div "Directory Wall - Remove old directory wall sign panels. Supply and install new …" at bounding box center [530, 363] width 486 height 125
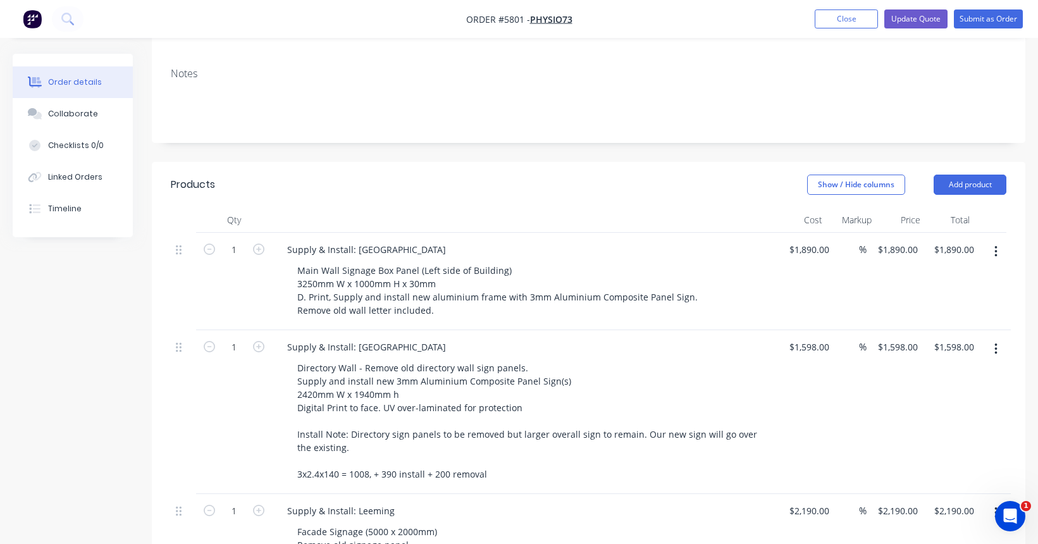
scroll to position [249, 0]
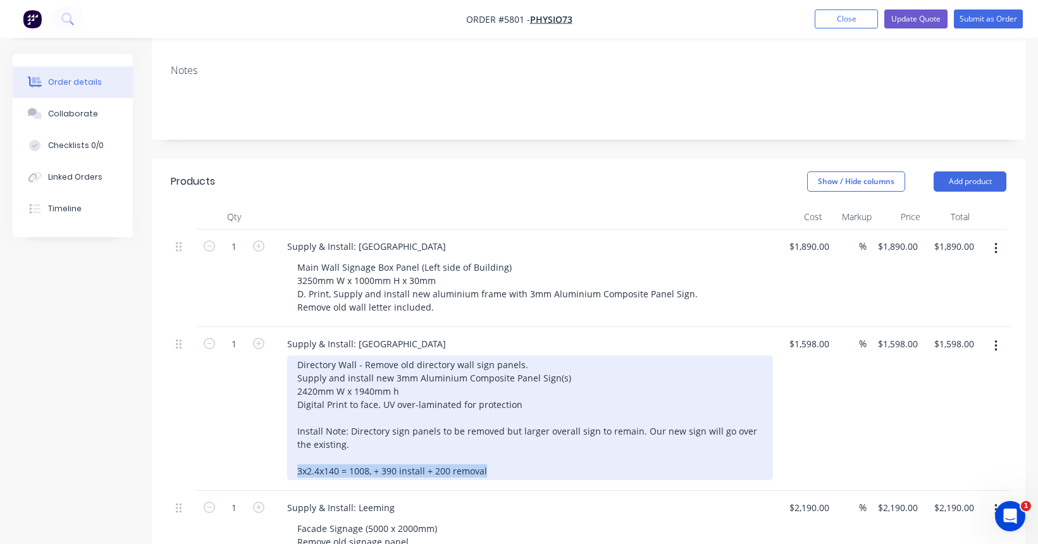
drag, startPoint x: 502, startPoint y: 416, endPoint x: 281, endPoint y: 416, distance: 220.7
click at [281, 416] on div "Supply & Install: Palmyra Directory Wall - Remove old directory wall sign panel…" at bounding box center [525, 409] width 506 height 164
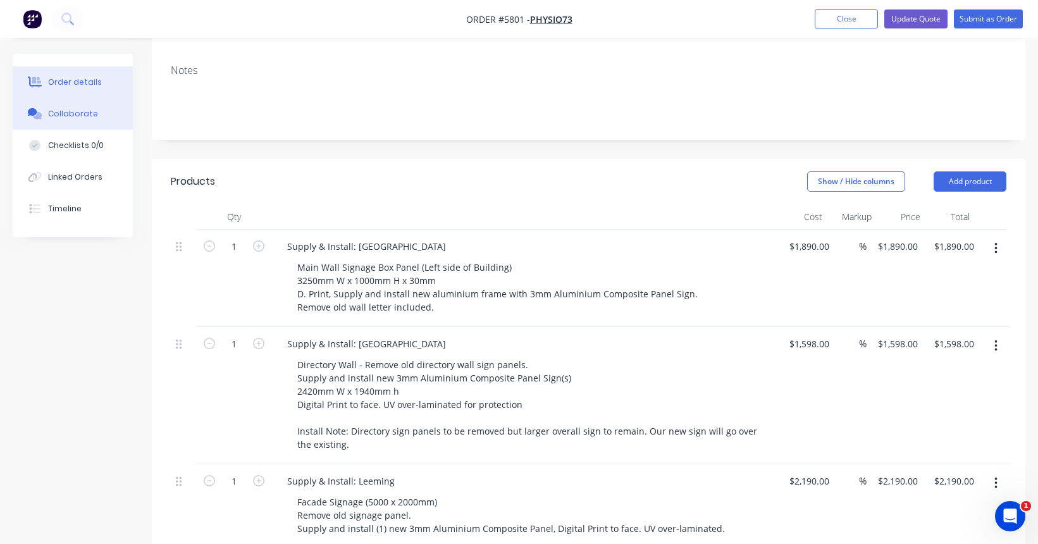
click at [83, 108] on div "Collaborate" at bounding box center [73, 113] width 50 height 11
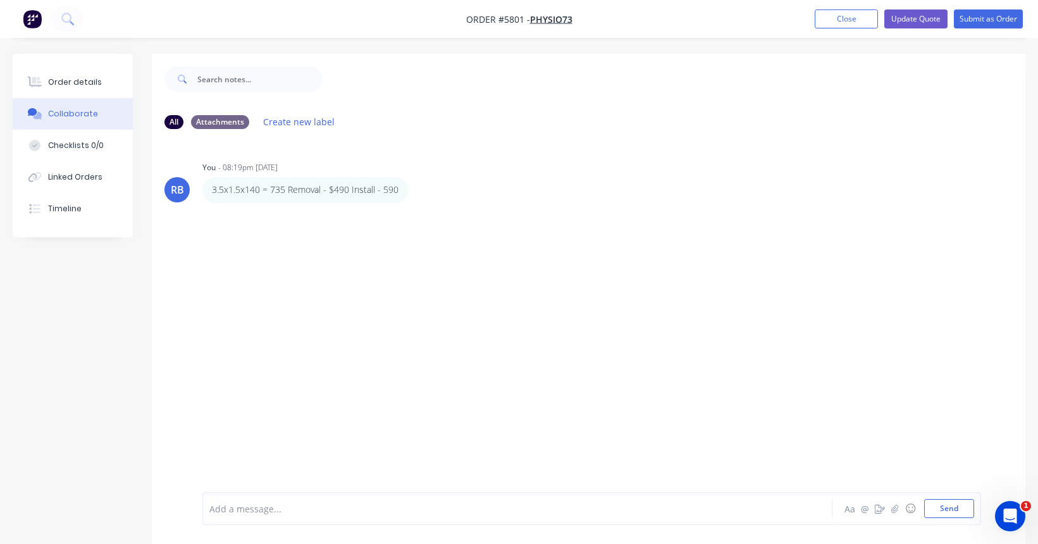
click at [256, 493] on div "Add a message... Aa @ ☺ Send" at bounding box center [591, 508] width 779 height 33
click at [225, 510] on div at bounding box center [496, 508] width 573 height 13
click at [932, 515] on button "Send" at bounding box center [949, 508] width 50 height 19
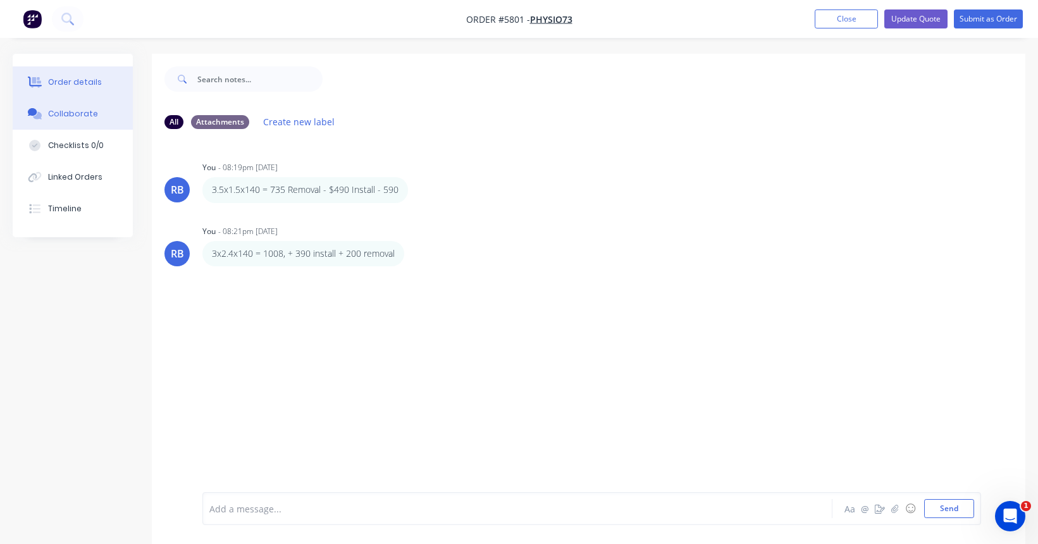
click at [76, 76] on button "Order details" at bounding box center [73, 82] width 120 height 32
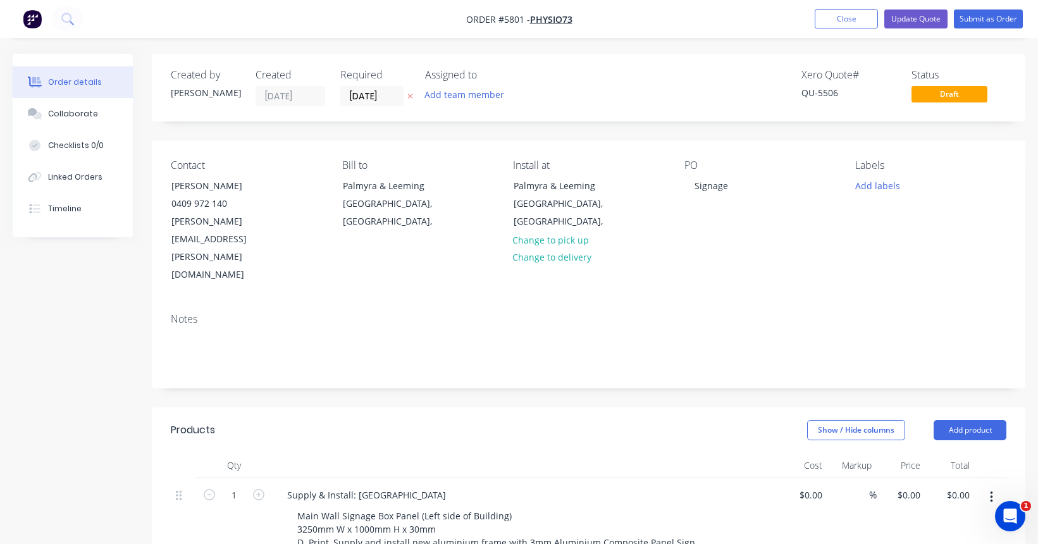
type input "$1,890.00"
type input "$1,598.00"
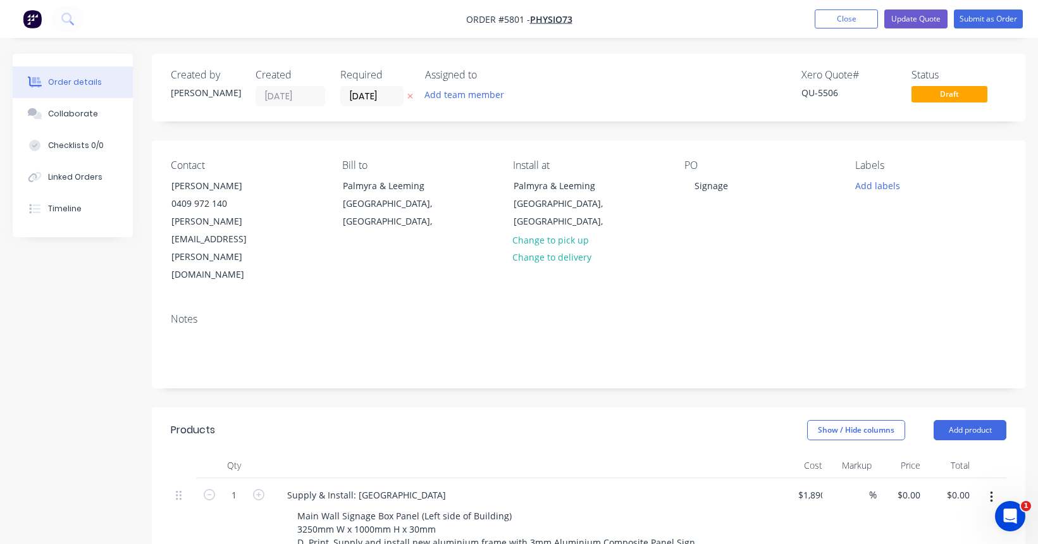
type input "$1,598.00"
type input "$2,190.00"
type input "$1,070.00"
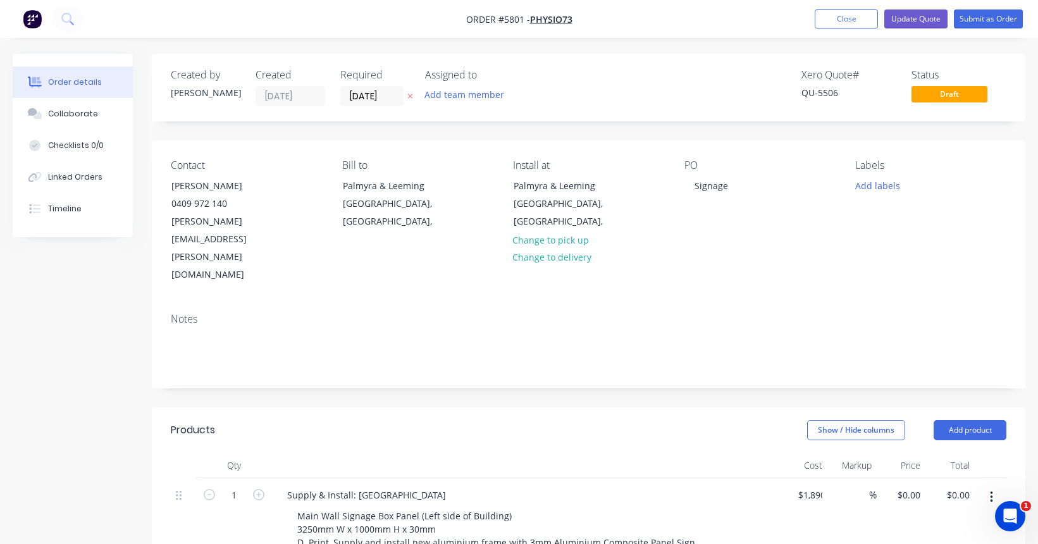
type input "$1,070.00"
type input "$2,140.00"
type input "$390.00"
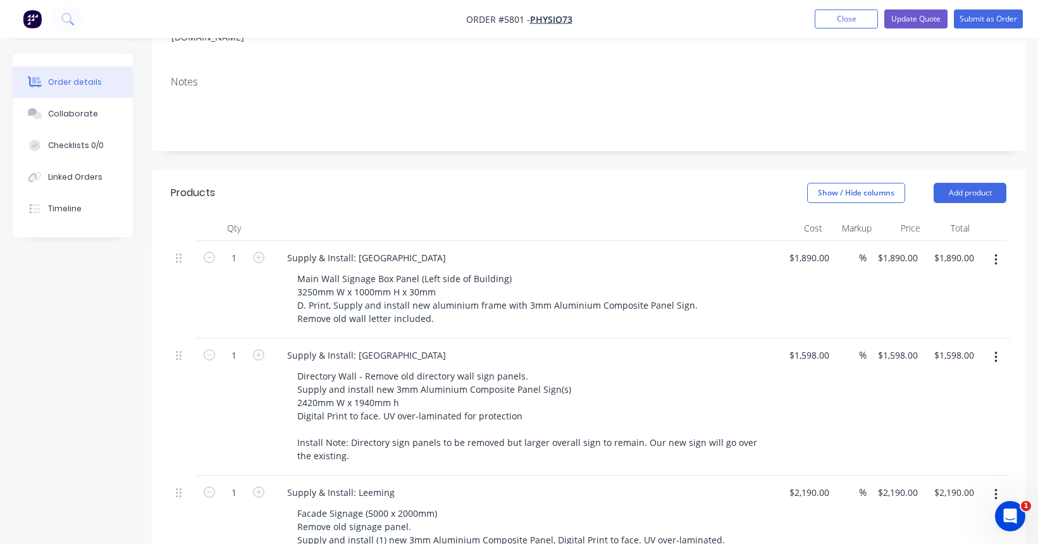
scroll to position [237, 0]
click at [810, 483] on input "2190" at bounding box center [807, 492] width 27 height 18
type input "$2,290.00"
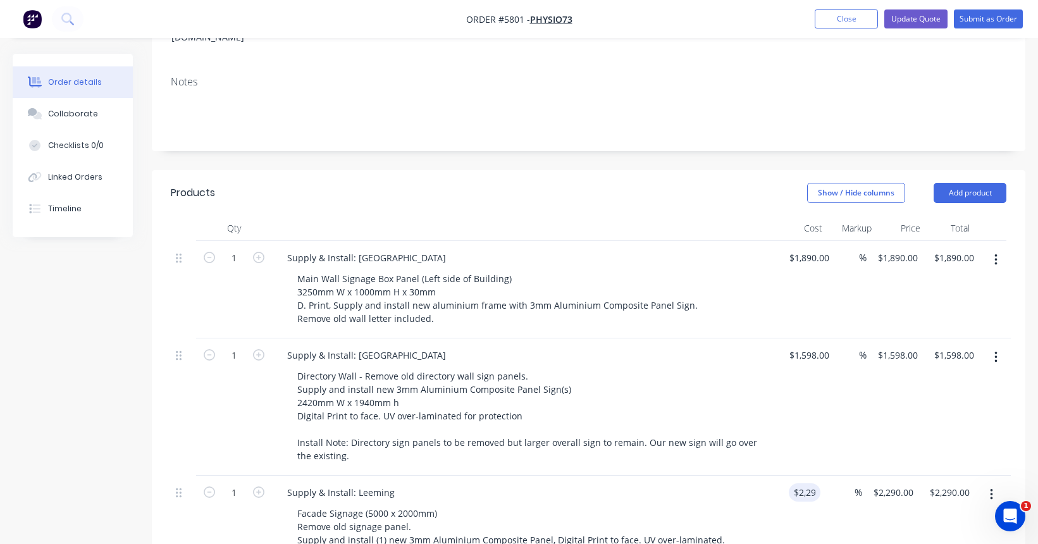
click at [789, 476] on div "$2,290.00 2290" at bounding box center [799, 518] width 42 height 84
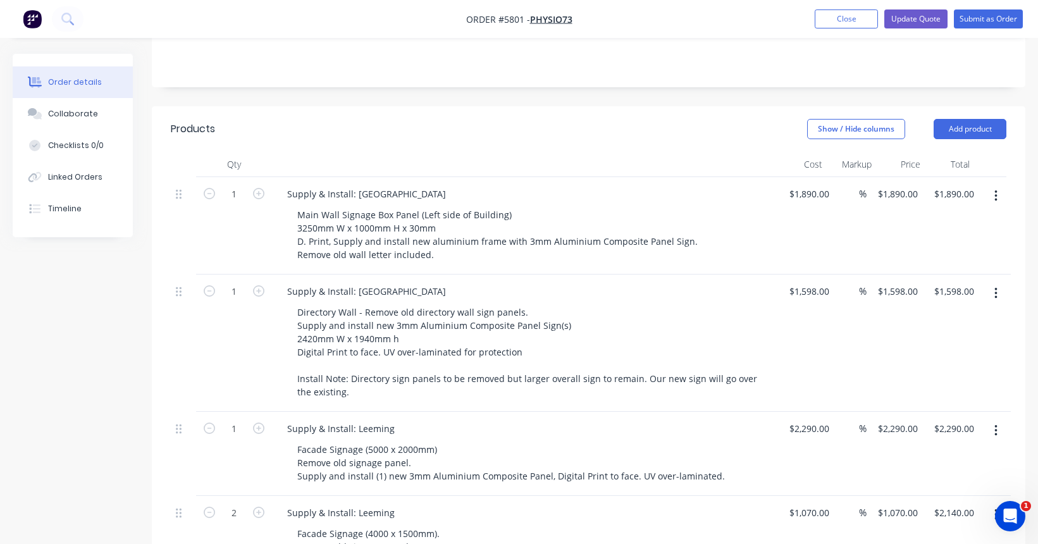
scroll to position [336, 0]
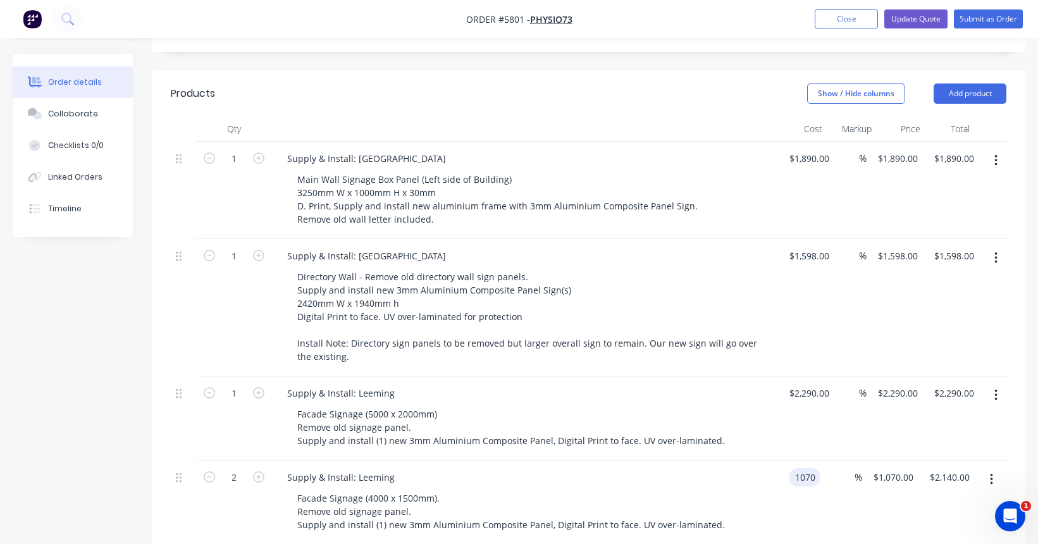
click at [806, 468] on input "1070" at bounding box center [807, 477] width 27 height 18
type input "$1,130.00"
type input "$2,260.00"
click at [762, 489] on div "Facade Signage (4000 x 1500mm). Remove old signage panel. Supply and install (1…" at bounding box center [530, 511] width 486 height 45
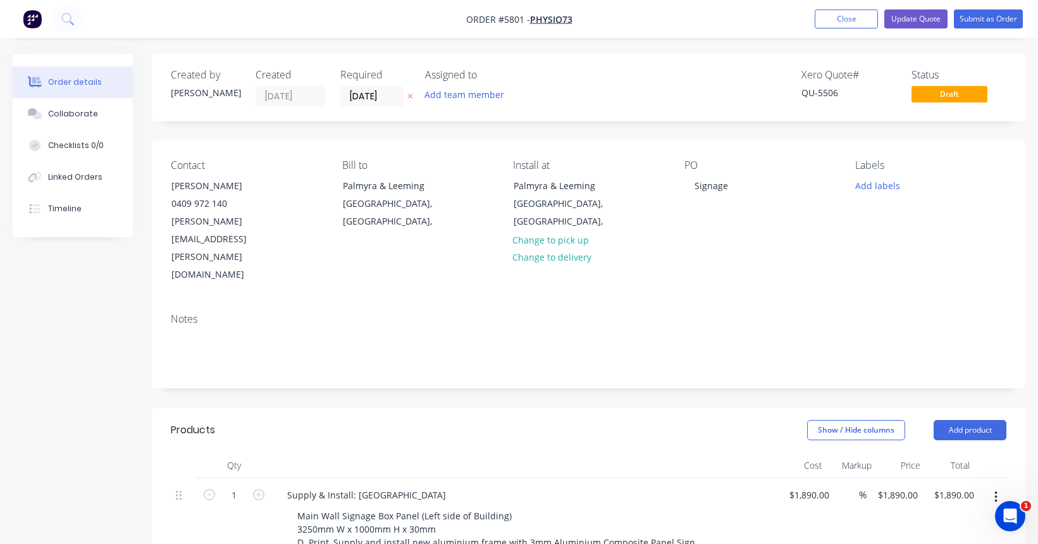
scroll to position [0, 0]
click at [920, 23] on button "Update Quote" at bounding box center [915, 18] width 63 height 19
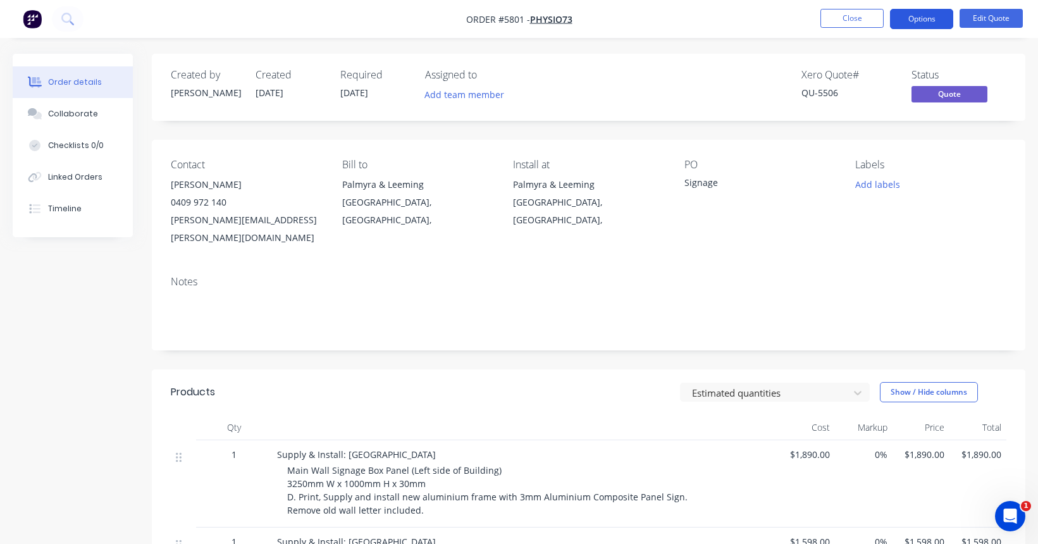
click at [926, 21] on button "Options" at bounding box center [921, 19] width 63 height 20
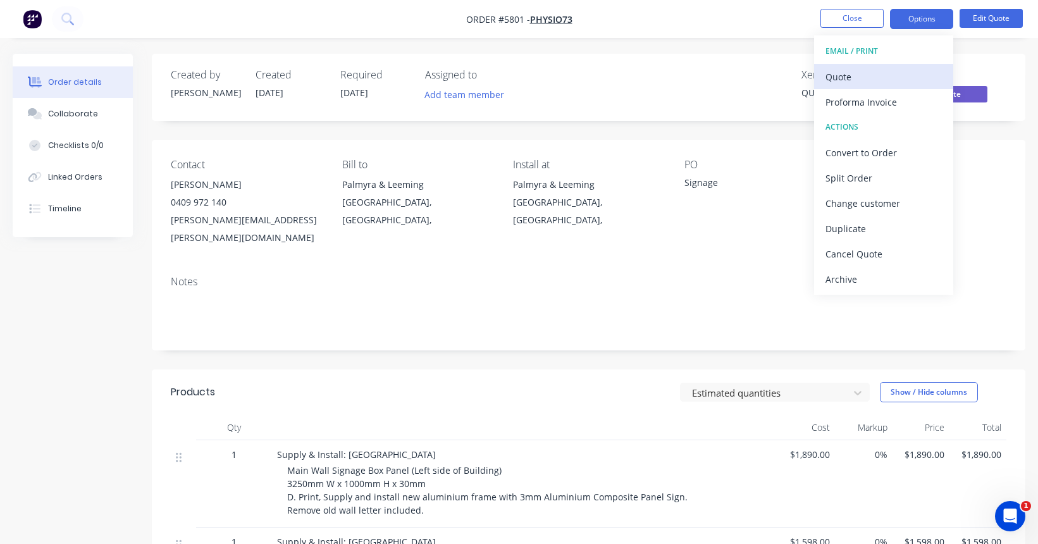
click at [871, 68] on div "Quote" at bounding box center [883, 77] width 116 height 18
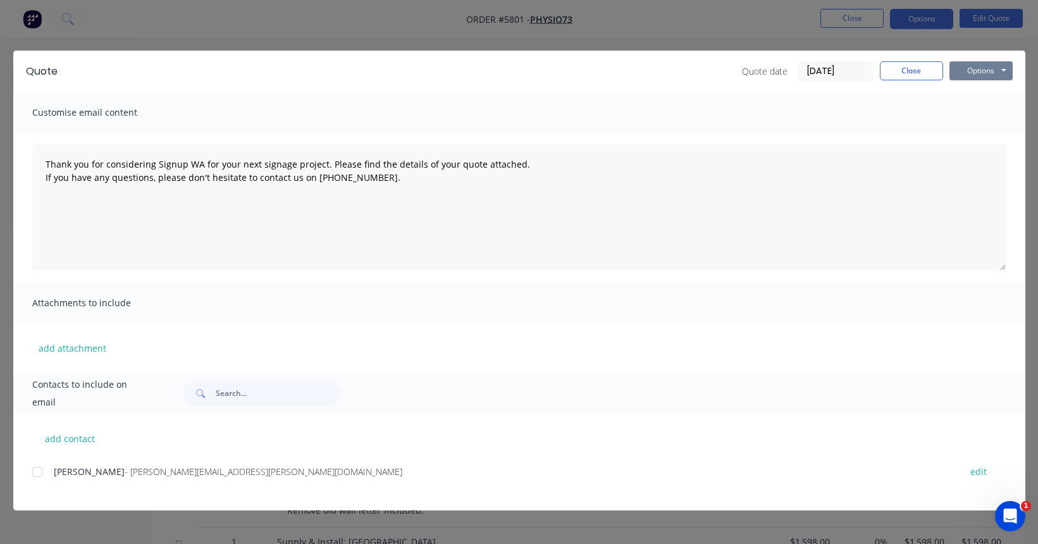
click at [932, 74] on button "Options" at bounding box center [980, 70] width 63 height 19
click at [932, 118] on button "Print" at bounding box center [989, 114] width 81 height 21
click at [903, 72] on button "Close" at bounding box center [911, 70] width 63 height 19
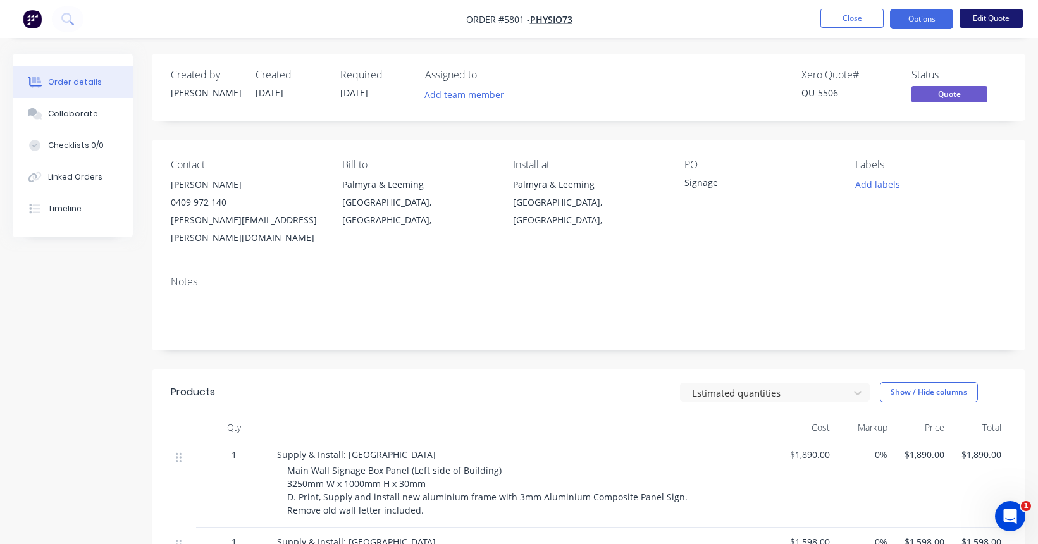
click at [932, 18] on button "Edit Quote" at bounding box center [990, 18] width 63 height 19
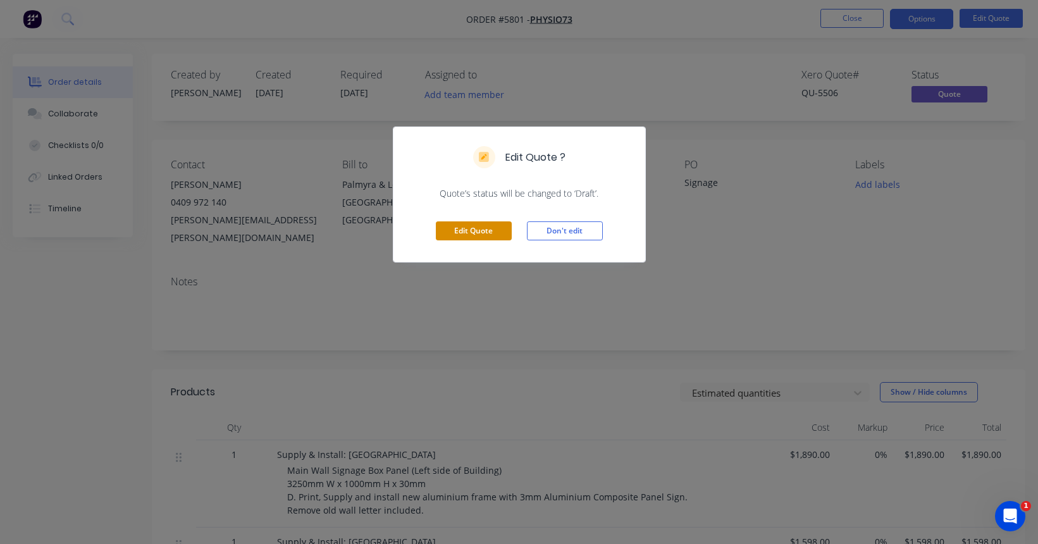
click at [466, 237] on button "Edit Quote" at bounding box center [474, 230] width 76 height 19
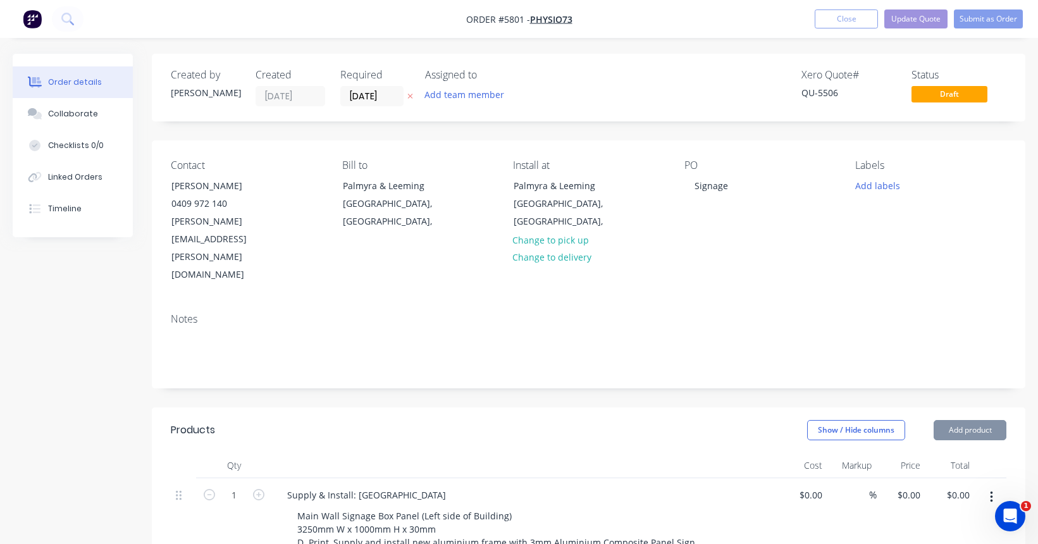
type input "$1,890.00"
type input "$1,598.00"
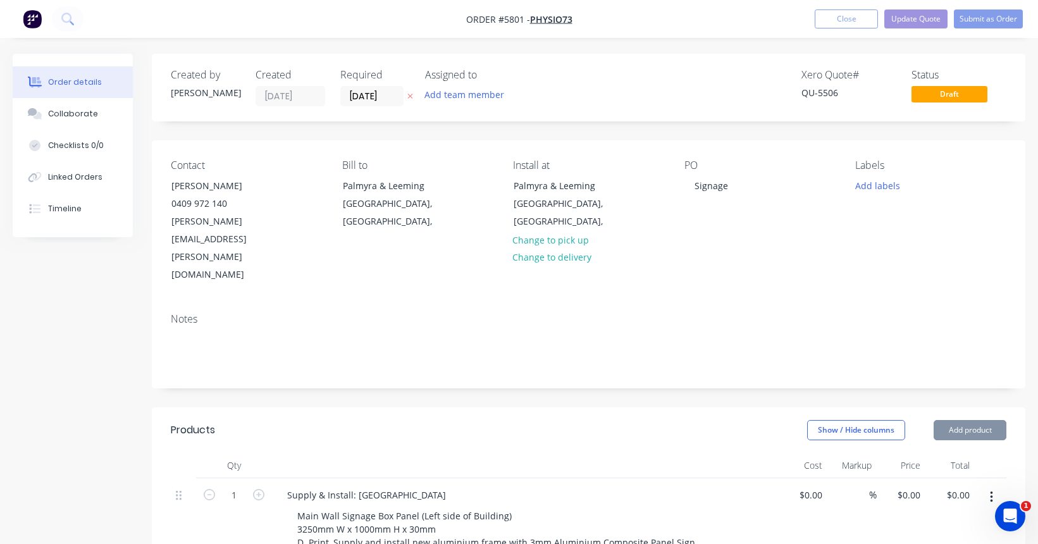
type input "$1,598.00"
type input "$2,290.00"
type input "$1,130.00"
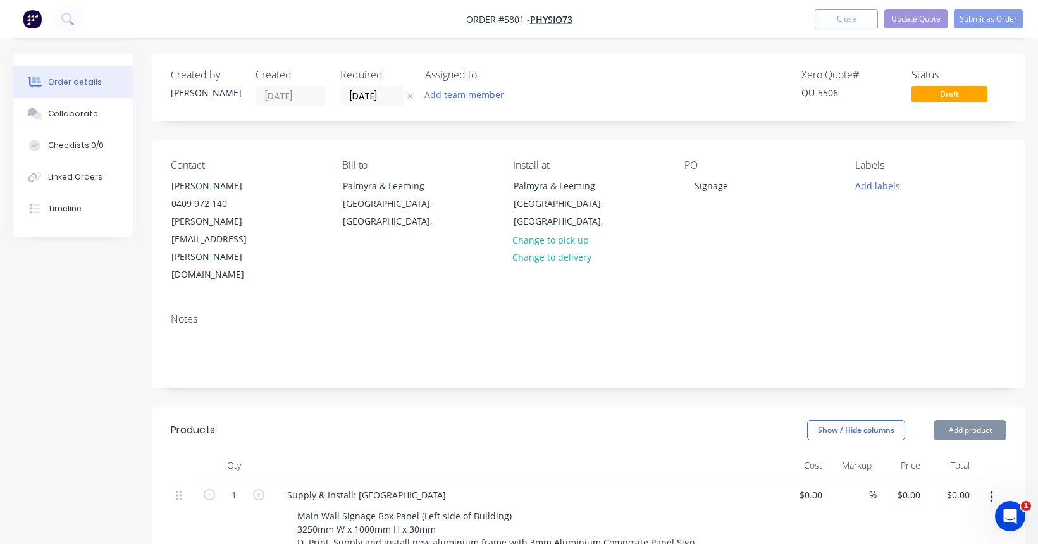
type input "$1,130.00"
type input "$2,260.00"
type input "$390.00"
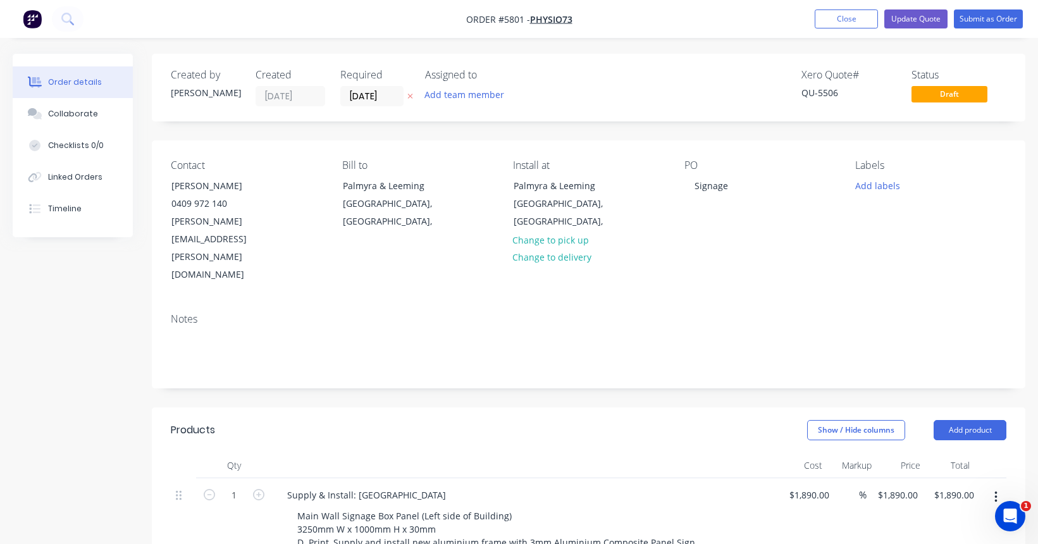
scroll to position [24, 0]
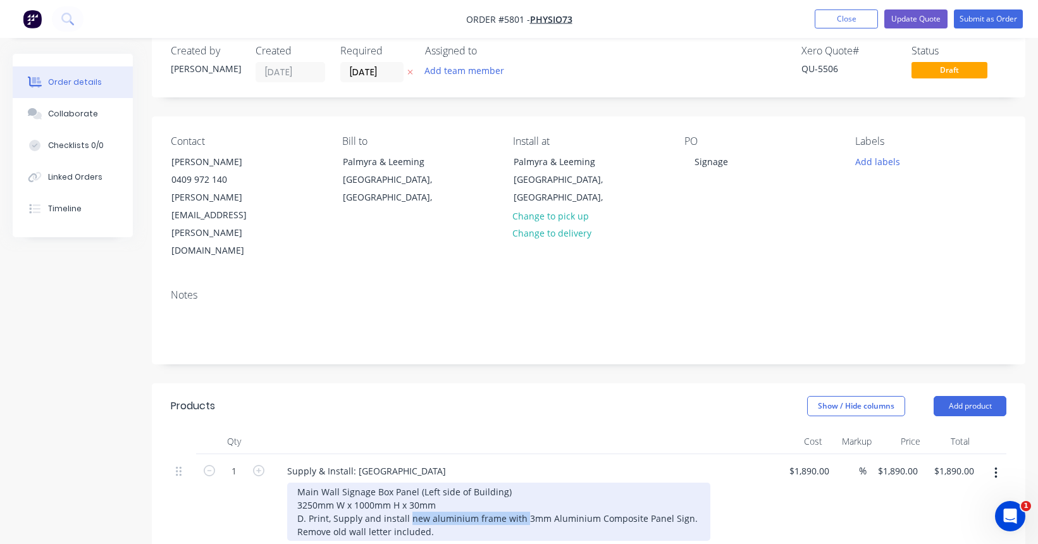
drag, startPoint x: 522, startPoint y: 464, endPoint x: 409, endPoint y: 467, distance: 113.9
click at [409, 483] on div "Main Wall Signage Box Panel (Left side of Building) 3250mm W x 1000mm H x 30mm …" at bounding box center [498, 512] width 423 height 58
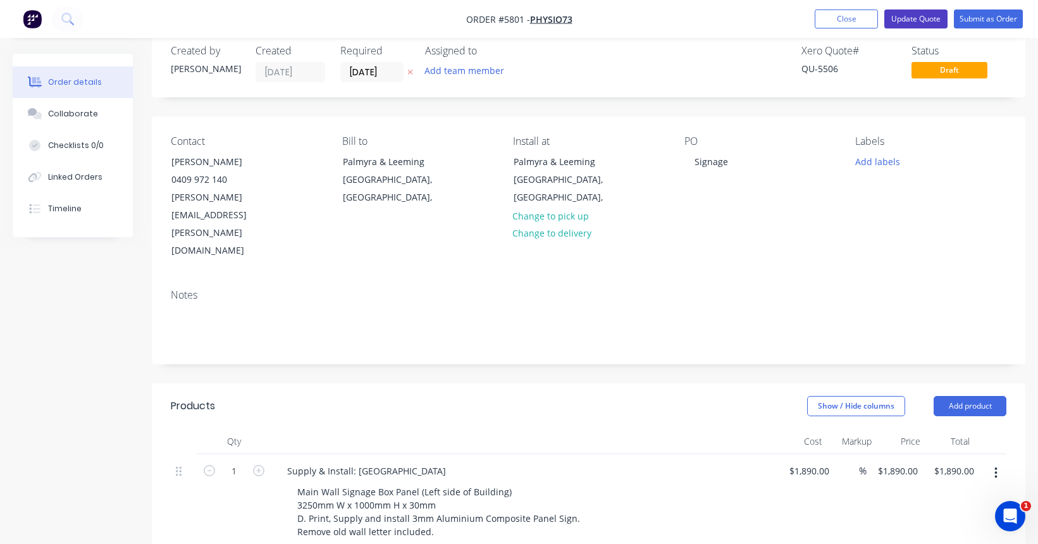
click at [904, 20] on button "Update Quote" at bounding box center [915, 18] width 63 height 19
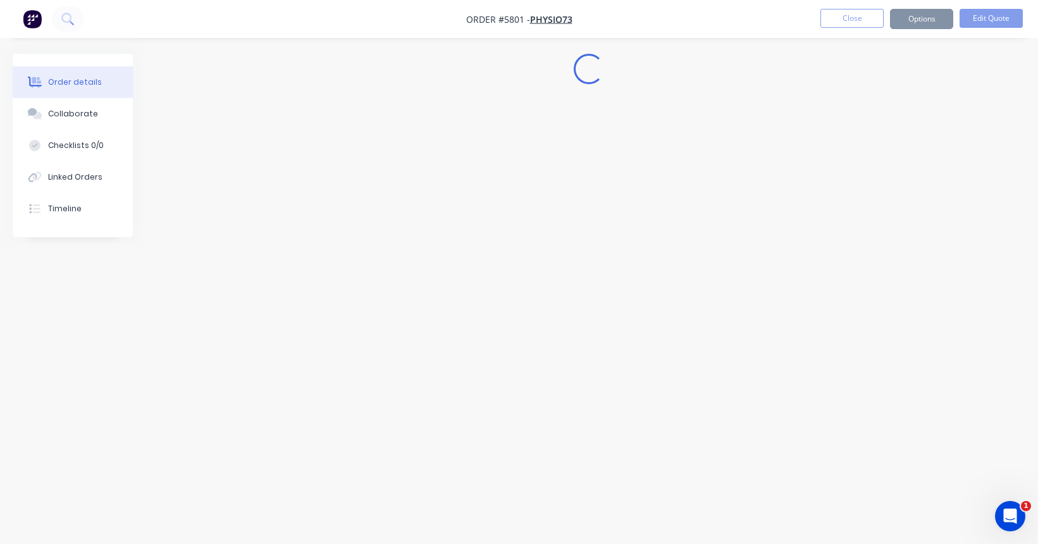
scroll to position [0, 0]
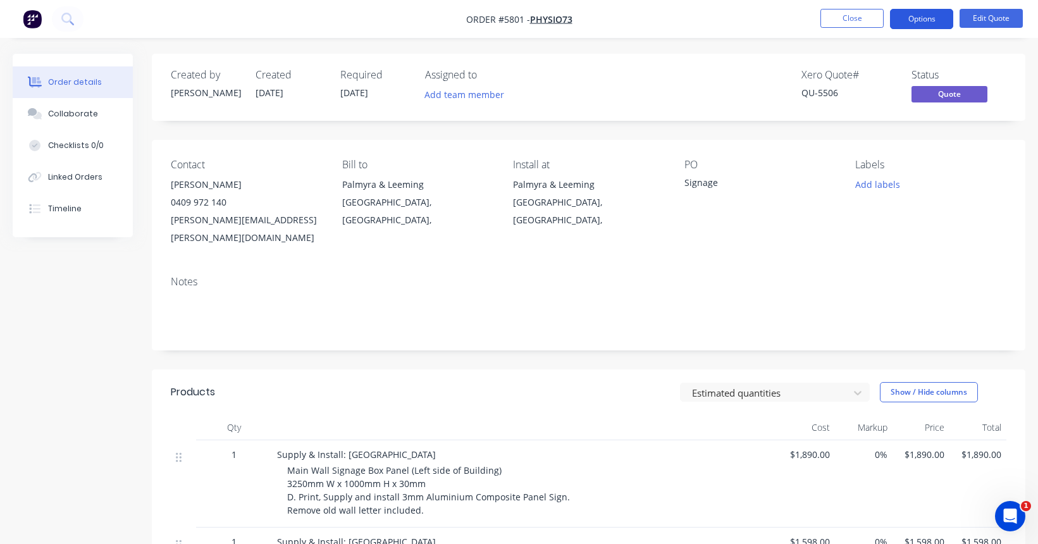
click at [917, 16] on button "Options" at bounding box center [921, 19] width 63 height 20
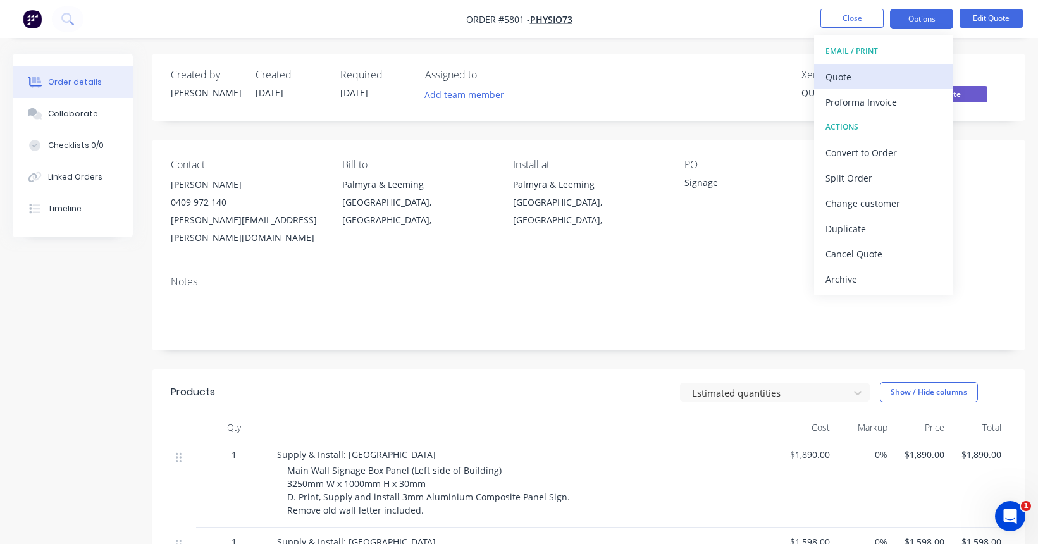
click at [865, 76] on div "Quote" at bounding box center [883, 77] width 116 height 18
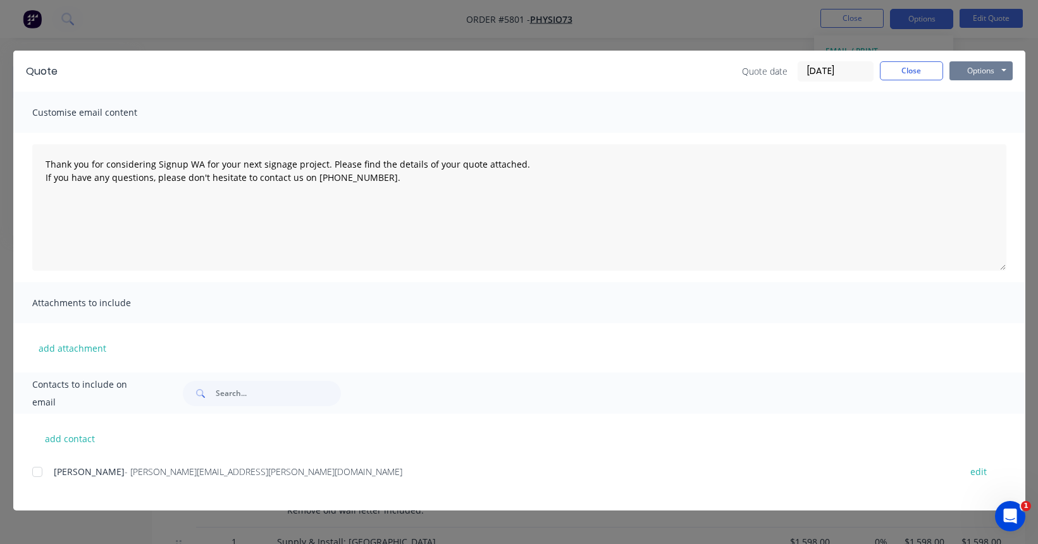
click at [932, 70] on button "Options" at bounding box center [980, 70] width 63 height 19
click at [932, 113] on button "Print" at bounding box center [989, 114] width 81 height 21
click at [908, 72] on button "Close" at bounding box center [911, 70] width 63 height 19
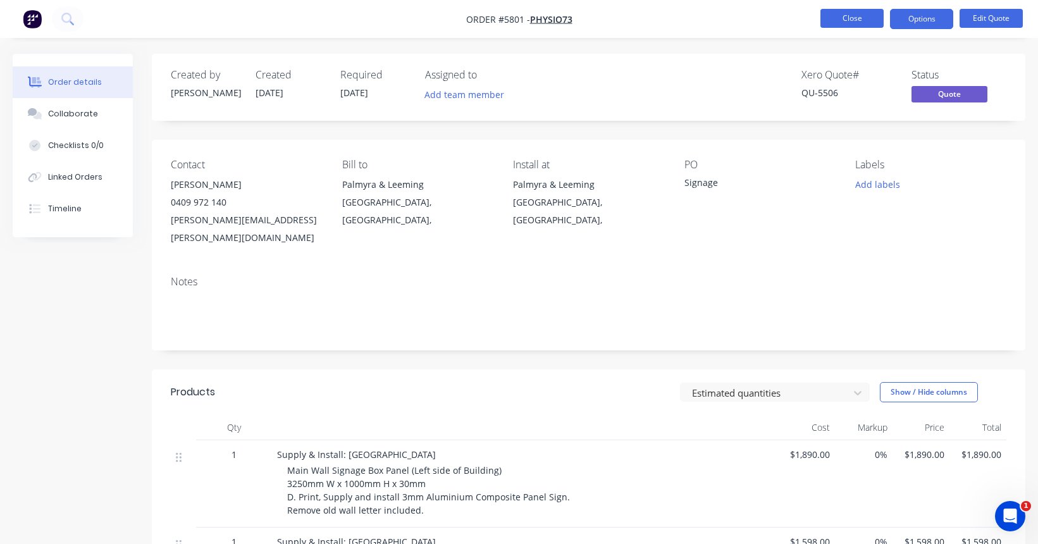
click at [843, 16] on button "Close" at bounding box center [851, 18] width 63 height 19
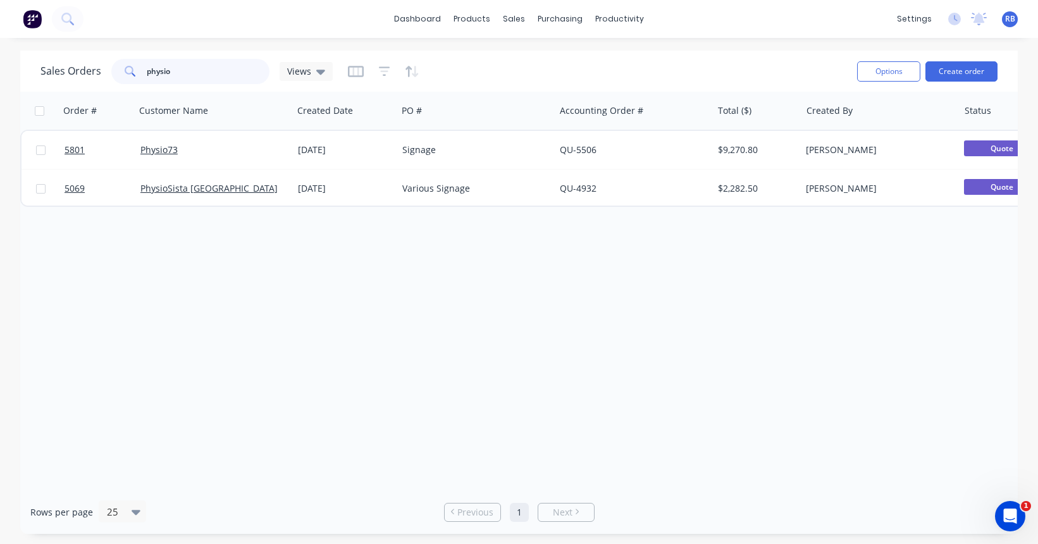
drag, startPoint x: 207, startPoint y: 75, endPoint x: 55, endPoint y: 75, distance: 152.4
click at [55, 75] on div "Sales Orders physio Views" at bounding box center [186, 71] width 292 height 25
type input "pet fresh"
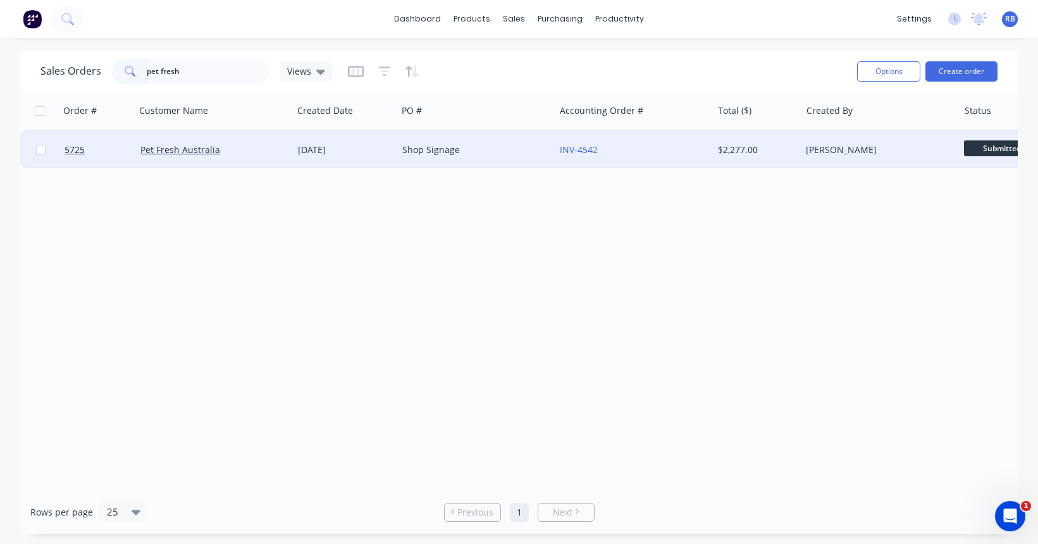
click at [493, 151] on div "Shop Signage" at bounding box center [472, 150] width 140 height 13
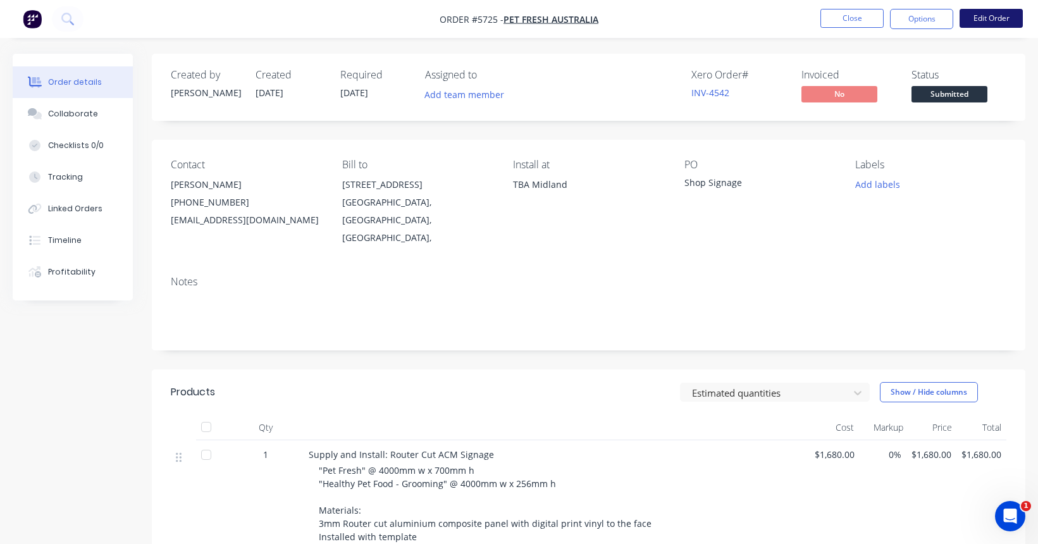
click at [932, 20] on button "Edit Order" at bounding box center [990, 18] width 63 height 19
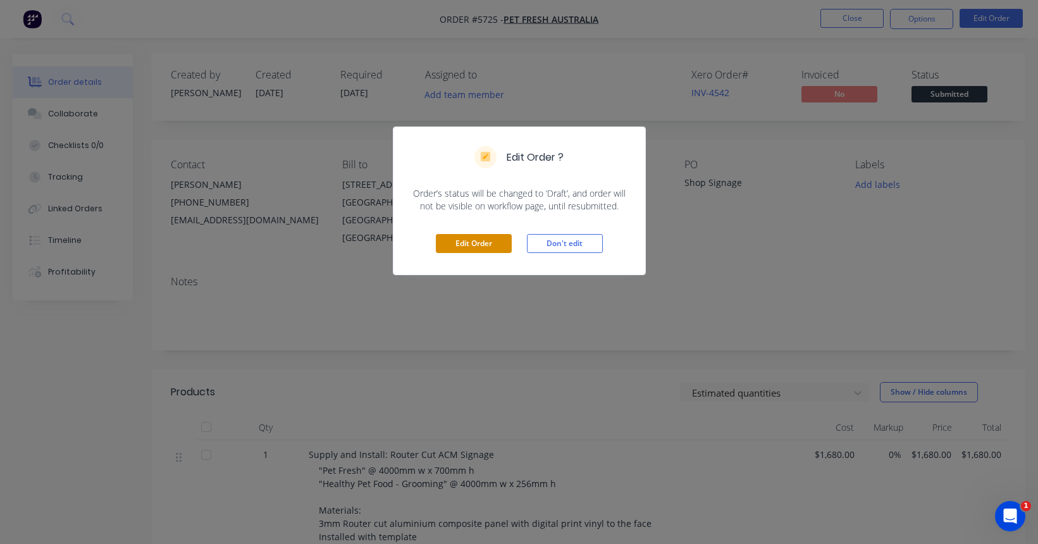
click at [470, 244] on button "Edit Order" at bounding box center [474, 243] width 76 height 19
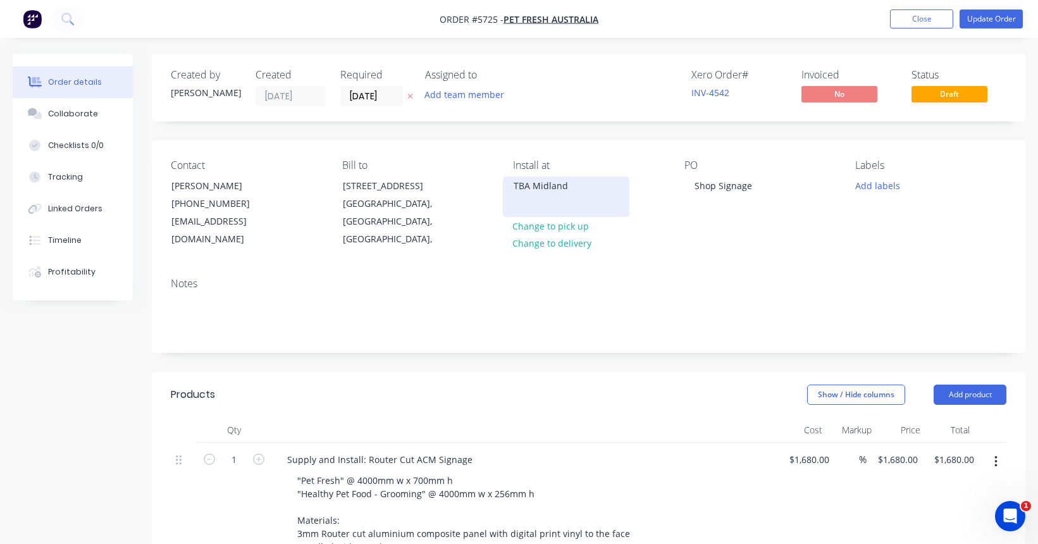
click at [581, 188] on div "TBA Midland" at bounding box center [566, 186] width 105 height 18
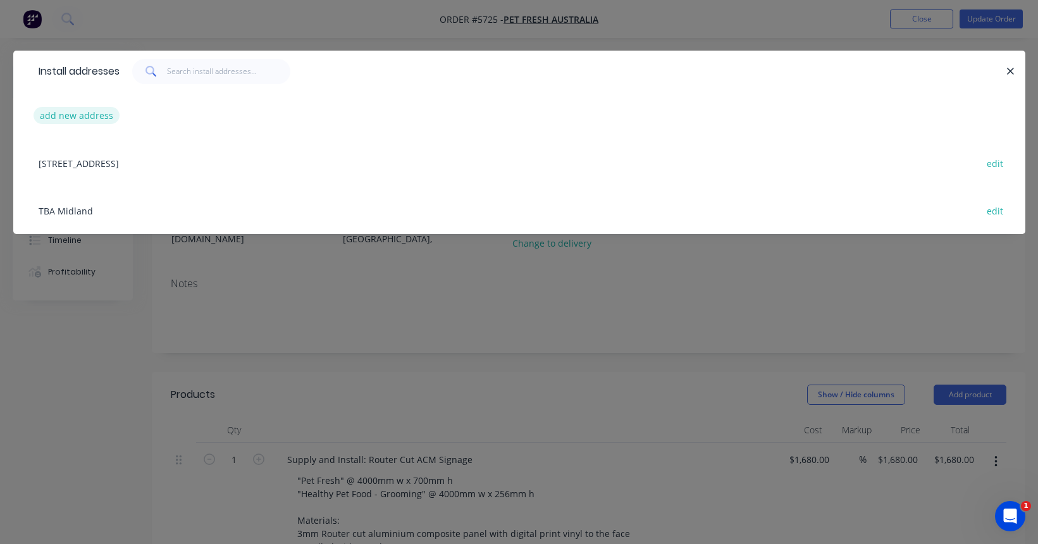
click at [85, 113] on button "add new address" at bounding box center [77, 115] width 87 height 17
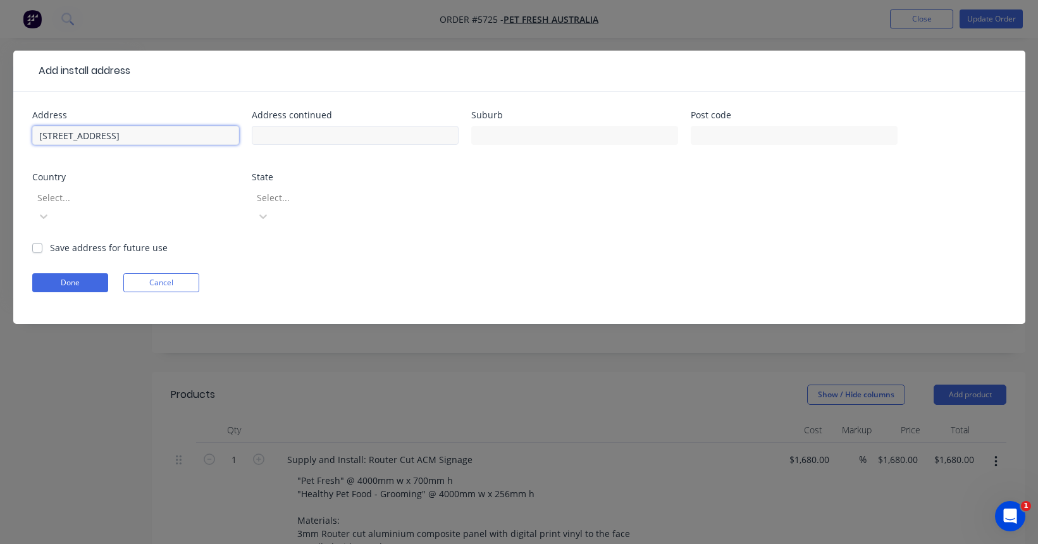
type input "174-176 Great Eastern Highway"
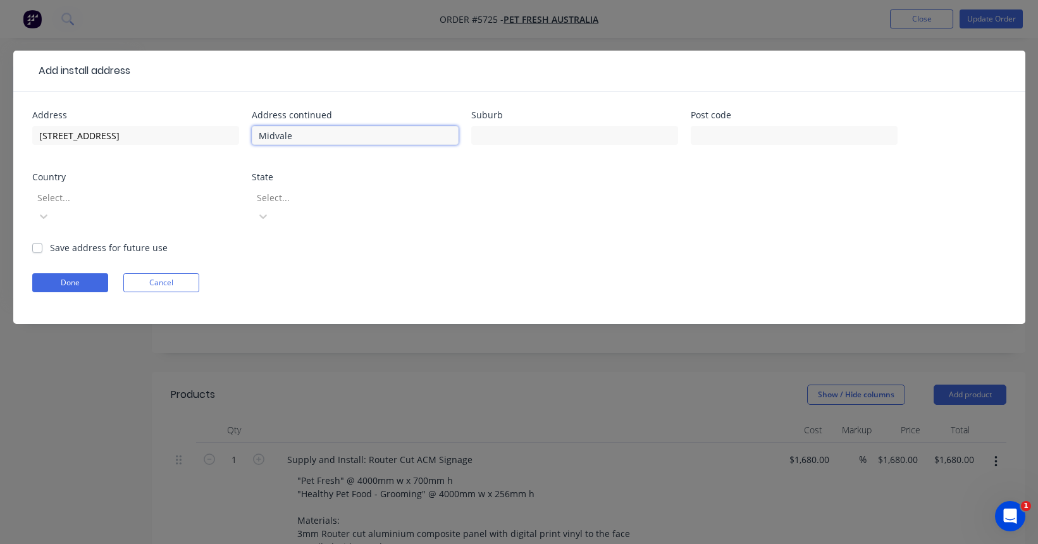
type input "Midvale"
drag, startPoint x: 297, startPoint y: 134, endPoint x: 247, endPoint y: 134, distance: 50.0
click at [247, 134] on div "Address 174-176 Great Eastern Highway Address continued Midvale Suburb Post cod…" at bounding box center [519, 176] width 974 height 130
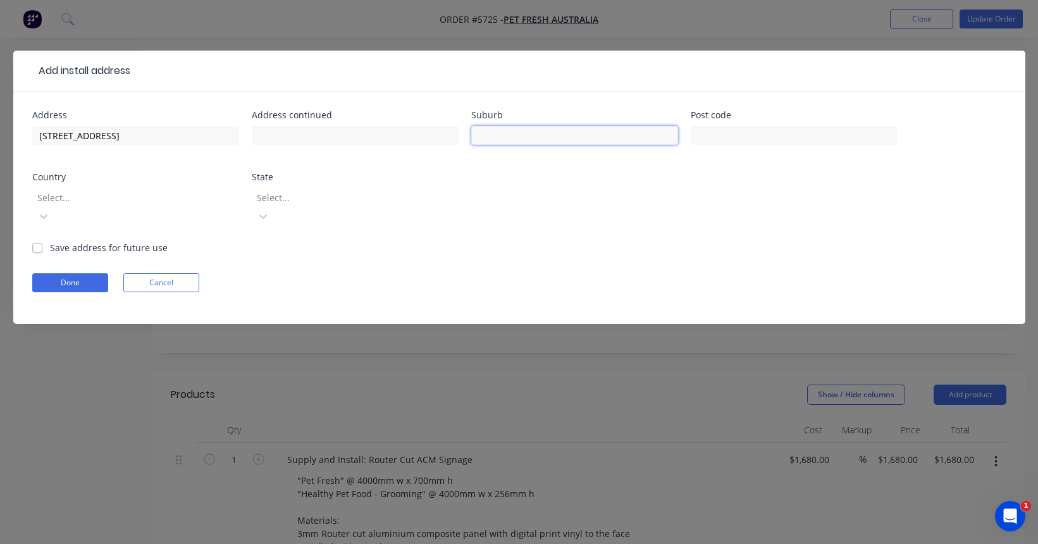
paste input "Midvale"
type input "Midvale"
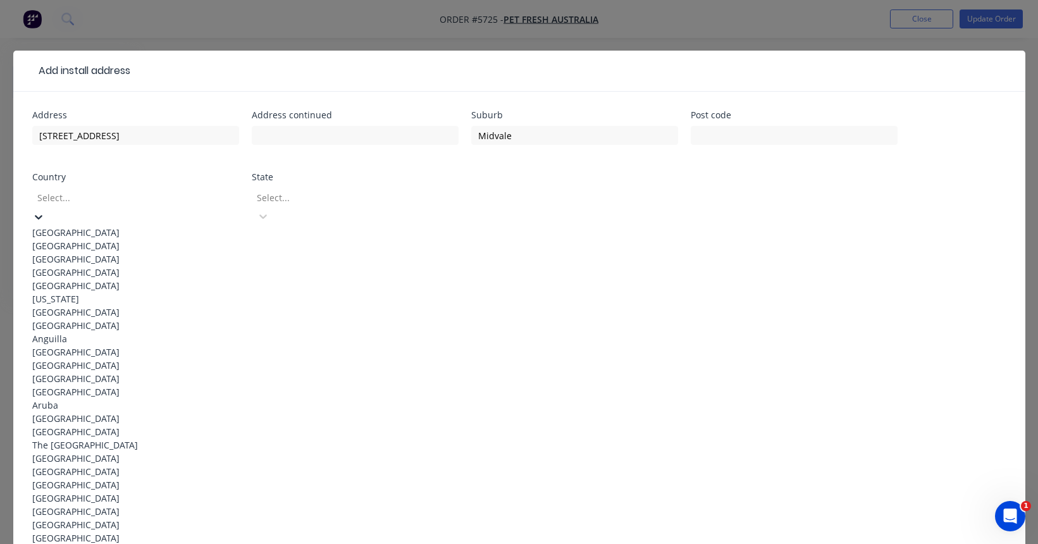
click at [72, 192] on div "Select..." at bounding box center [127, 197] width 180 height 13
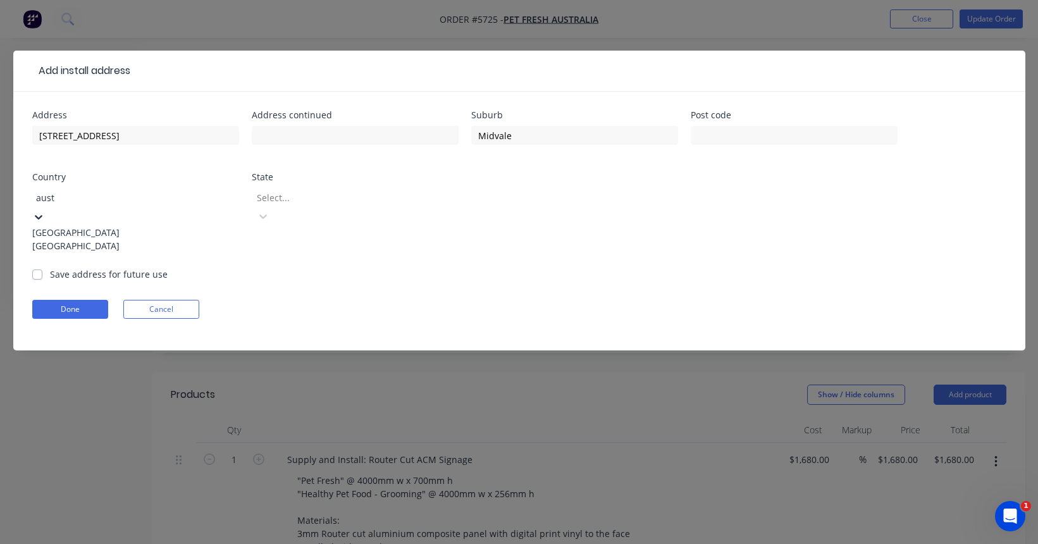
type input "aust"
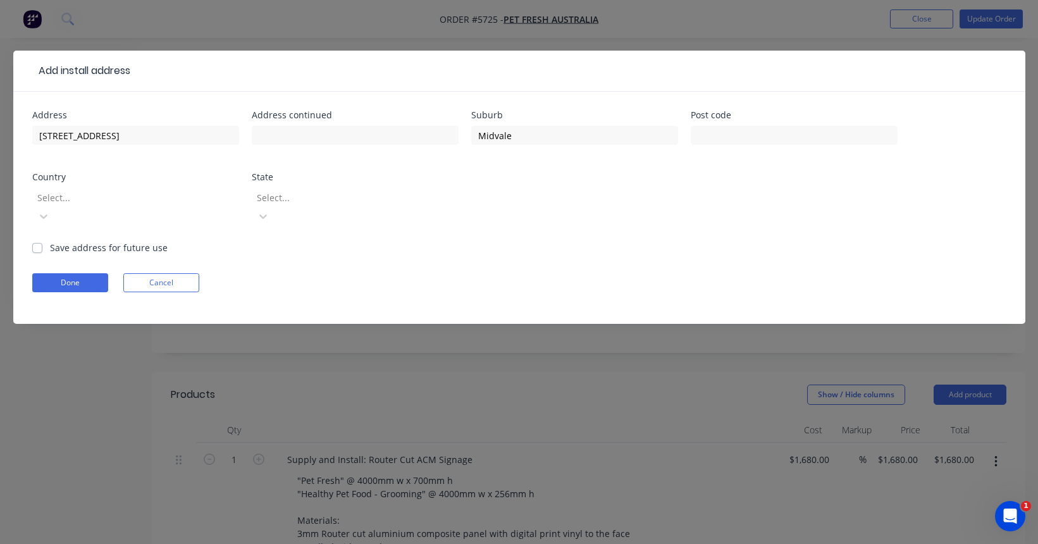
click at [127, 171] on div "Address 174-176 Great Eastern Highway Address continued Suburb Midvale Post cod…" at bounding box center [519, 176] width 974 height 130
click at [77, 198] on div at bounding box center [127, 198] width 182 height 16
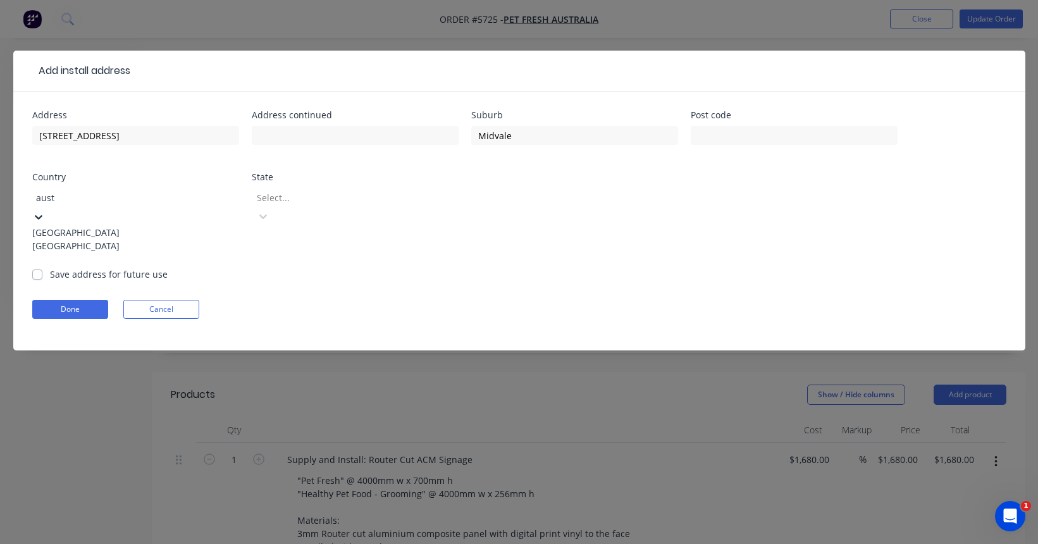
type input "austr"
click at [225, 226] on div "[GEOGRAPHIC_DATA]" at bounding box center [135, 232] width 207 height 13
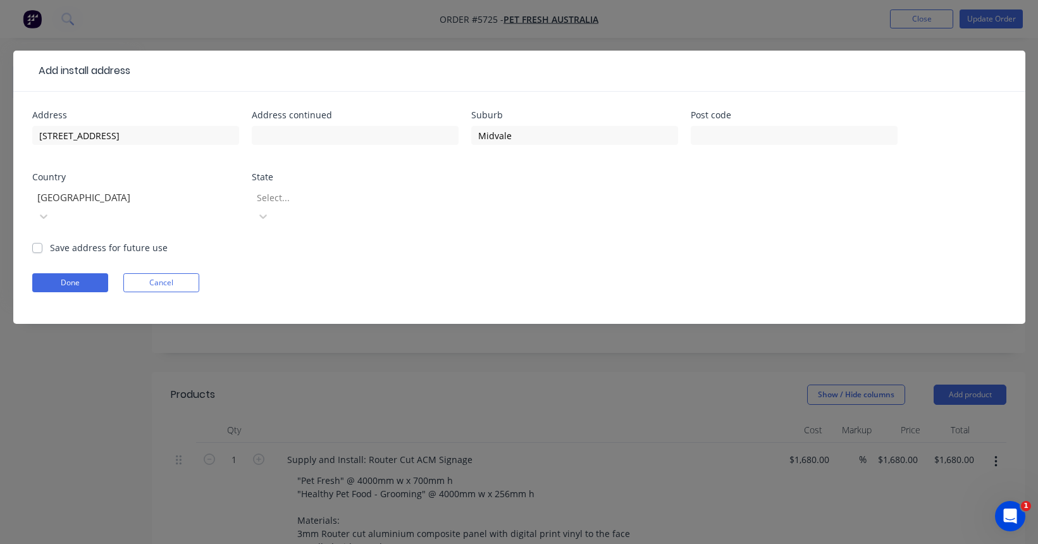
click at [274, 200] on div "Select..." at bounding box center [347, 197] width 180 height 13
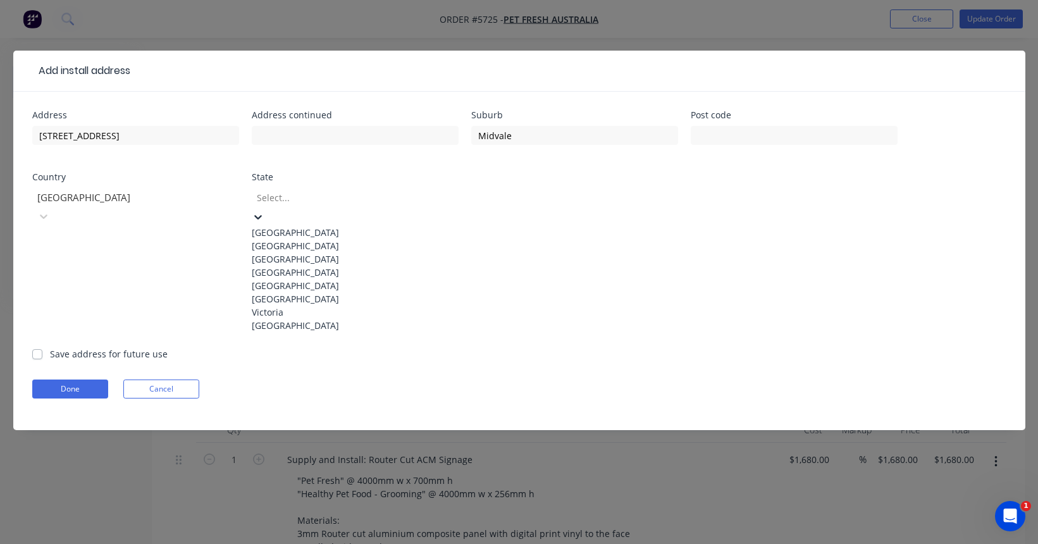
click at [294, 332] on div "Western Australia" at bounding box center [355, 325] width 207 height 13
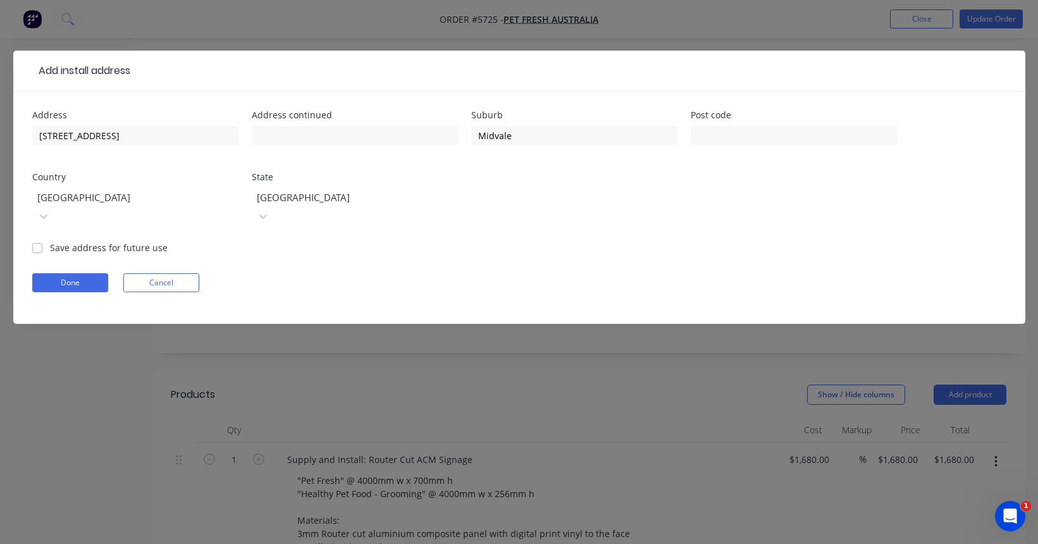
click at [103, 241] on label "Save address for future use" at bounding box center [109, 247] width 118 height 13
click at [42, 241] on input "Save address for future use" at bounding box center [37, 247] width 10 height 12
checkbox input "true"
click at [67, 273] on button "Done" at bounding box center [70, 282] width 76 height 19
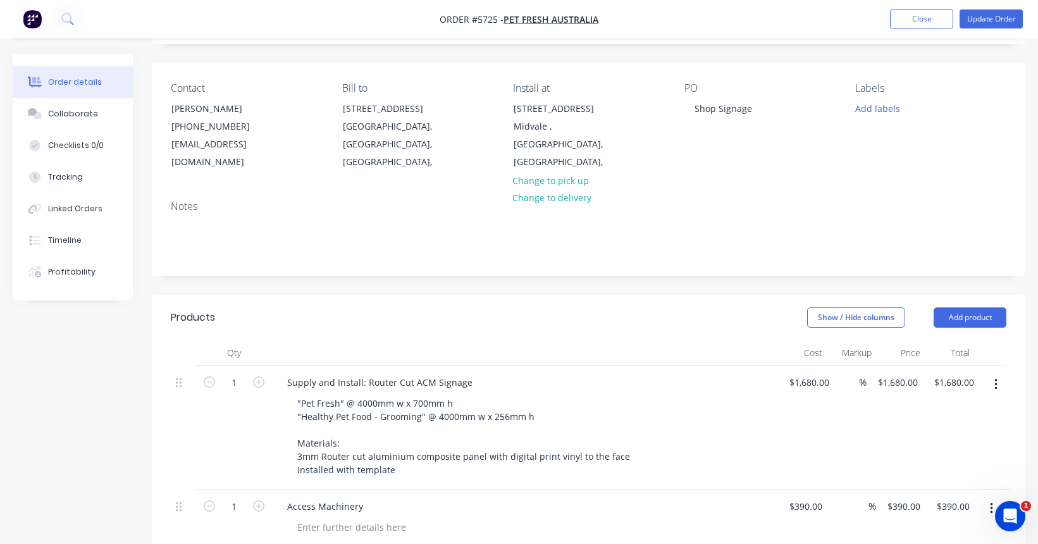
scroll to position [94, 0]
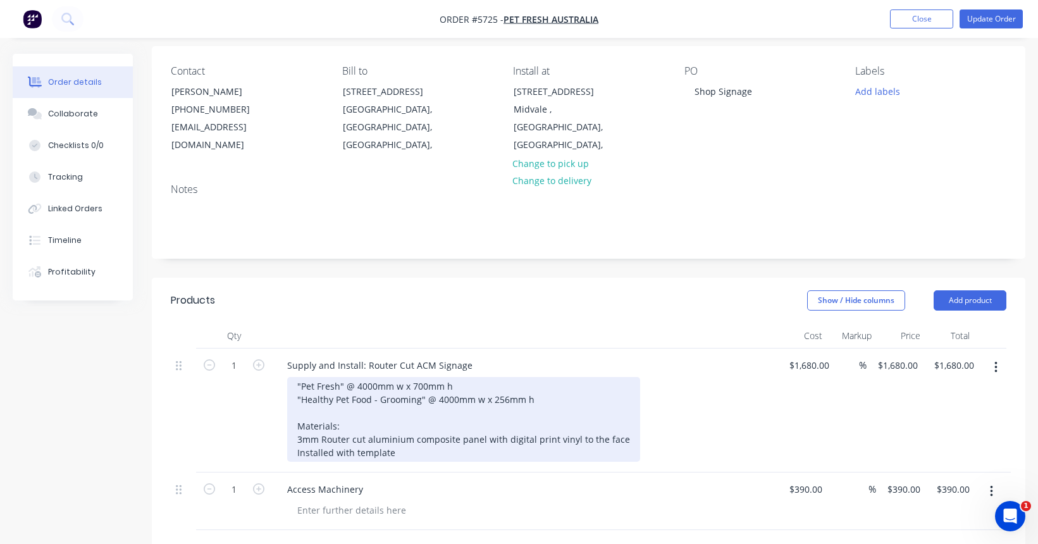
click at [420, 435] on div ""Pet Fresh" @ 4000mm w x 700mm h "Healthy Pet Food - Grooming" @ 4000mm w x 256…" at bounding box center [463, 419] width 353 height 85
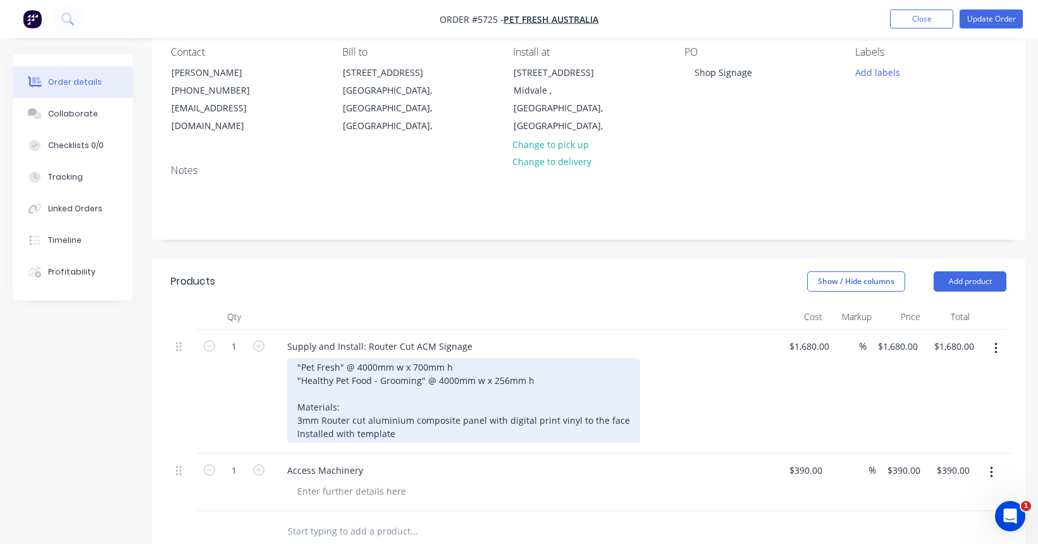
scroll to position [113, 0]
click at [485, 416] on div ""Pet Fresh" @ 4000mm w x 700mm h "Healthy Pet Food - Grooming" @ 4000mm w x 256…" at bounding box center [463, 400] width 353 height 85
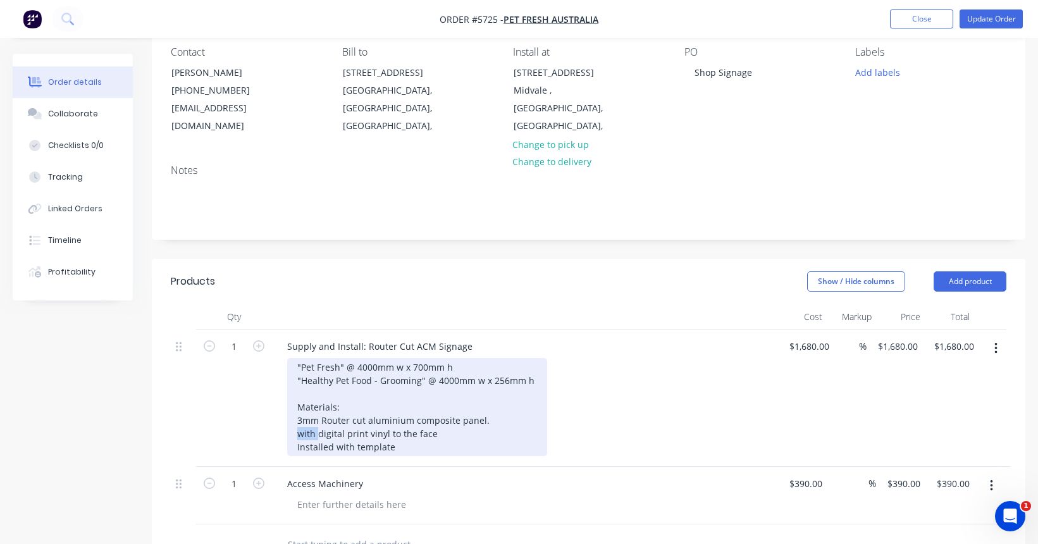
drag, startPoint x: 317, startPoint y: 435, endPoint x: 283, endPoint y: 435, distance: 33.5
click at [283, 435] on div "Supply and Install: Router Cut ACM Signage "Pet Fresh" @ 4000mm w x 700mm h "He…" at bounding box center [525, 398] width 506 height 137
click at [443, 430] on div ""Pet Fresh" @ 4000mm w x 700mm h "Healthy Pet Food - Grooming" @ 4000mm w x 256…" at bounding box center [417, 407] width 260 height 98
drag, startPoint x: 419, startPoint y: 381, endPoint x: 304, endPoint y: 380, distance: 114.5
click at [304, 380] on div ""Pet Fresh" @ 4000mm w x 700mm h "Healthy Pet Food - Grooming" @ 4000mm w x 256…" at bounding box center [417, 407] width 260 height 98
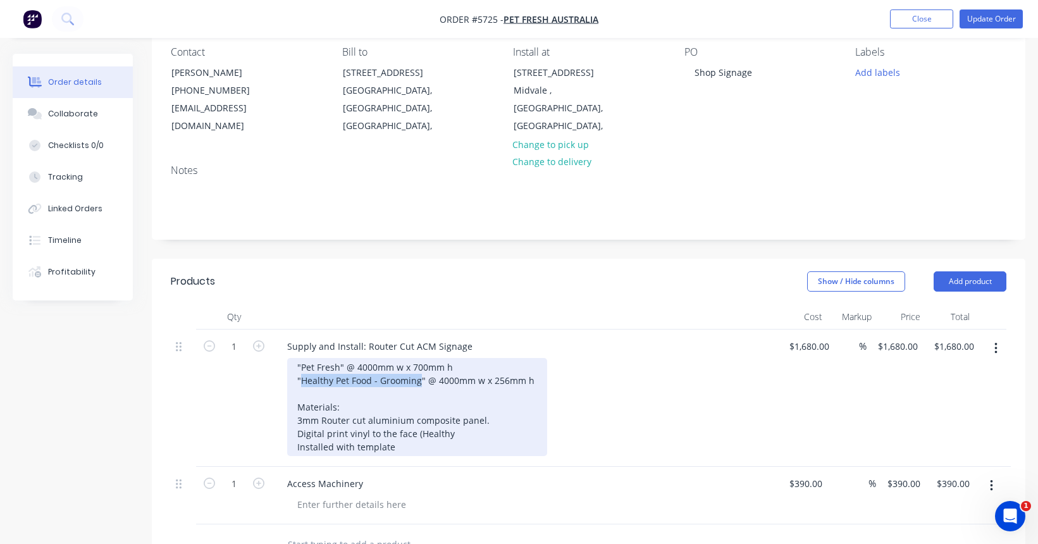
drag, startPoint x: 302, startPoint y: 383, endPoint x: 419, endPoint y: 382, distance: 117.0
click at [419, 382] on div ""Pet Fresh" @ 4000mm w x 700mm h "Healthy Pet Food - Grooming" @ 4000mm w x 256…" at bounding box center [417, 407] width 260 height 98
drag, startPoint x: 419, startPoint y: 382, endPoint x: 302, endPoint y: 380, distance: 117.7
click at [302, 380] on div ""Pet Fresh" @ 4000mm w x 700mm h "Healthy Pet Food - Grooming" @ 4000mm w x 256…" at bounding box center [417, 407] width 260 height 98
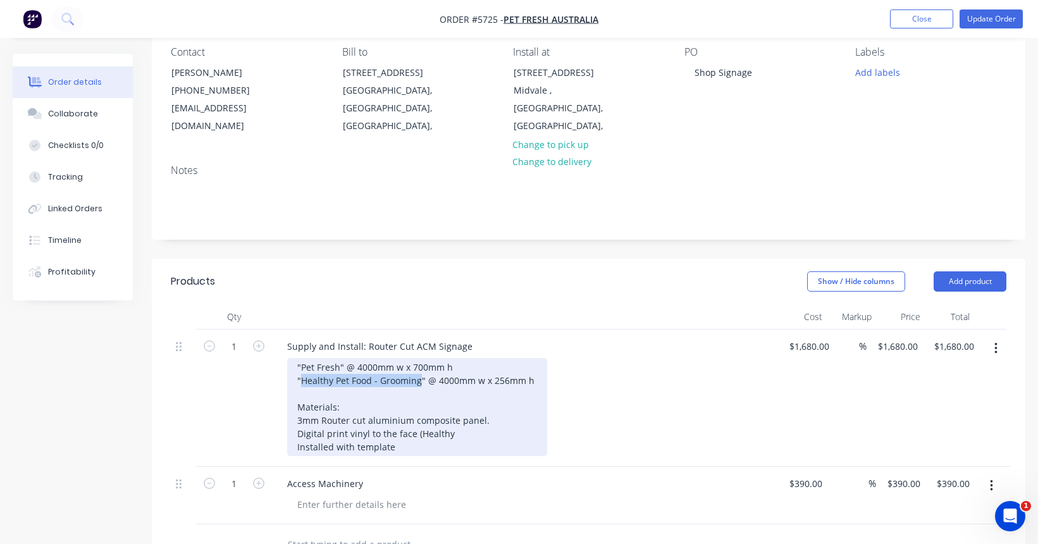
copy div "Healthy Pet Food - Grooming"
click at [474, 434] on div ""Pet Fresh" @ 4000mm w x 700mm h "Healthy Pet Food - Grooming" @ 4000mm w x 256…" at bounding box center [417, 407] width 260 height 98
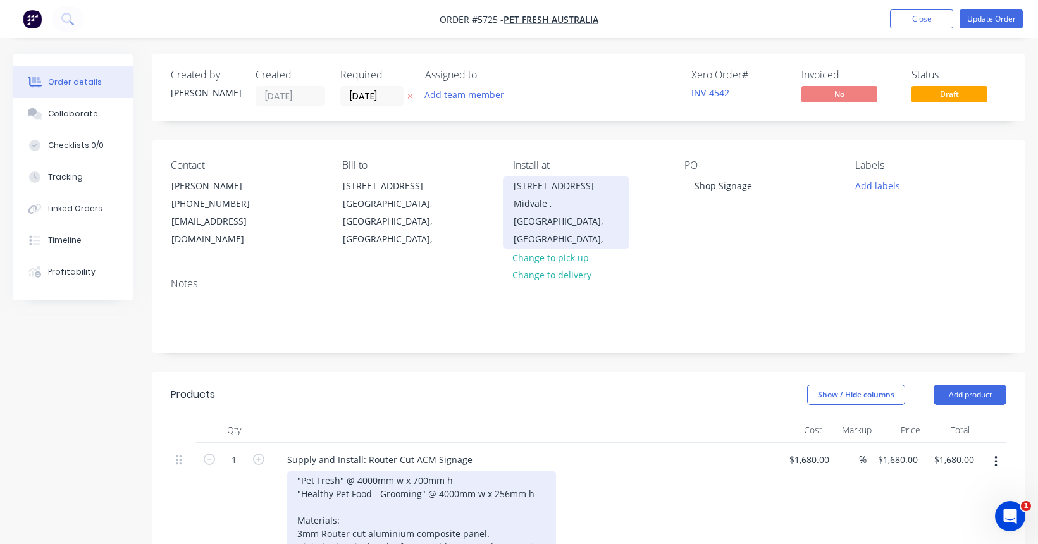
scroll to position [0, 0]
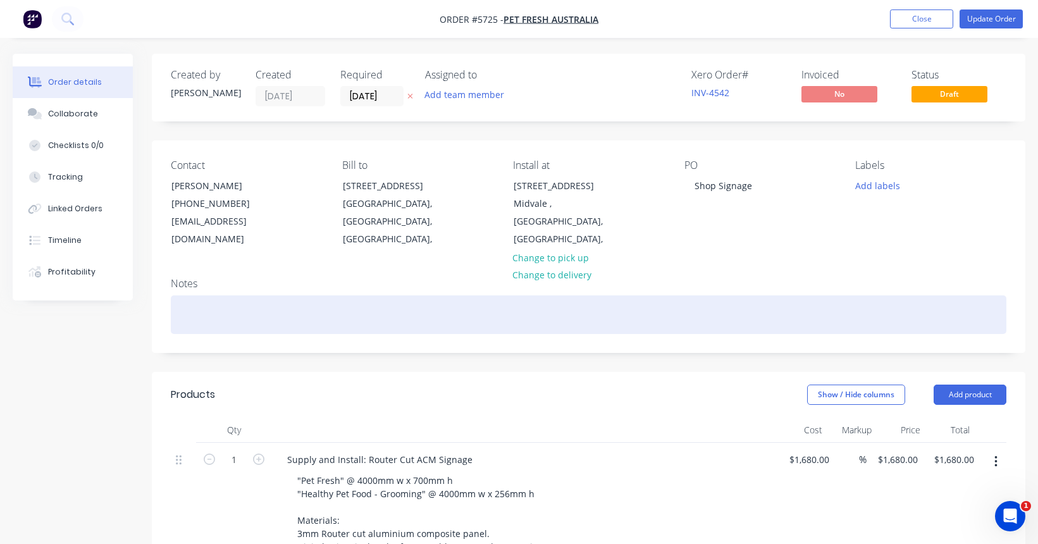
click at [273, 318] on div at bounding box center [588, 314] width 835 height 39
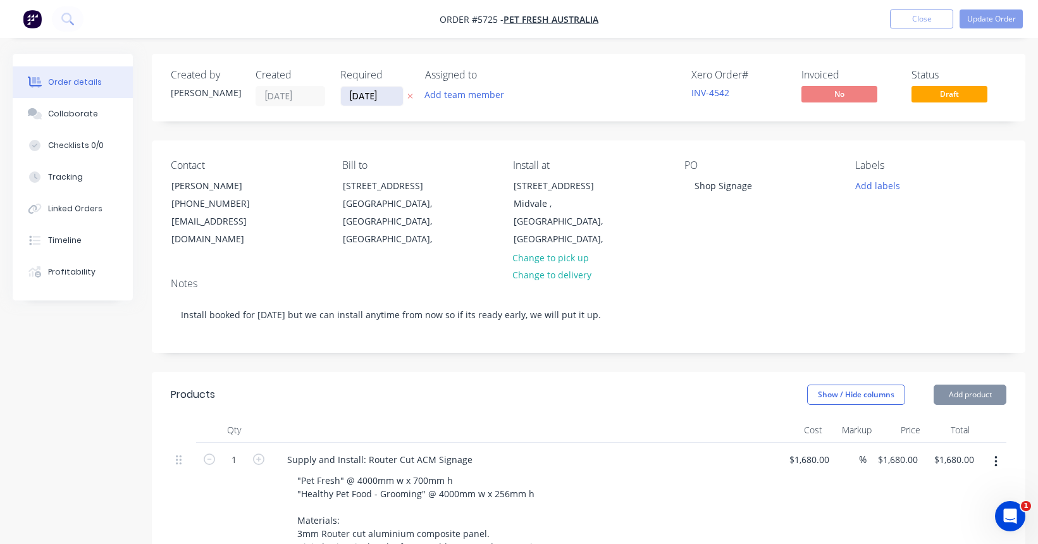
click at [374, 98] on input "[DATE]" at bounding box center [372, 96] width 62 height 19
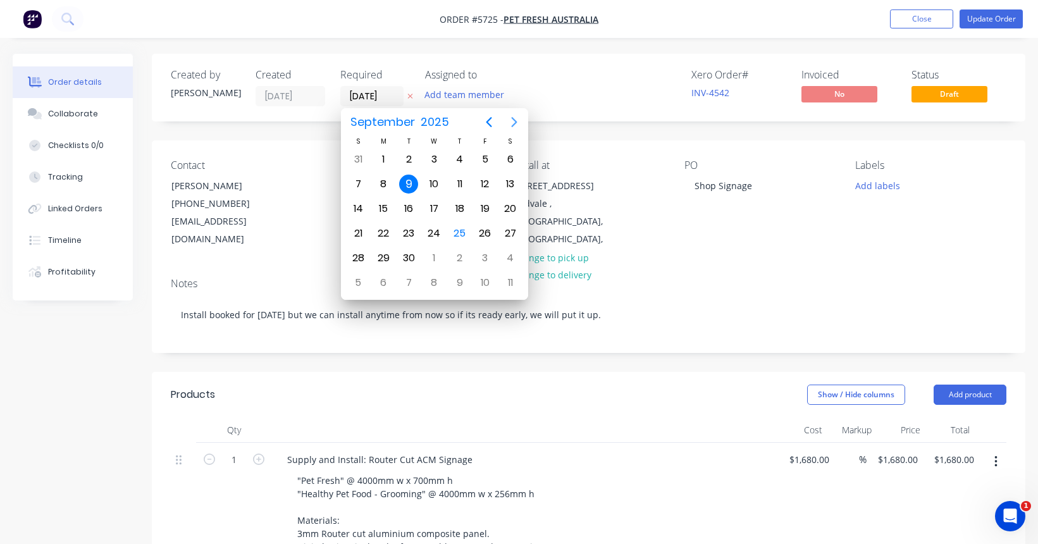
click at [514, 120] on icon "Next page" at bounding box center [514, 122] width 6 height 10
click at [434, 208] on div "15" at bounding box center [433, 208] width 19 height 19
type input "15/10/25"
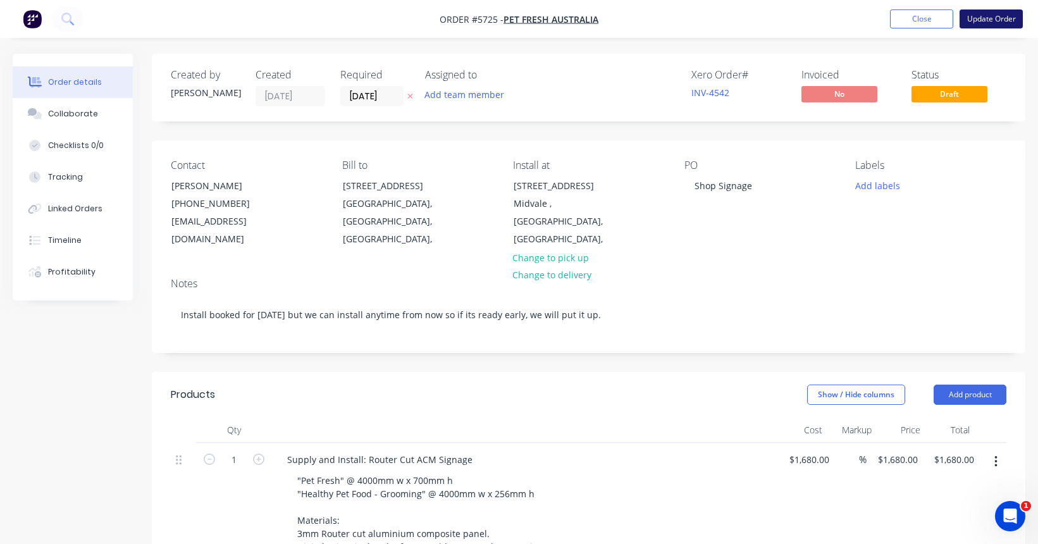
click at [932, 18] on button "Update Order" at bounding box center [990, 18] width 63 height 19
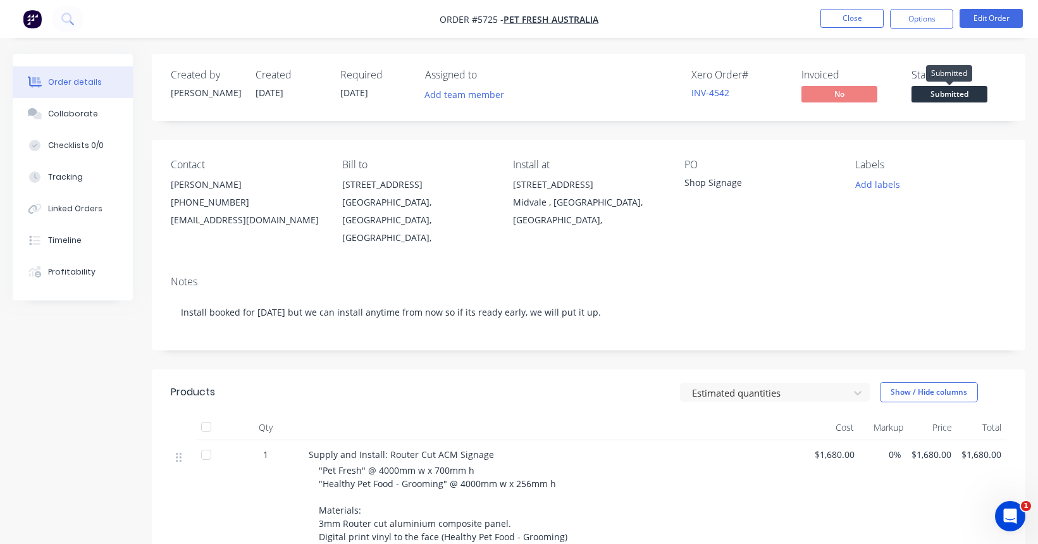
click at [932, 97] on span "Submitted" at bounding box center [949, 94] width 76 height 16
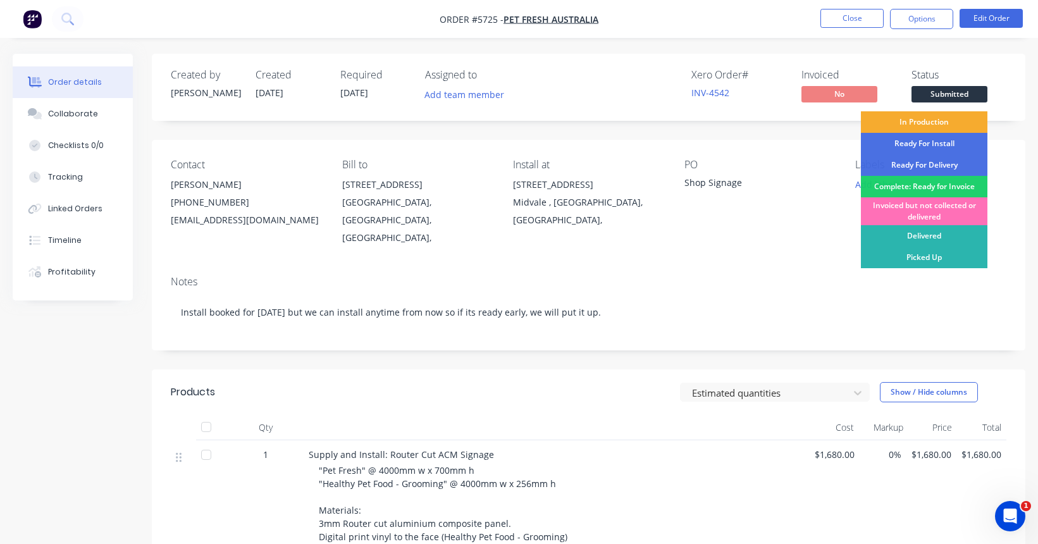
click at [927, 123] on div "In Production" at bounding box center [924, 122] width 126 height 22
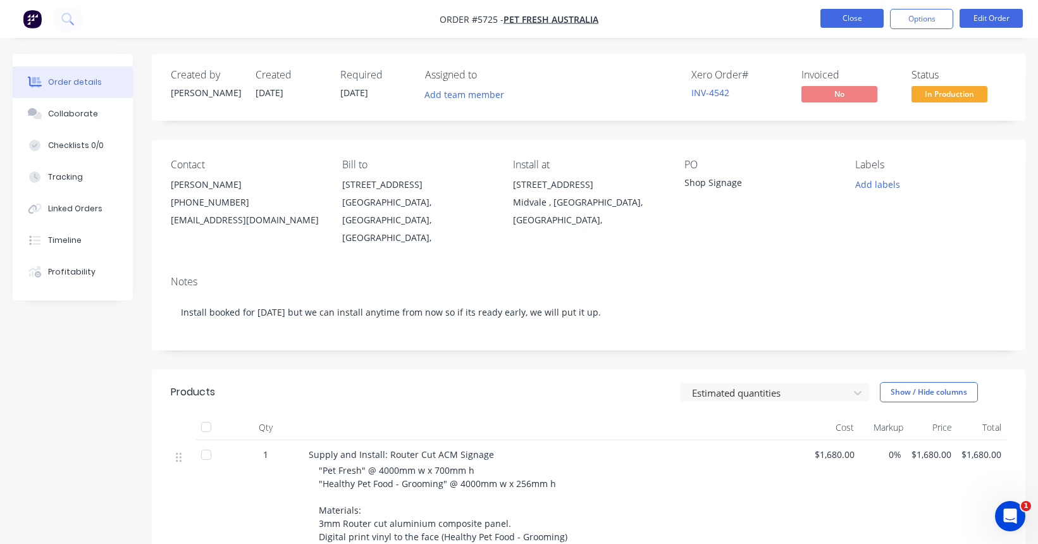
click at [853, 23] on button "Close" at bounding box center [851, 18] width 63 height 19
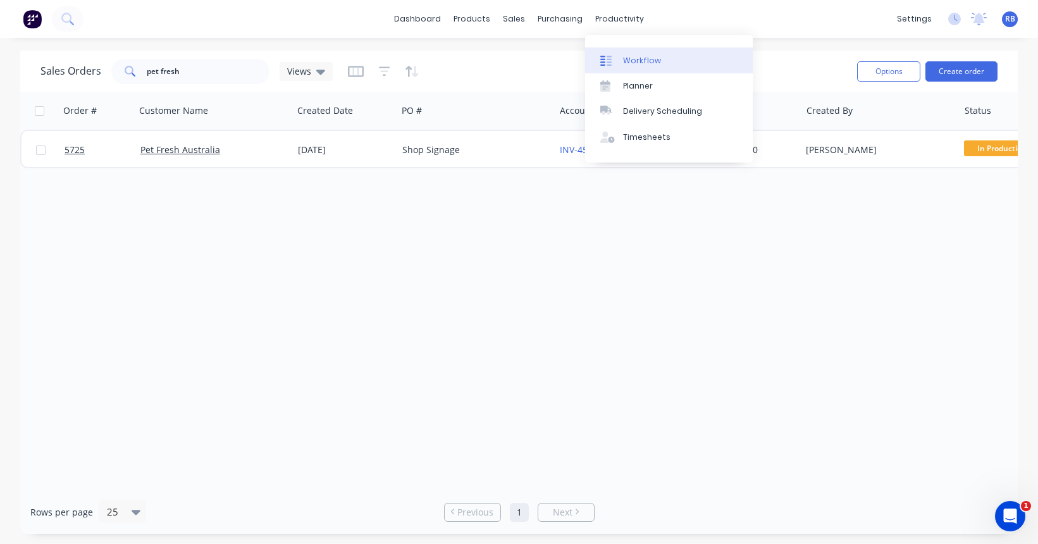
click at [644, 71] on link "Workflow" at bounding box center [669, 59] width 168 height 25
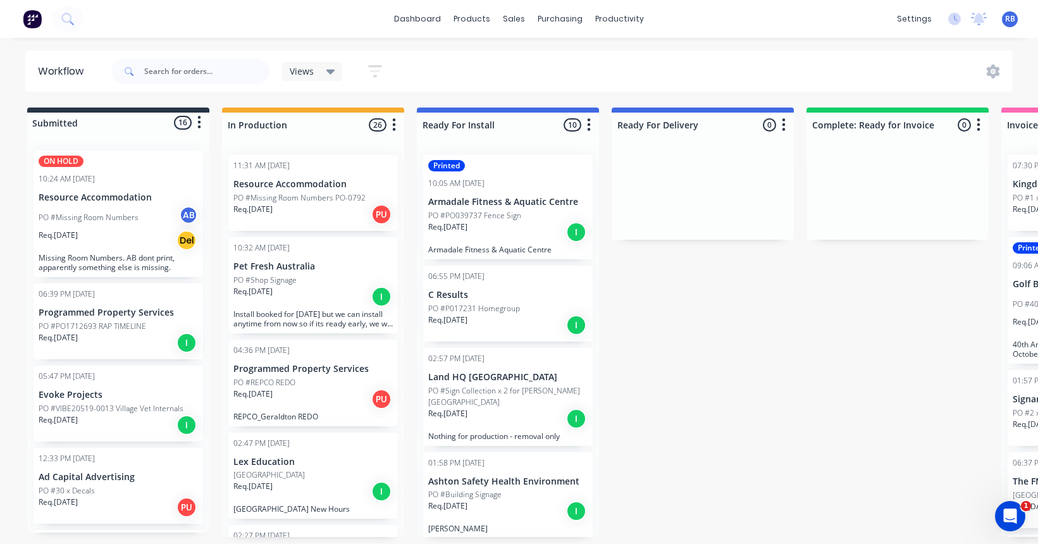
click at [932, 17] on span "RB" at bounding box center [1010, 18] width 10 height 11
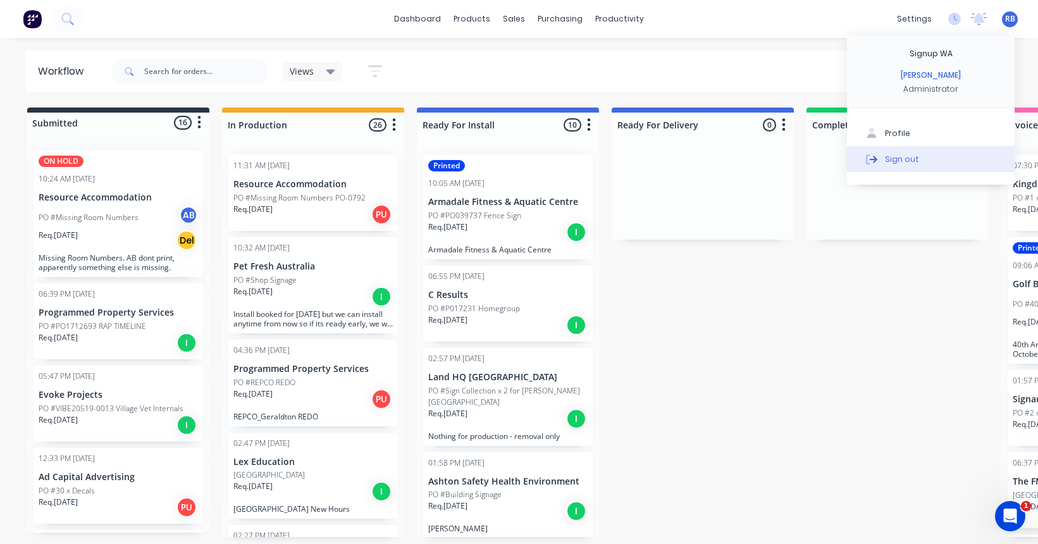
click at [915, 154] on button "Sign out" at bounding box center [931, 158] width 168 height 25
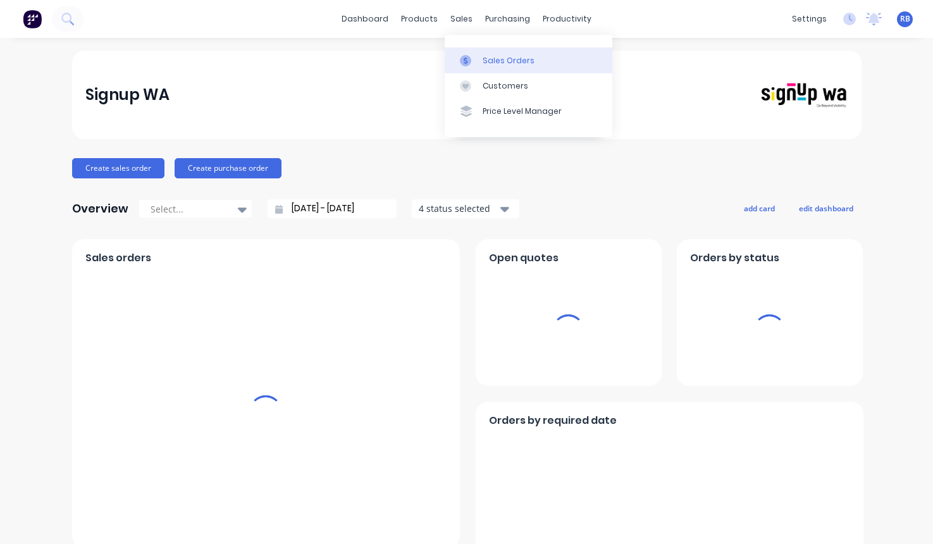
click at [496, 61] on div "Sales Orders" at bounding box center [509, 60] width 52 height 11
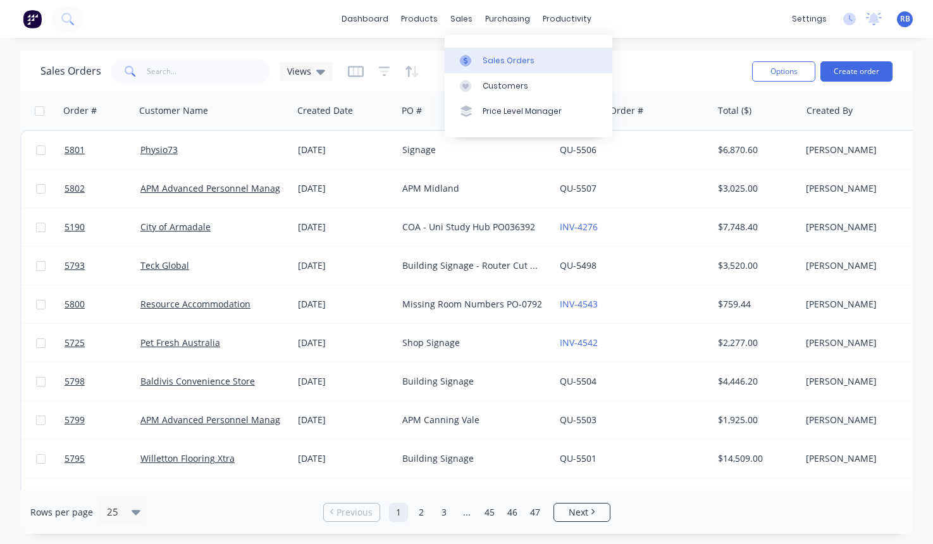
click at [488, 56] on div "Sales Orders" at bounding box center [509, 60] width 52 height 11
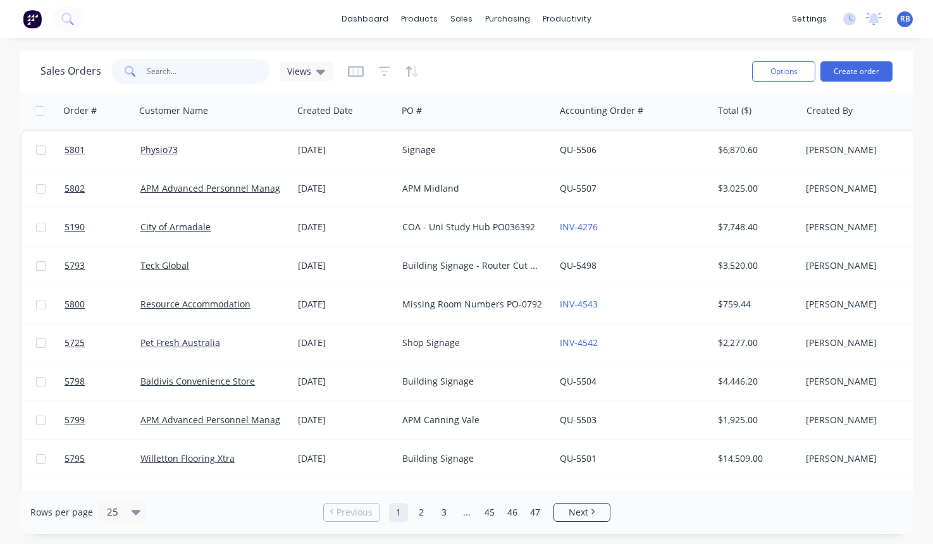
click at [181, 66] on input "text" at bounding box center [208, 71] width 123 height 25
type input "aluminium frame"
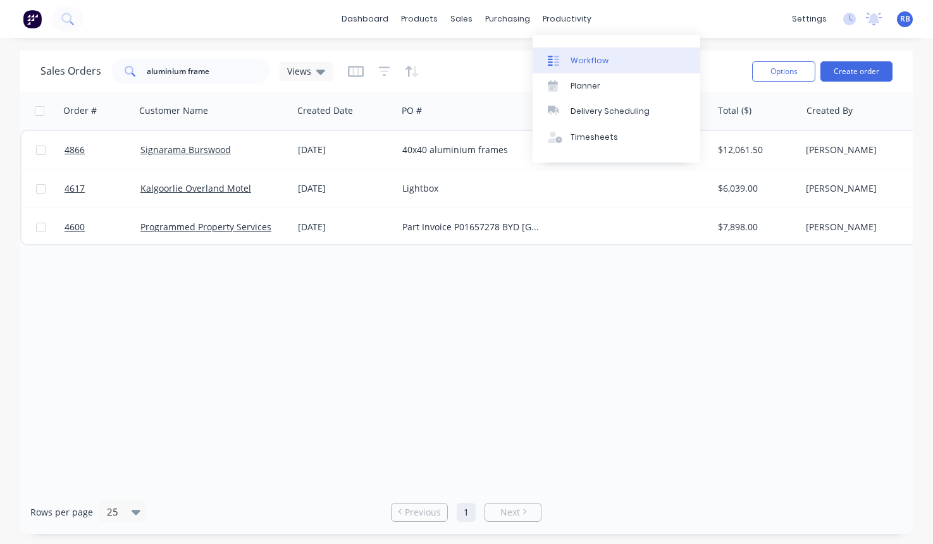
click at [584, 58] on div "Workflow" at bounding box center [589, 60] width 38 height 11
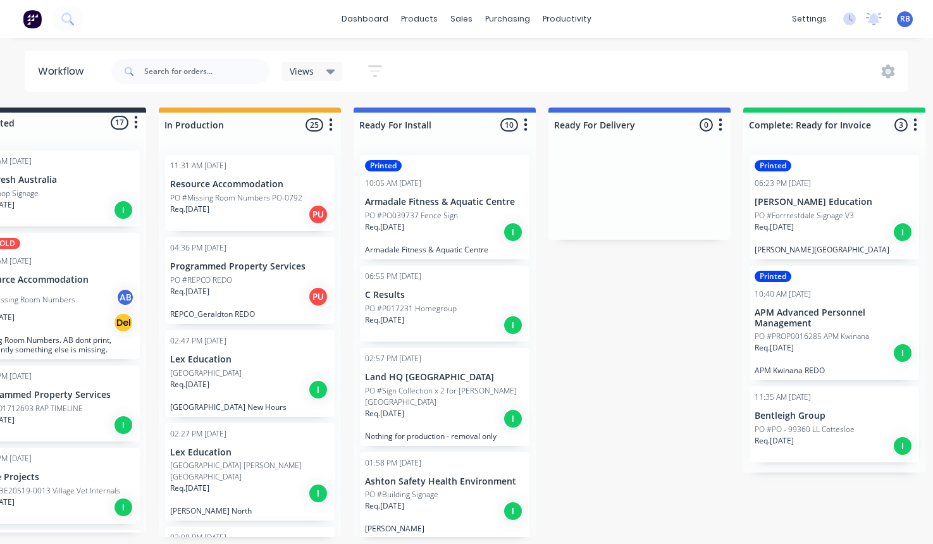
scroll to position [0, 65]
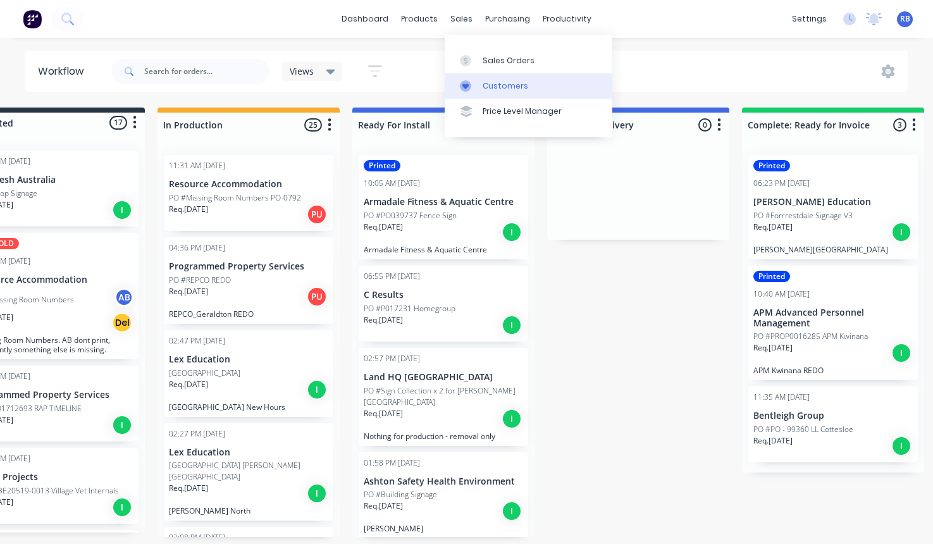
click at [495, 87] on div "Customers" at bounding box center [506, 85] width 46 height 11
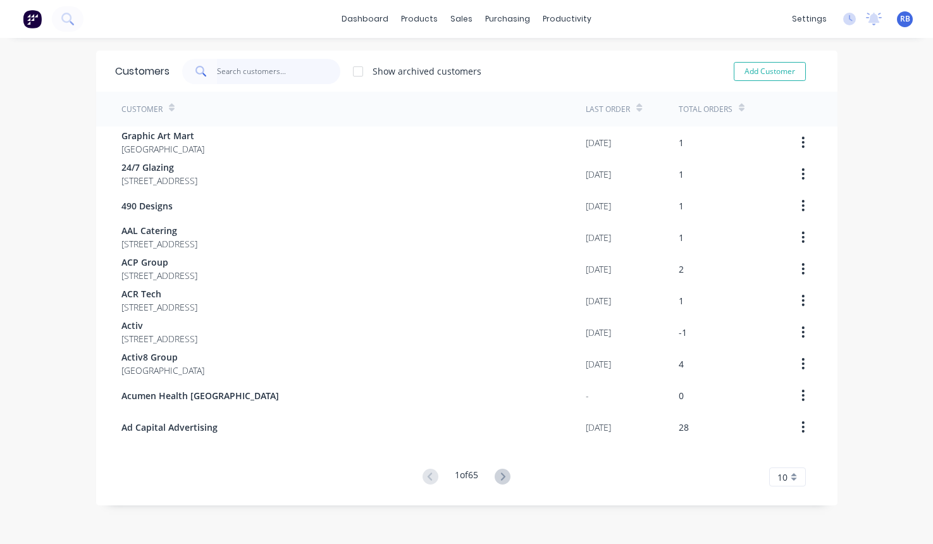
click at [252, 68] on input "text" at bounding box center [278, 71] width 123 height 25
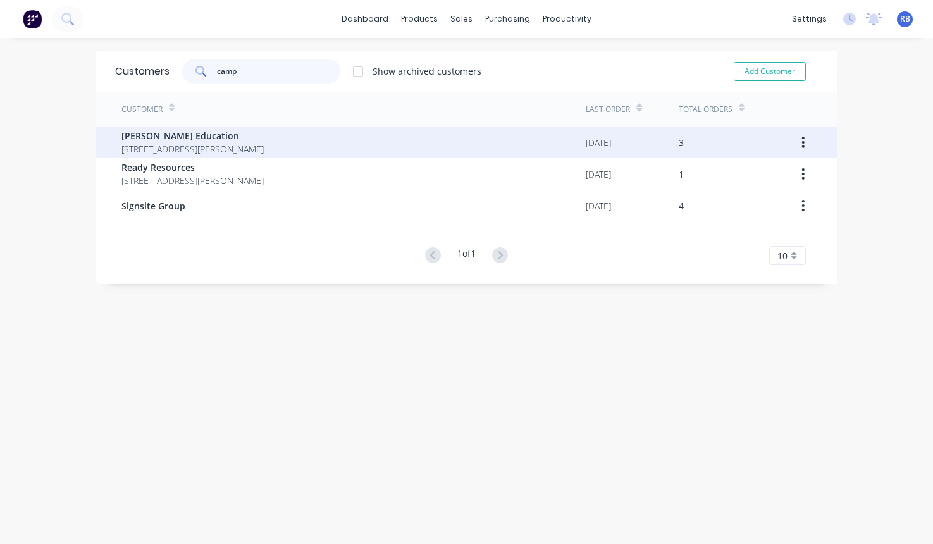
type input "camp"
click at [198, 151] on span "[STREET_ADDRESS][PERSON_NAME]" at bounding box center [192, 148] width 142 height 13
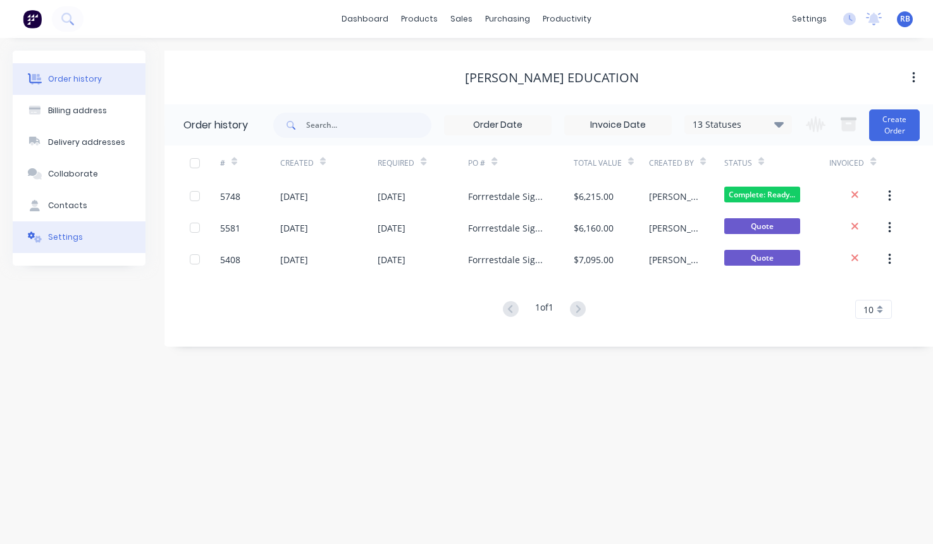
click at [73, 243] on button "Settings" at bounding box center [79, 237] width 133 height 32
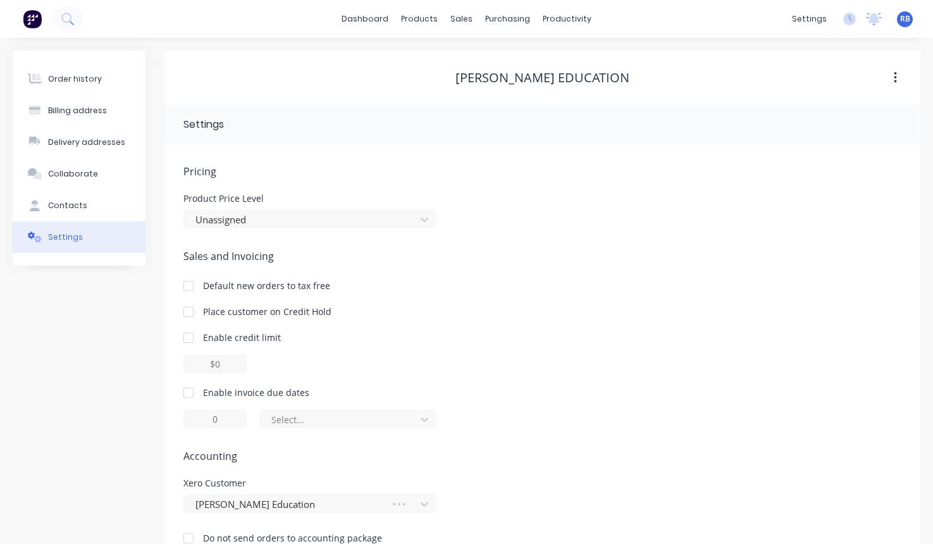
click at [188, 391] on div at bounding box center [188, 392] width 25 height 25
drag, startPoint x: 228, startPoint y: 421, endPoint x: 194, endPoint y: 421, distance: 33.5
click at [194, 421] on input "1" at bounding box center [214, 418] width 63 height 19
type input "14"
click at [346, 416] on div "of the current month" at bounding box center [339, 419] width 137 height 15
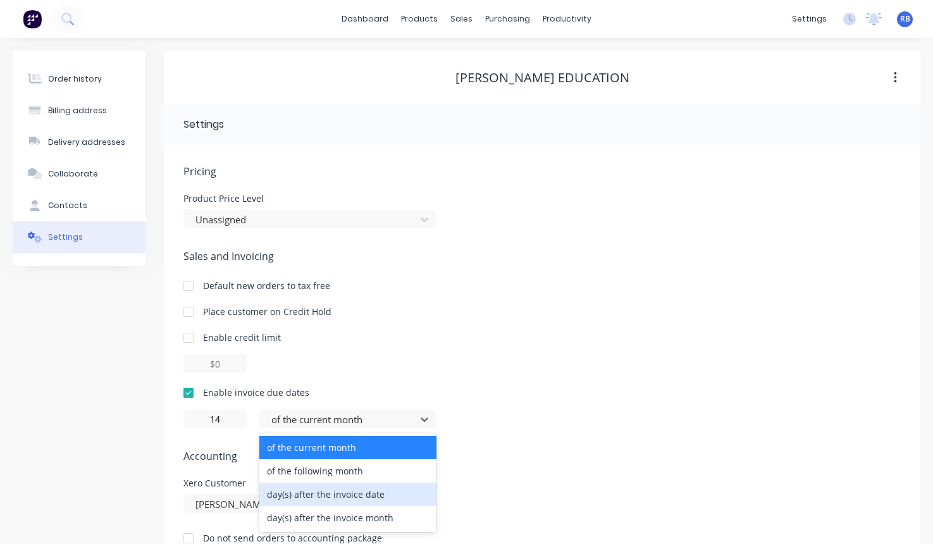
click at [327, 492] on div "day(s) after the invoice date" at bounding box center [347, 494] width 177 height 23
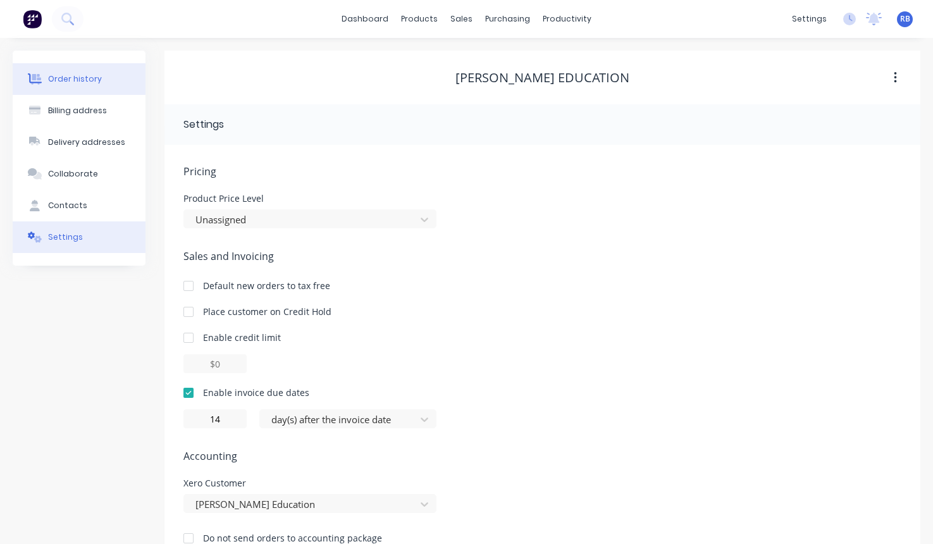
click at [68, 78] on div "Order history" at bounding box center [75, 78] width 54 height 11
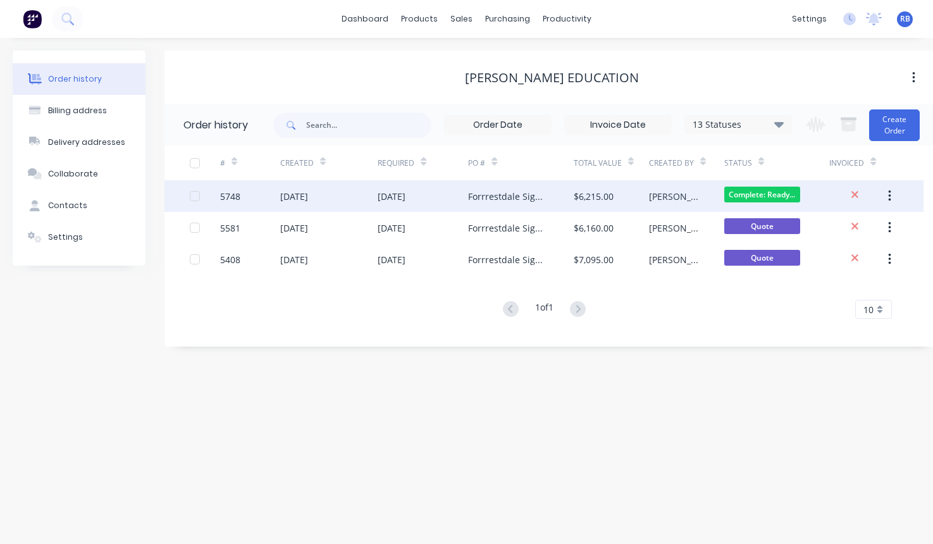
click at [462, 196] on div "[DATE]" at bounding box center [423, 196] width 90 height 32
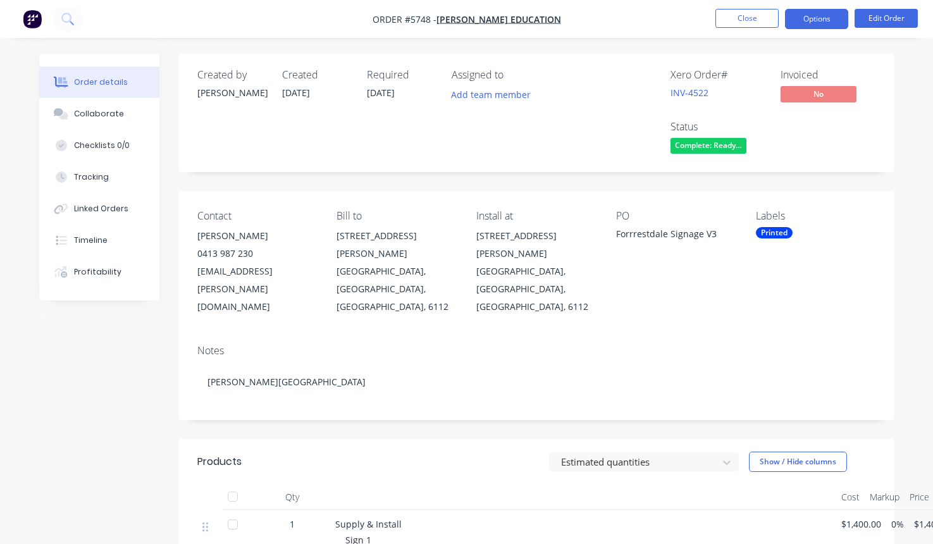
click at [811, 25] on button "Options" at bounding box center [816, 19] width 63 height 20
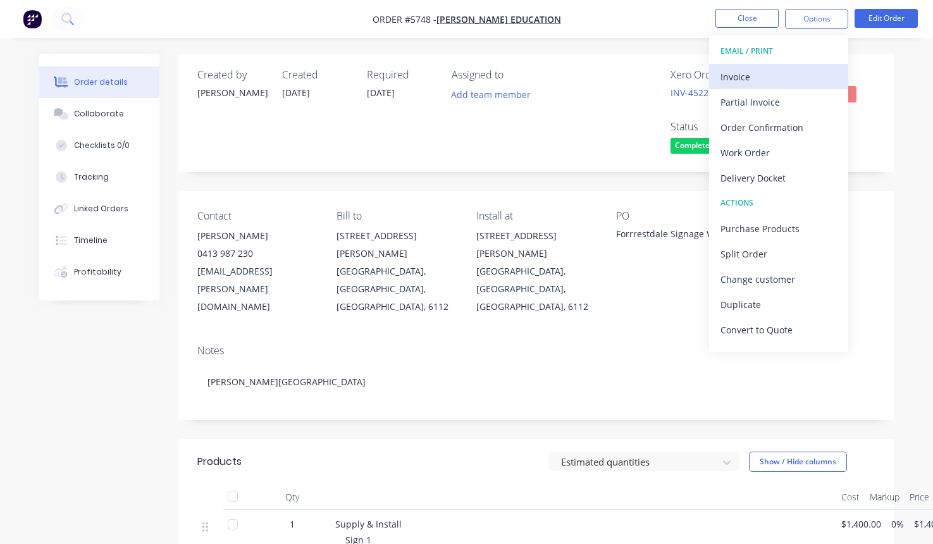
click at [759, 73] on div "Invoice" at bounding box center [778, 77] width 116 height 18
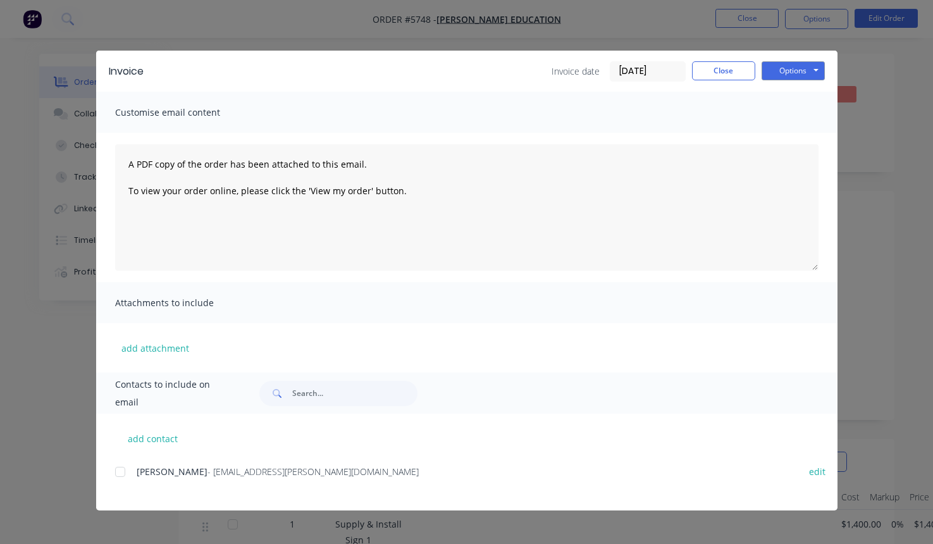
click at [121, 470] on div at bounding box center [120, 471] width 25 height 25
click at [776, 76] on button "Options" at bounding box center [793, 70] width 63 height 19
click at [797, 131] on button "Email" at bounding box center [802, 135] width 81 height 21
click at [719, 77] on button "Close" at bounding box center [723, 70] width 63 height 19
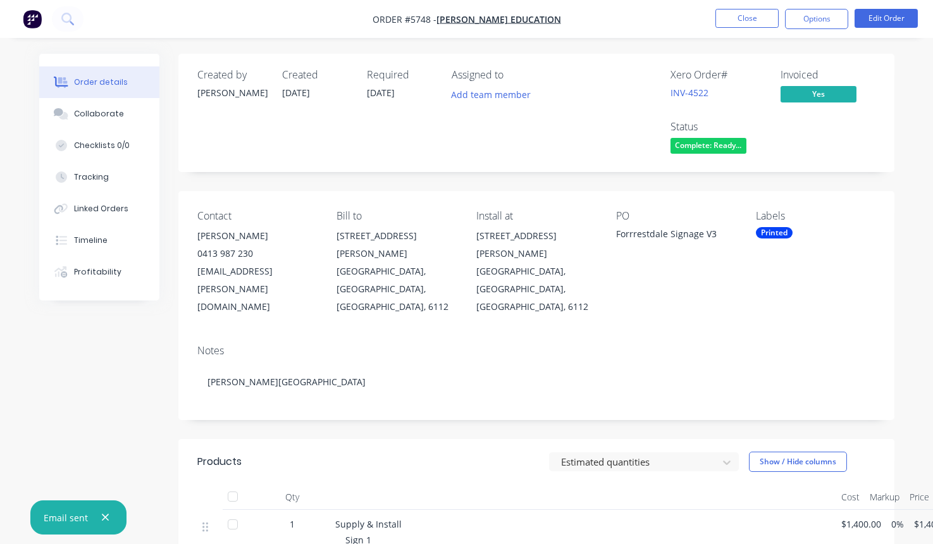
click at [702, 148] on span "Complete: Ready..." at bounding box center [708, 146] width 76 height 16
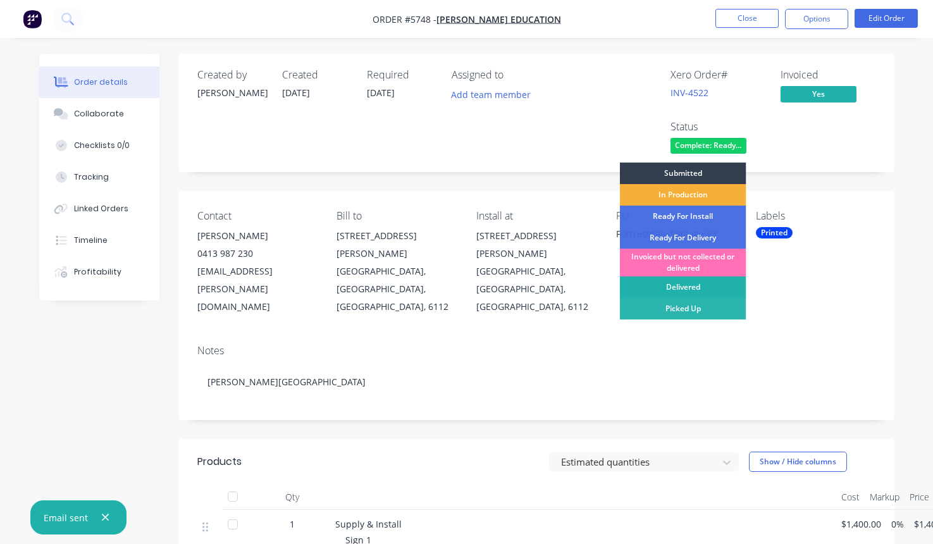
click at [670, 287] on div "Delivered" at bounding box center [683, 287] width 126 height 22
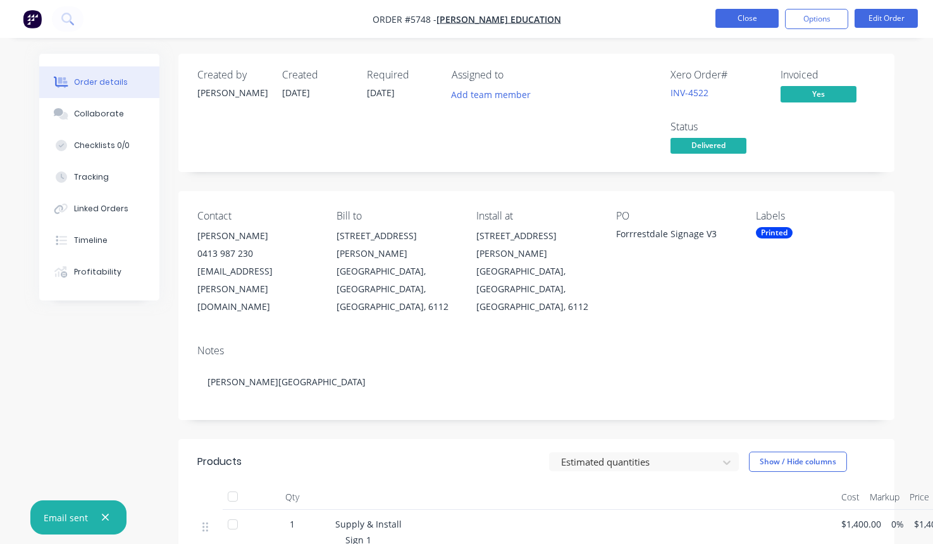
click at [731, 19] on button "Close" at bounding box center [746, 18] width 63 height 19
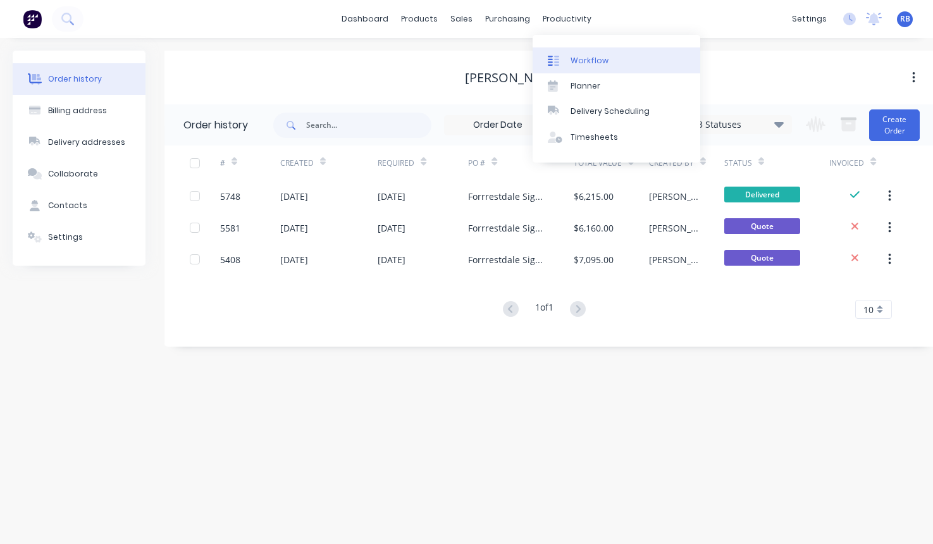
click at [593, 62] on div "Workflow" at bounding box center [589, 60] width 38 height 11
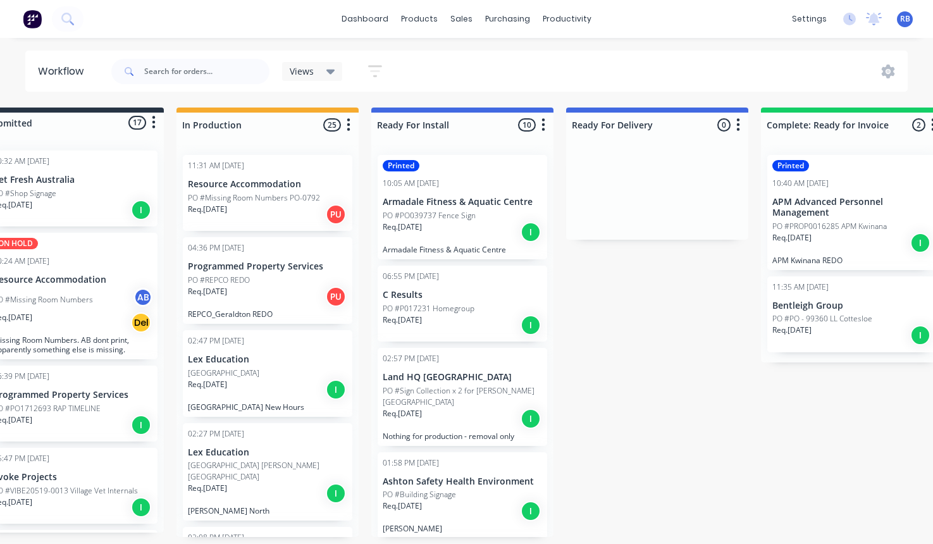
scroll to position [0, 53]
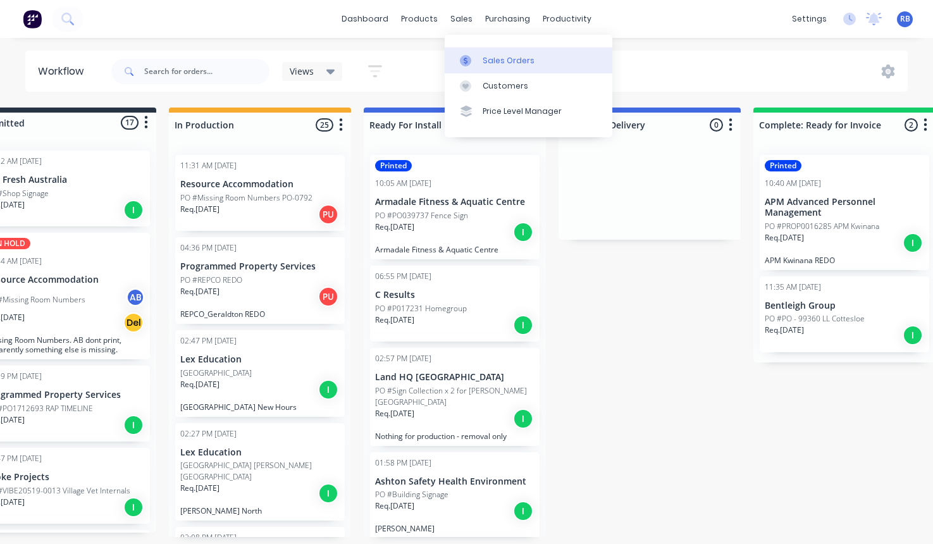
click at [487, 55] on div "Sales Orders" at bounding box center [509, 60] width 52 height 11
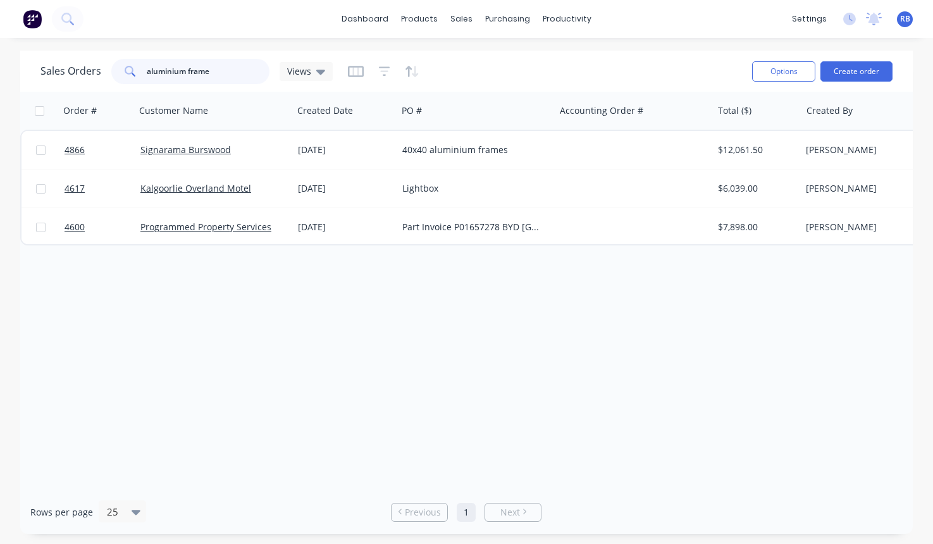
drag, startPoint x: 234, startPoint y: 71, endPoint x: 99, endPoint y: 71, distance: 135.3
click at [99, 71] on div "Sales Orders aluminium frame Views" at bounding box center [186, 71] width 292 height 25
type input "kwinana"
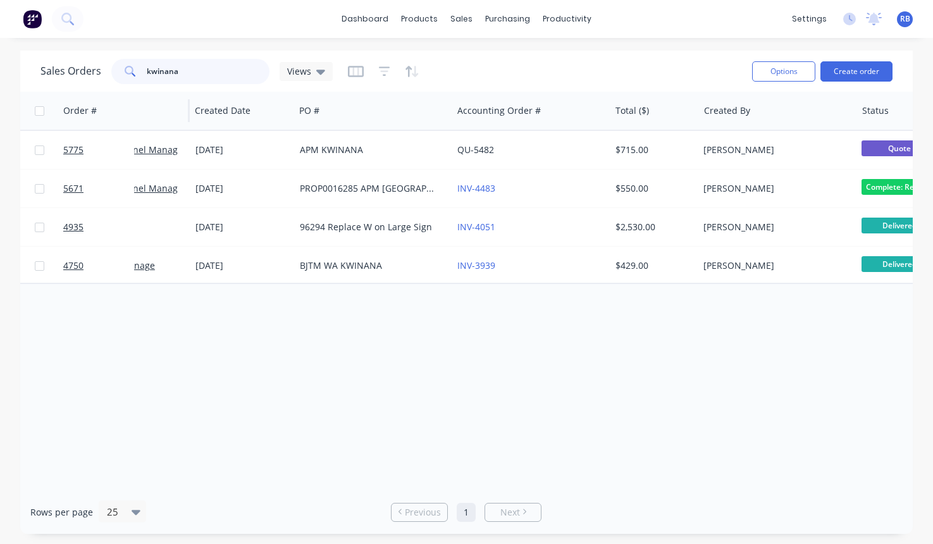
scroll to position [0, 142]
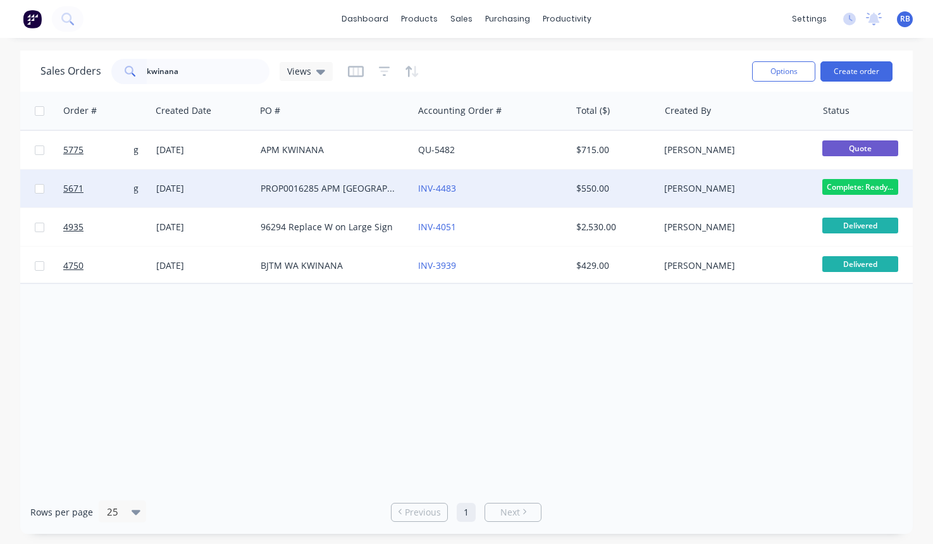
click at [495, 192] on div "INV-4483" at bounding box center [488, 188] width 140 height 13
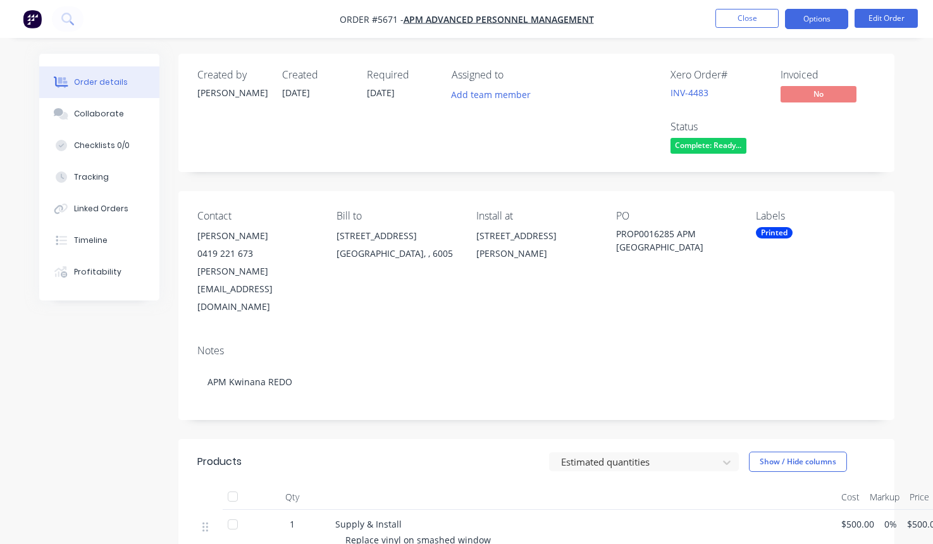
click at [820, 22] on button "Options" at bounding box center [816, 19] width 63 height 20
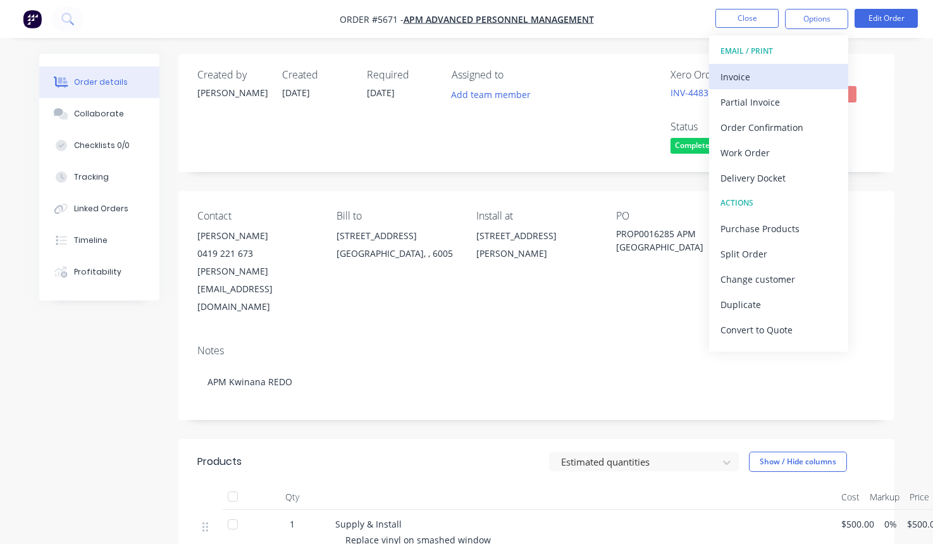
click at [763, 70] on div "Invoice" at bounding box center [778, 77] width 116 height 18
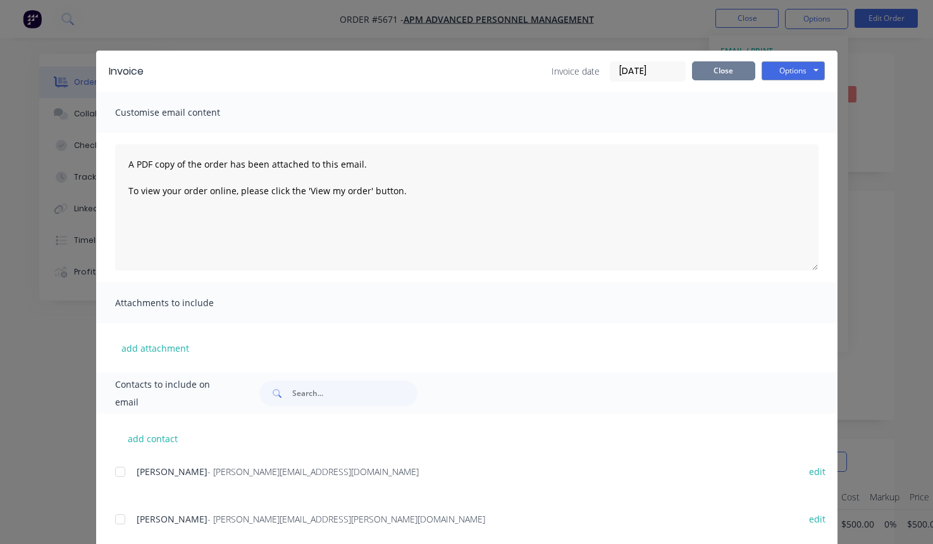
click at [734, 73] on button "Close" at bounding box center [723, 70] width 63 height 19
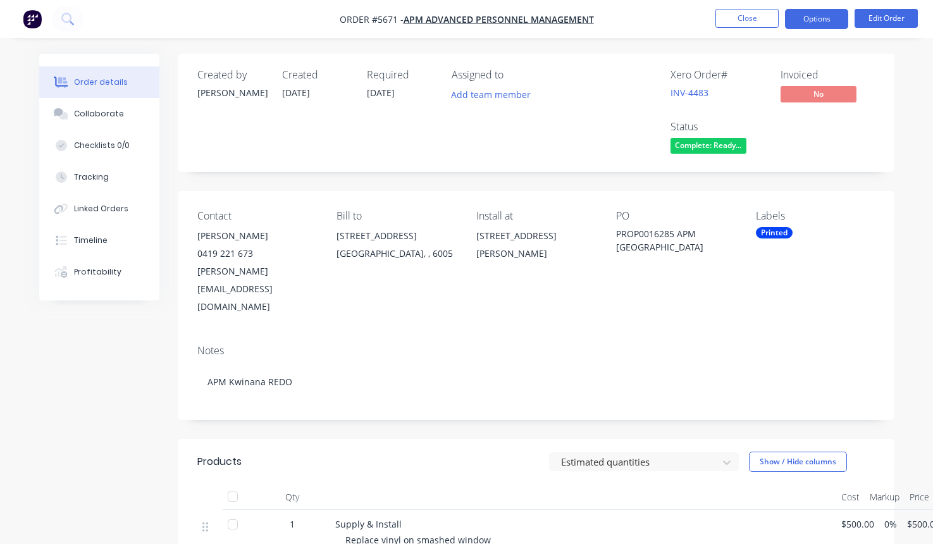
click at [820, 19] on button "Options" at bounding box center [816, 19] width 63 height 20
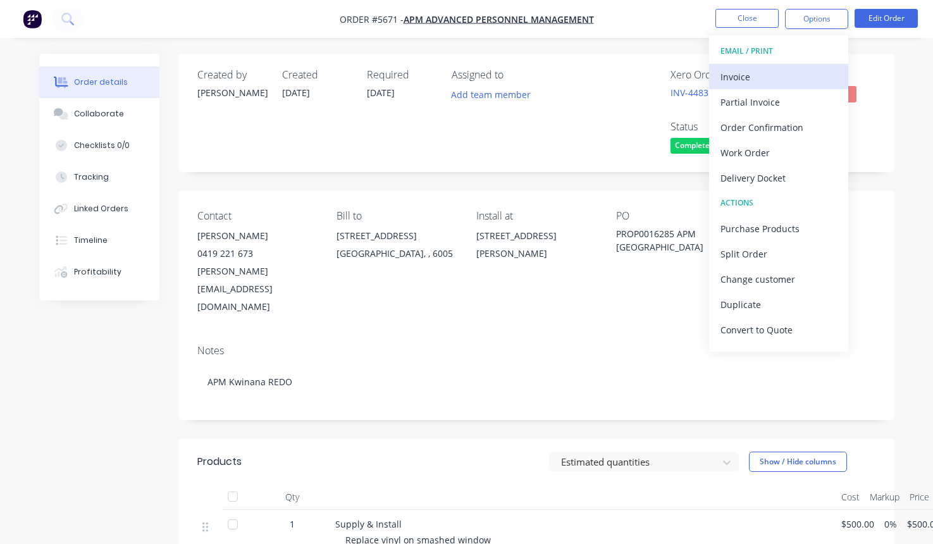
click at [764, 71] on div "Invoice" at bounding box center [778, 77] width 116 height 18
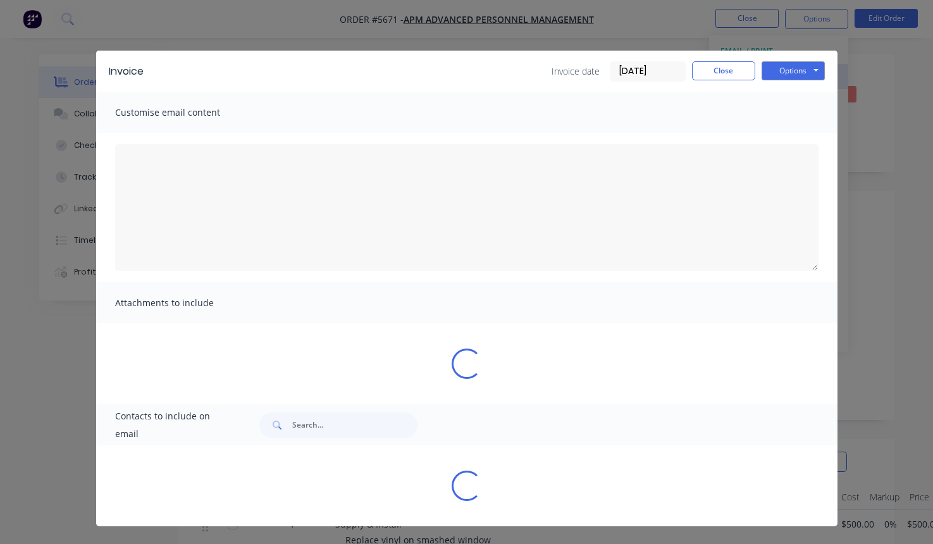
type textarea "A PDF copy of the order has been attached to this email. To view your order onl…"
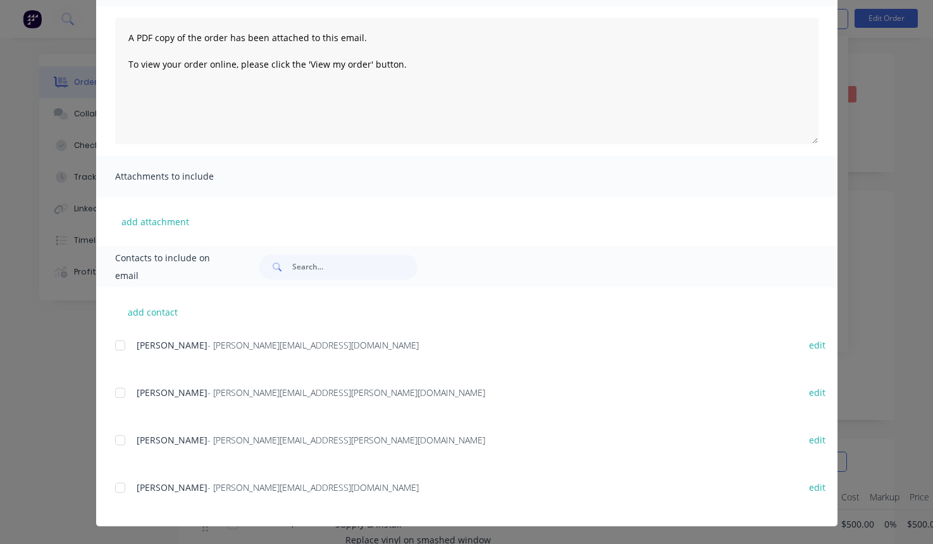
scroll to position [126, 0]
click at [120, 486] on div at bounding box center [120, 487] width 25 height 25
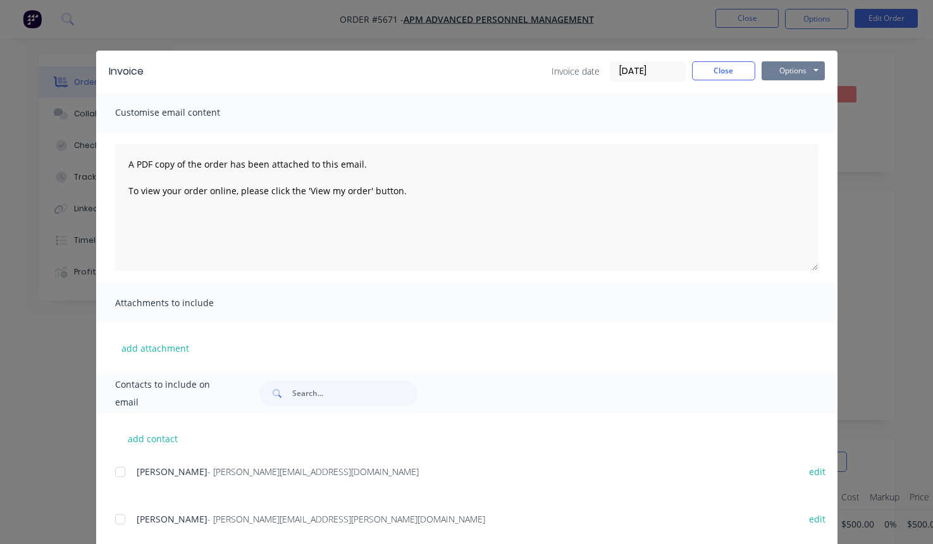
scroll to position [0, 0]
click at [799, 70] on button "Options" at bounding box center [793, 70] width 63 height 19
click at [782, 137] on button "Email" at bounding box center [802, 135] width 81 height 21
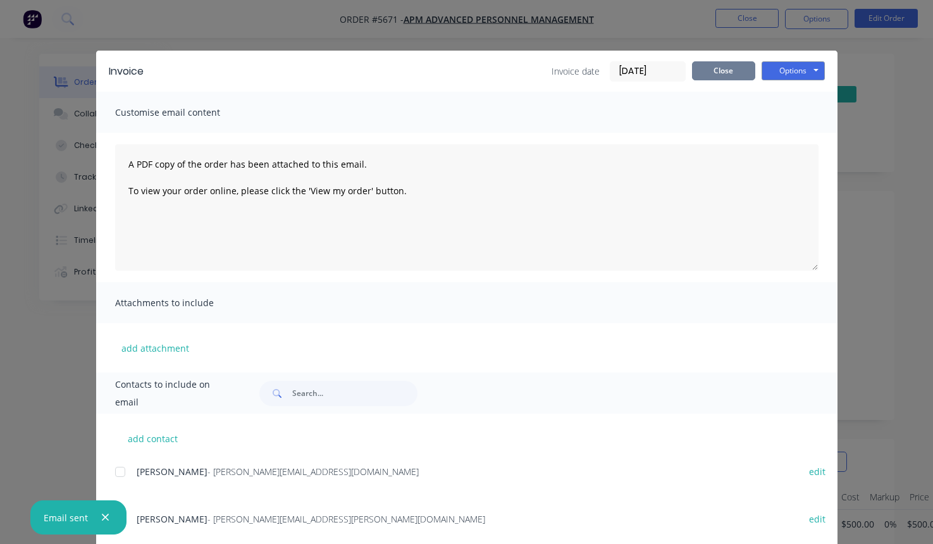
click at [729, 69] on button "Close" at bounding box center [723, 70] width 63 height 19
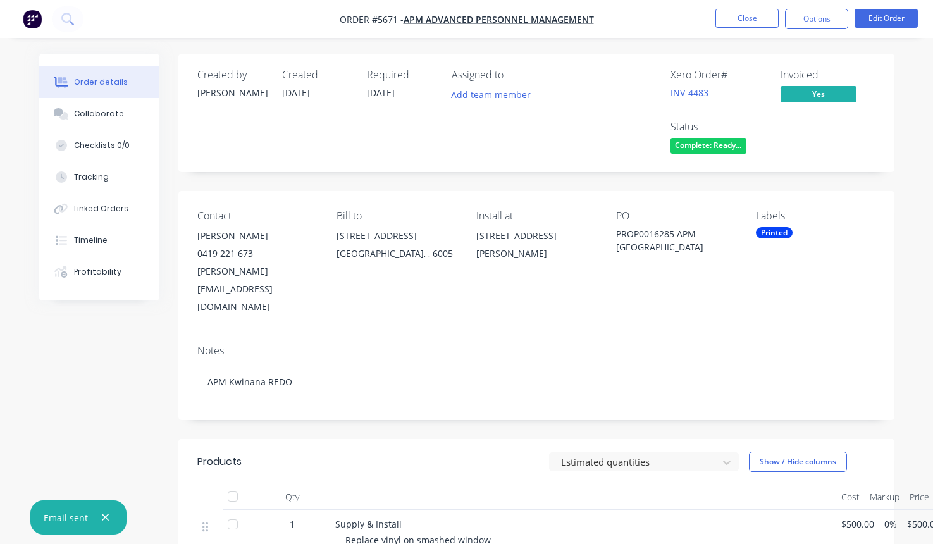
click at [706, 146] on span "Complete: Ready..." at bounding box center [708, 146] width 76 height 16
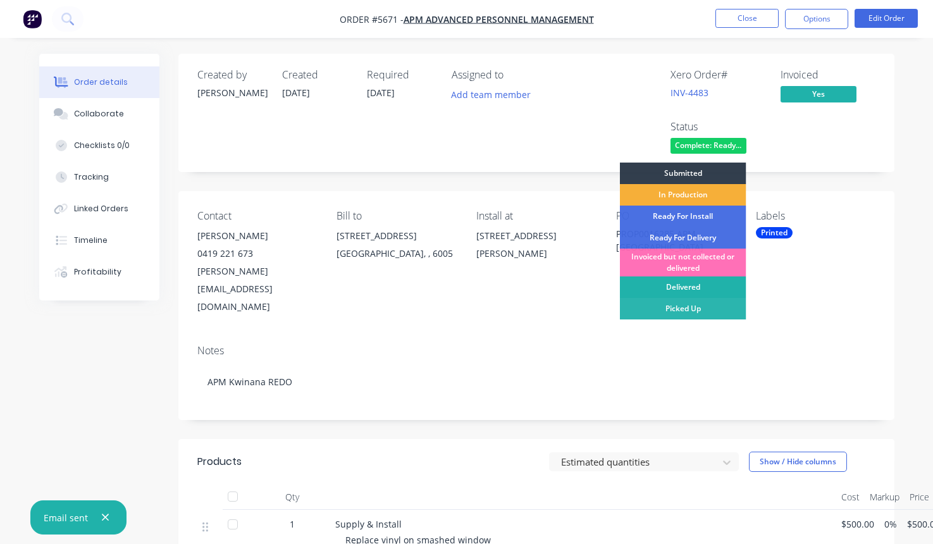
click at [704, 283] on div "Delivered" at bounding box center [683, 287] width 126 height 22
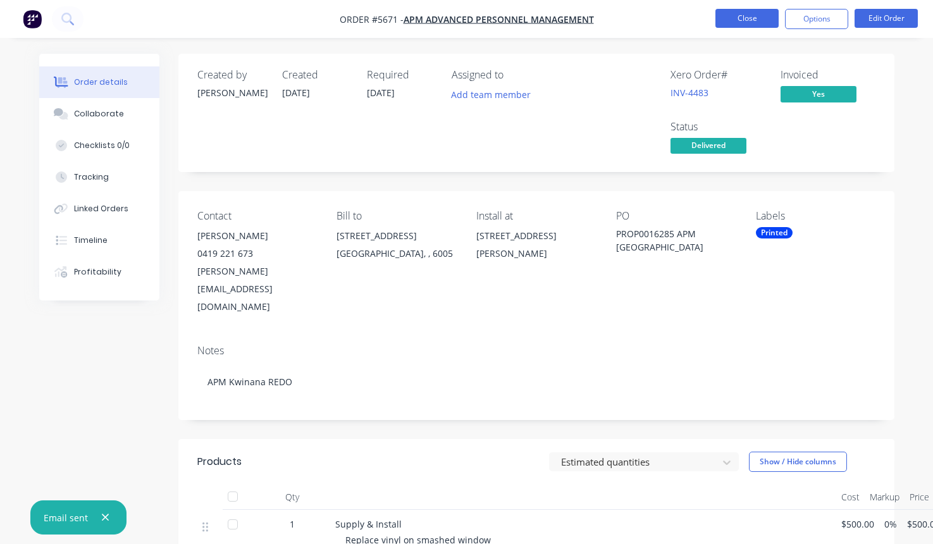
click at [744, 13] on button "Close" at bounding box center [746, 18] width 63 height 19
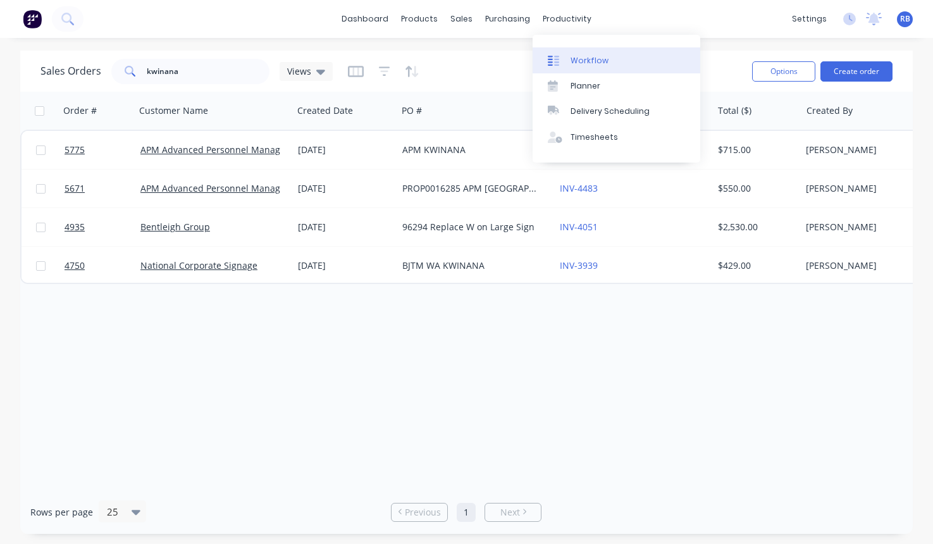
click at [579, 64] on div "Workflow" at bounding box center [589, 60] width 38 height 11
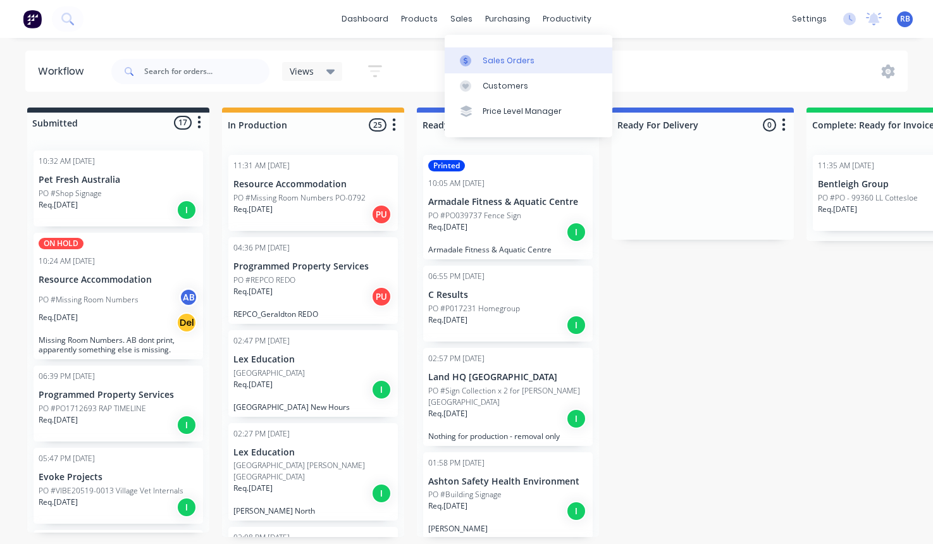
click at [495, 59] on div "Sales Orders" at bounding box center [509, 60] width 52 height 11
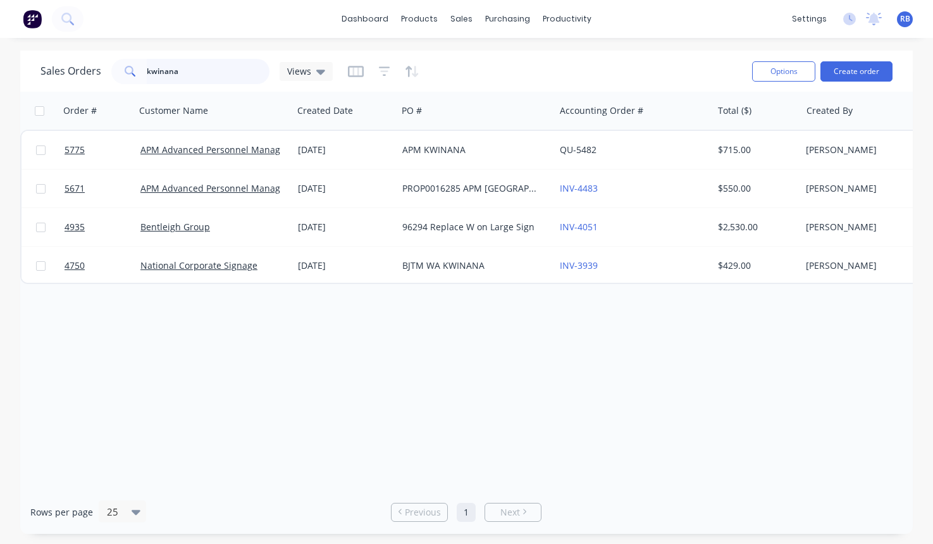
drag, startPoint x: 195, startPoint y: 68, endPoint x: 84, endPoint y: 68, distance: 111.3
click at [84, 68] on div "Sales Orders kwinana Views" at bounding box center [186, 71] width 292 height 25
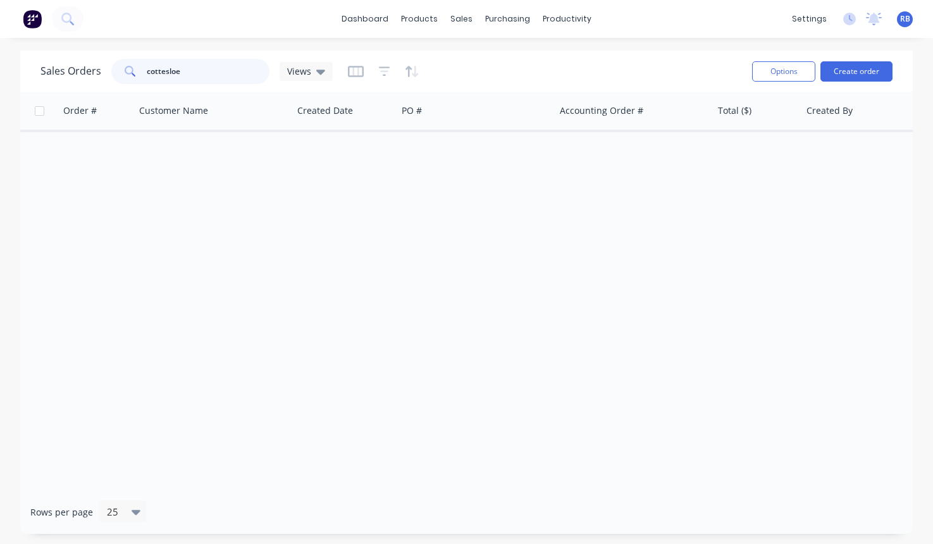
type input "cottesloe"
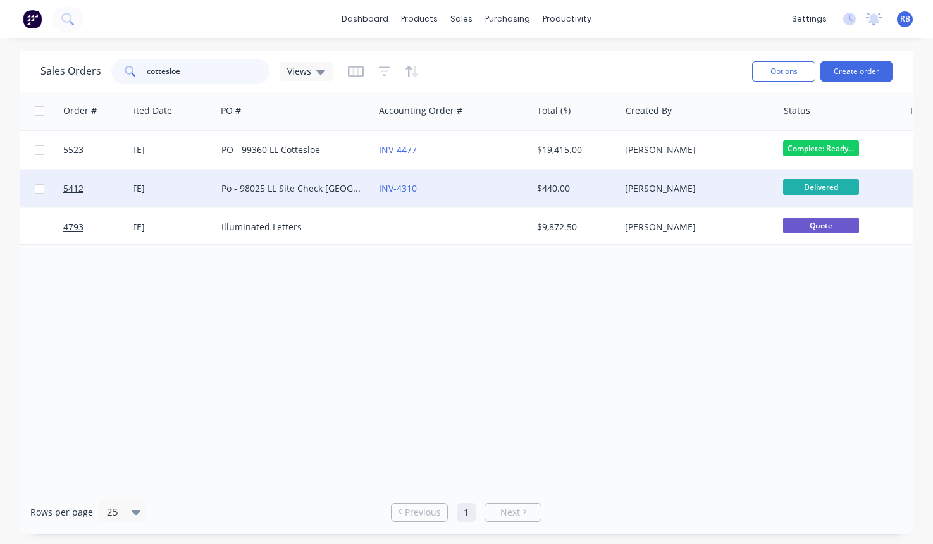
scroll to position [0, 249]
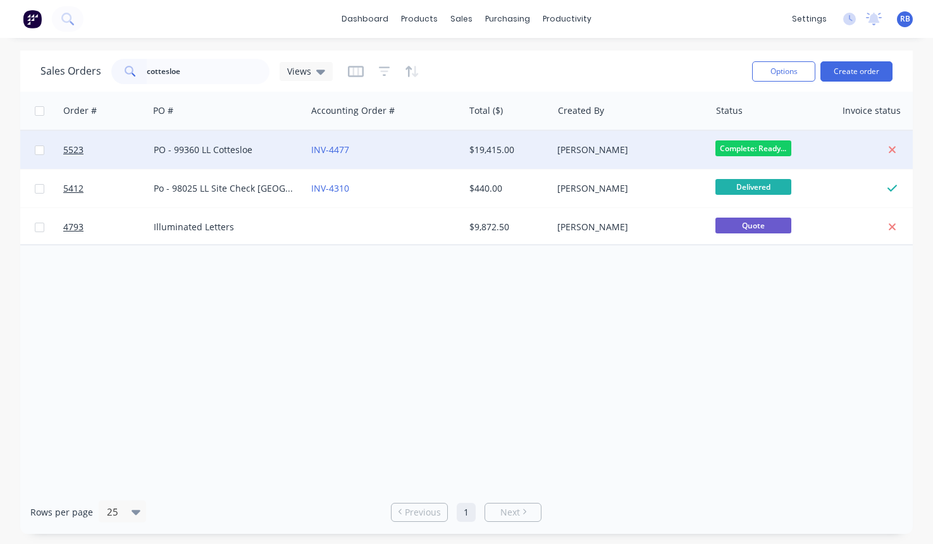
click at [421, 154] on div "INV-4477" at bounding box center [381, 150] width 140 height 13
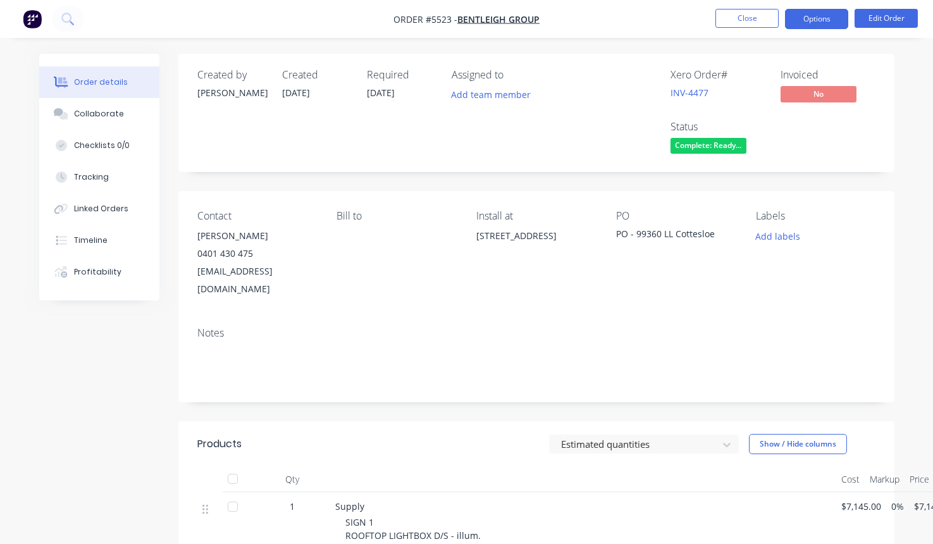
click at [808, 18] on button "Options" at bounding box center [816, 19] width 63 height 20
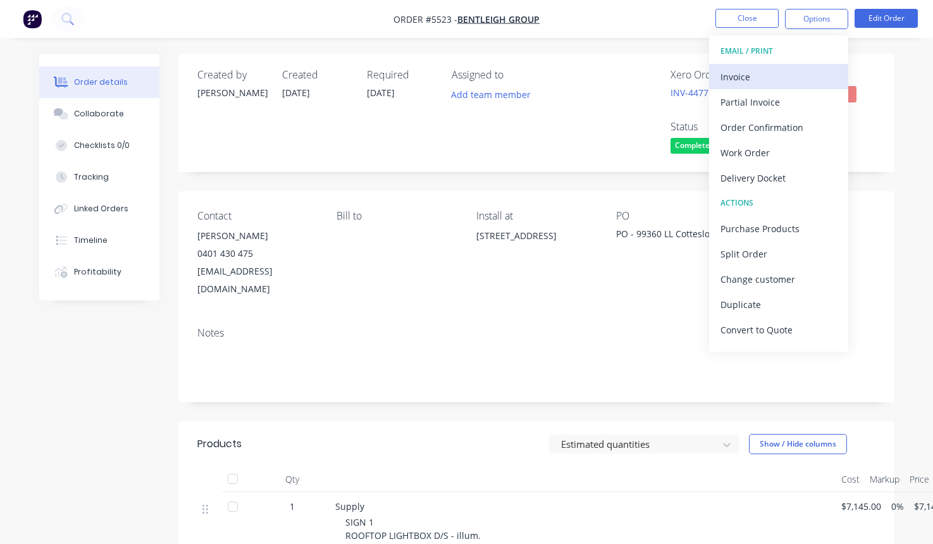
click at [752, 73] on div "Invoice" at bounding box center [778, 77] width 116 height 18
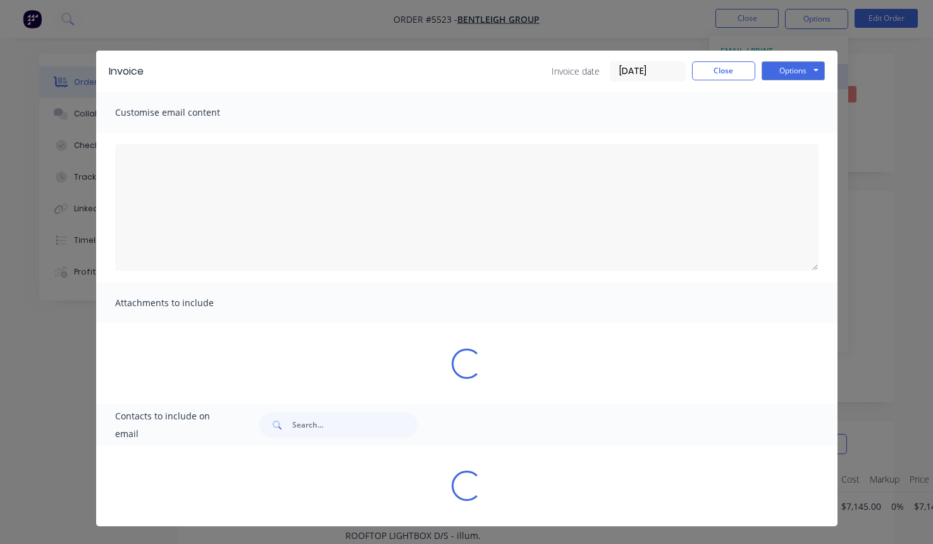
type textarea "A PDF copy of the order has been attached to this email. To view your order onl…"
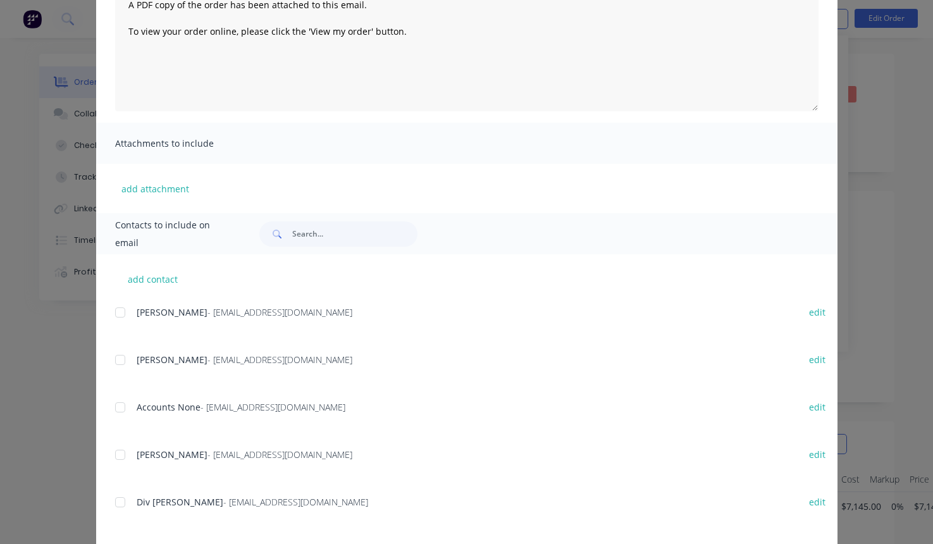
scroll to position [261, 0]
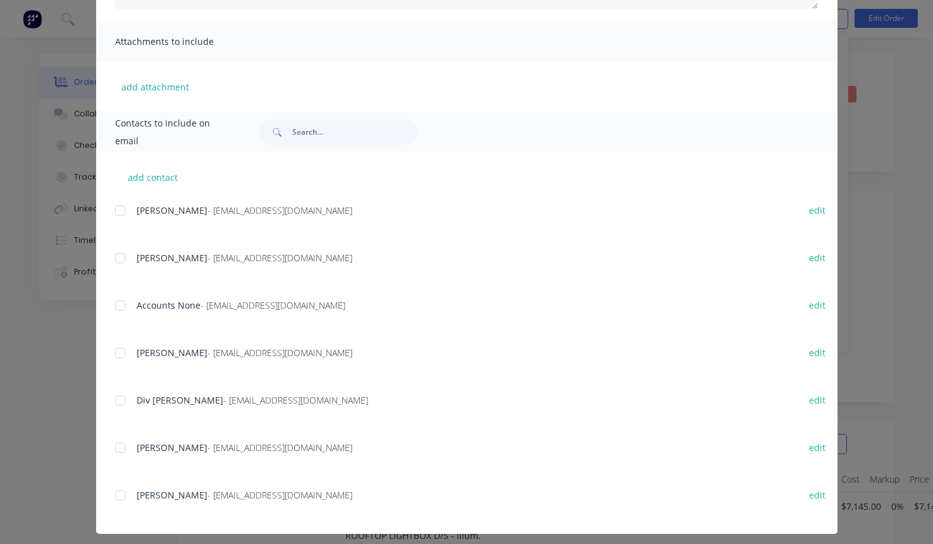
click at [116, 307] on div at bounding box center [120, 305] width 25 height 25
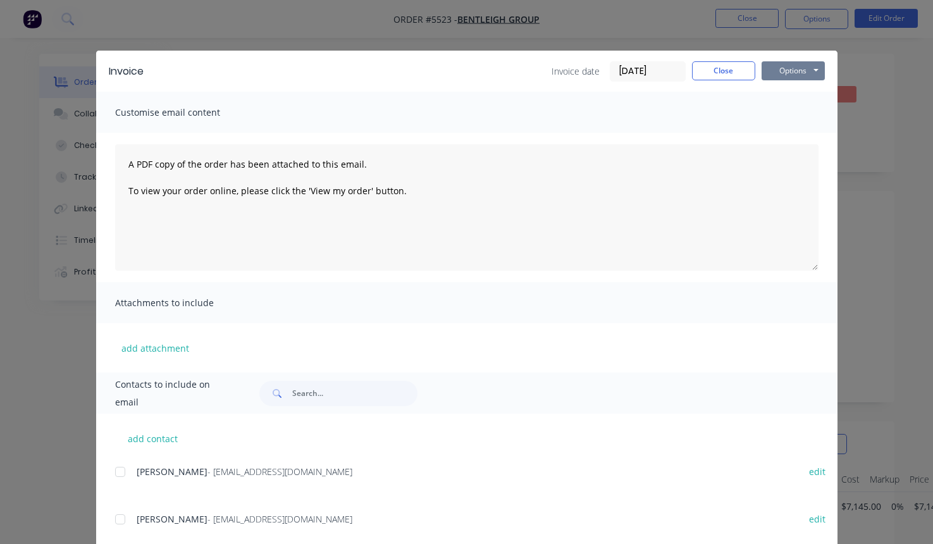
scroll to position [0, 0]
click at [785, 66] on button "Options" at bounding box center [793, 70] width 63 height 19
click at [792, 131] on button "Email" at bounding box center [802, 135] width 81 height 21
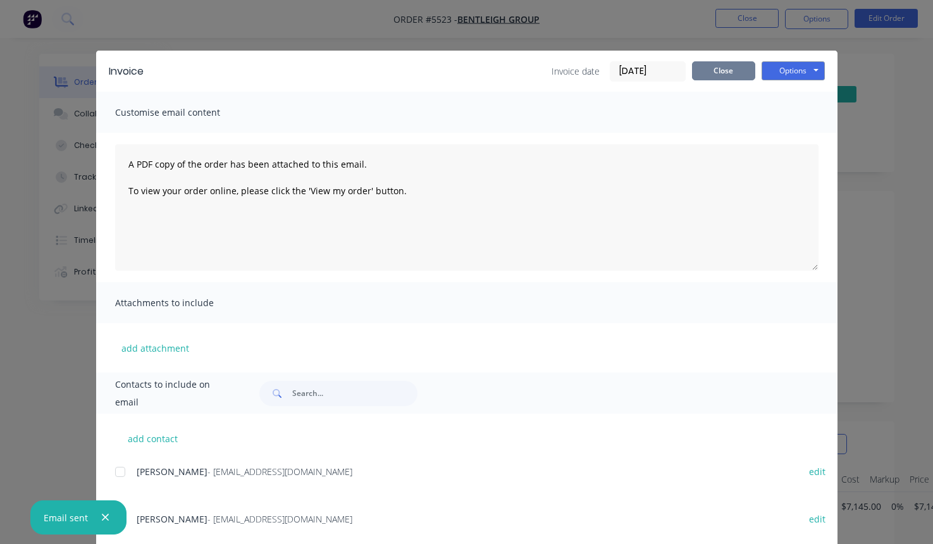
click at [712, 75] on button "Close" at bounding box center [723, 70] width 63 height 19
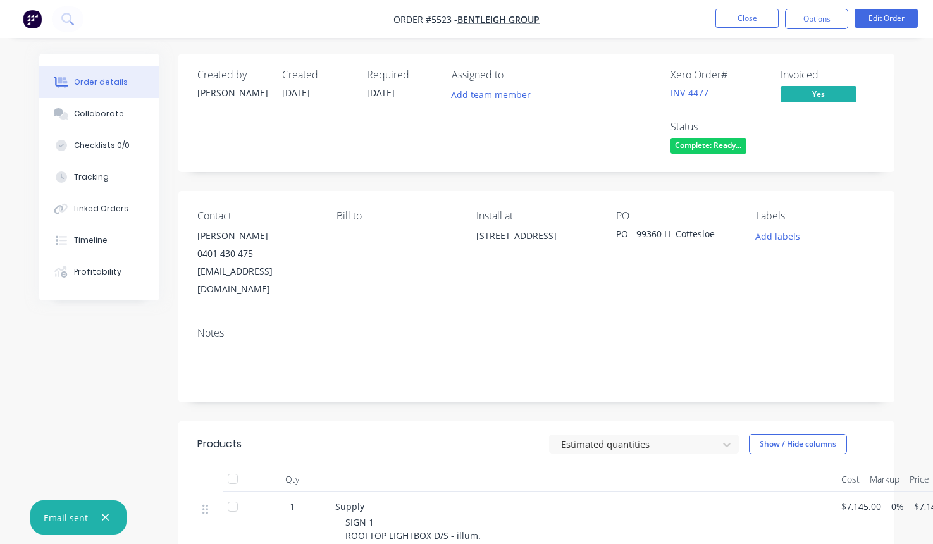
click at [707, 144] on span "Complete: Ready..." at bounding box center [708, 146] width 76 height 16
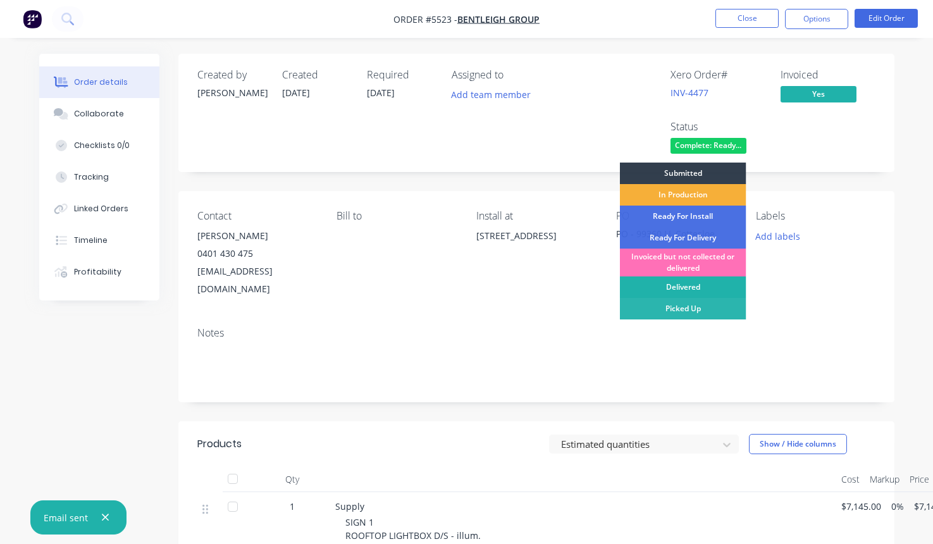
click at [685, 283] on div "Delivered" at bounding box center [683, 287] width 126 height 22
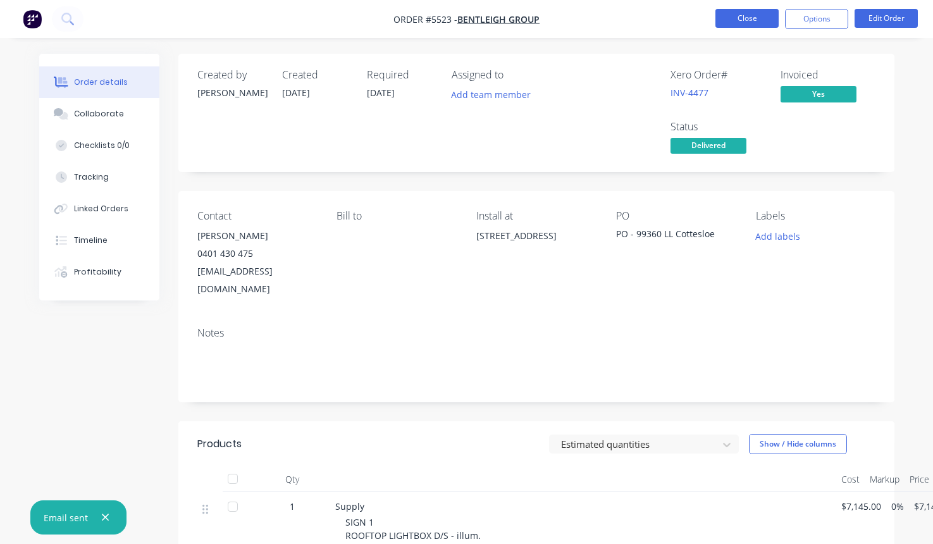
click at [747, 14] on button "Close" at bounding box center [746, 18] width 63 height 19
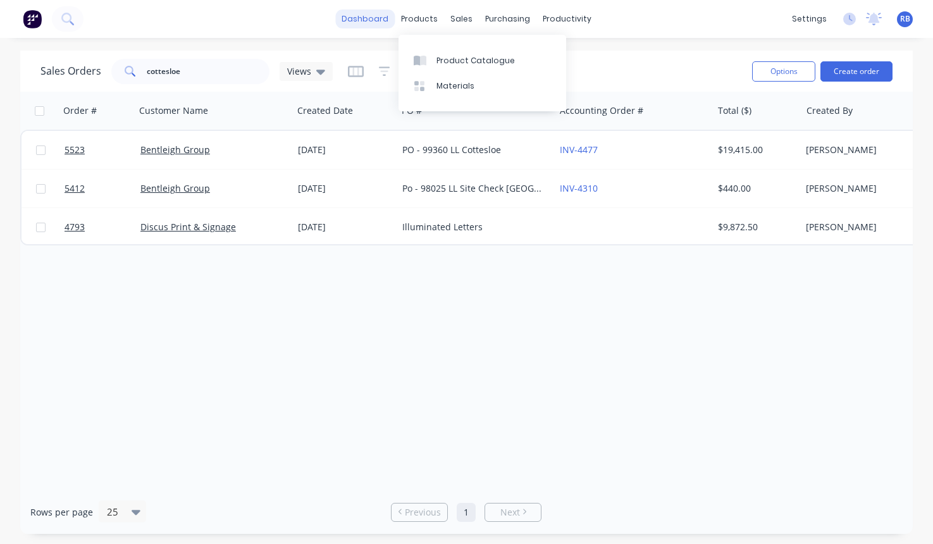
click at [373, 16] on link "dashboard" at bounding box center [364, 18] width 59 height 19
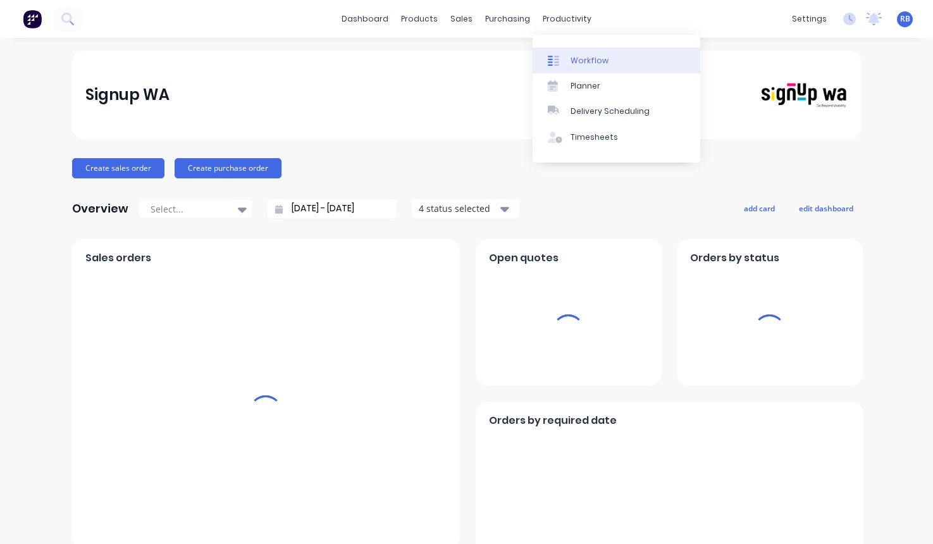
click at [574, 61] on div "Workflow" at bounding box center [589, 60] width 38 height 11
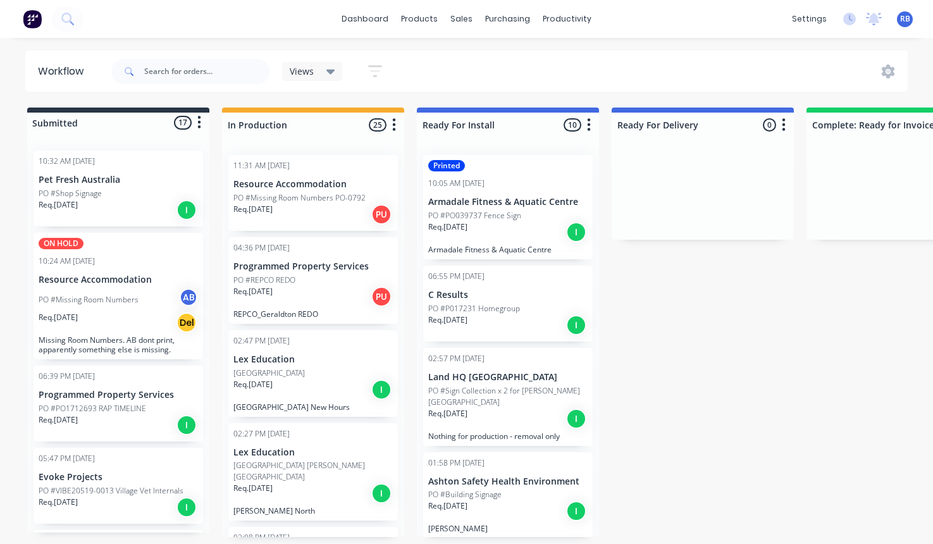
click at [104, 288] on div "PO #Missing Room Numbers AB" at bounding box center [118, 300] width 159 height 24
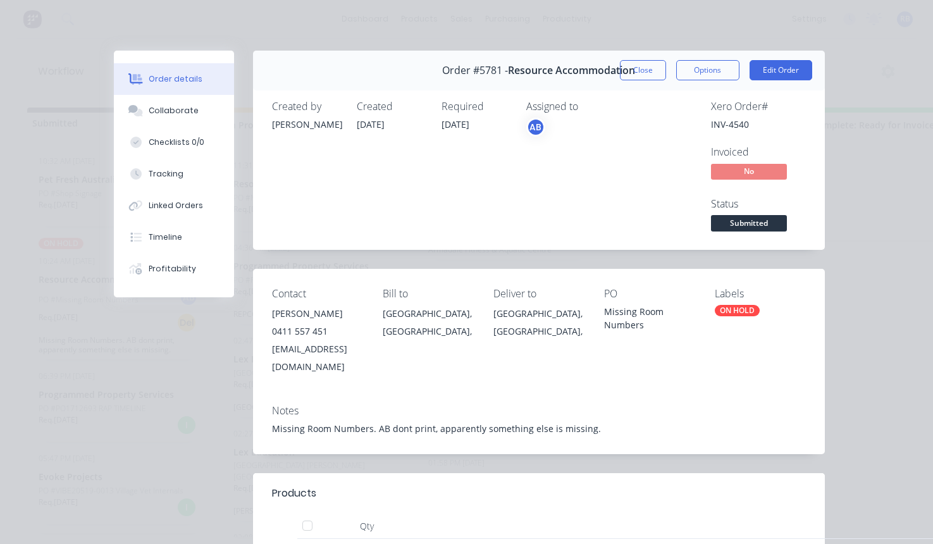
click at [600, 0] on div "Order details Collaborate Checklists 0/0 Tracking Linked Orders Timeline Profit…" at bounding box center [466, 272] width 933 height 544
click at [650, 70] on button "Close" at bounding box center [643, 70] width 46 height 20
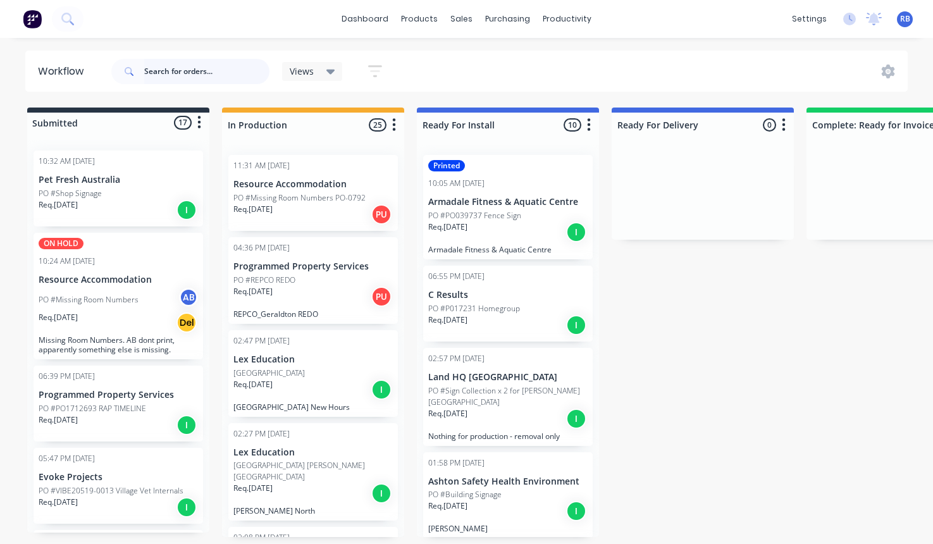
click at [207, 62] on input "text" at bounding box center [206, 71] width 125 height 25
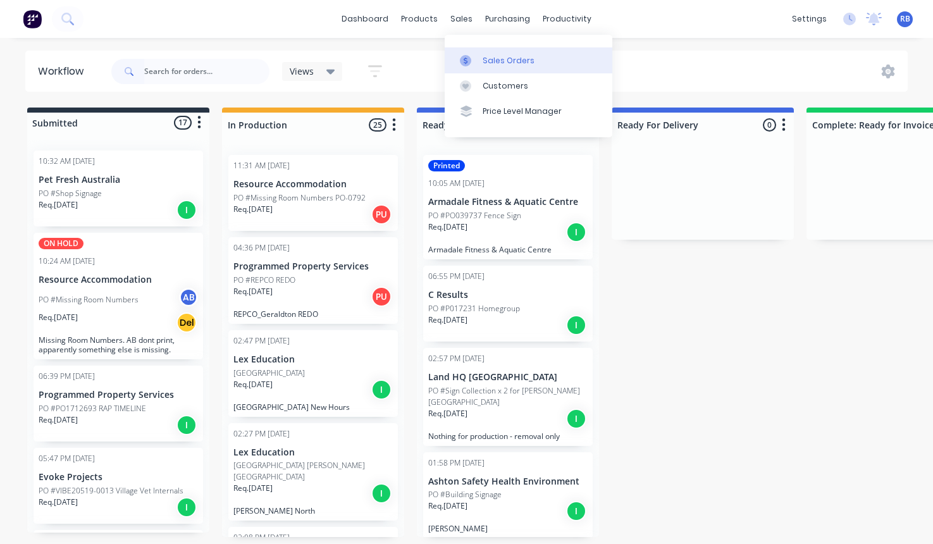
click at [500, 56] on div "Sales Orders" at bounding box center [509, 60] width 52 height 11
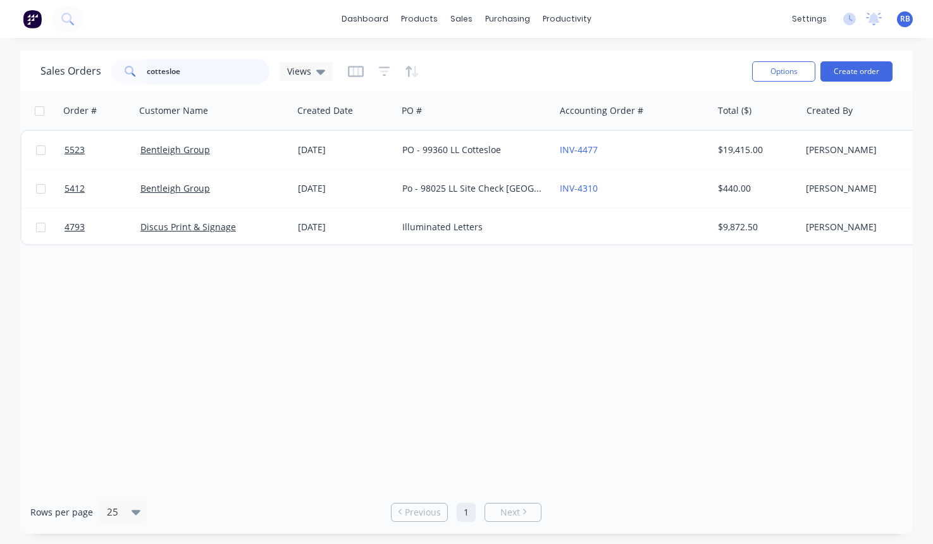
click at [180, 76] on input "cottesloe" at bounding box center [208, 71] width 123 height 25
drag, startPoint x: 209, startPoint y: 75, endPoint x: 121, endPoint y: 75, distance: 88.5
click at [121, 75] on div "cottesloe" at bounding box center [190, 71] width 158 height 25
type input "rcss"
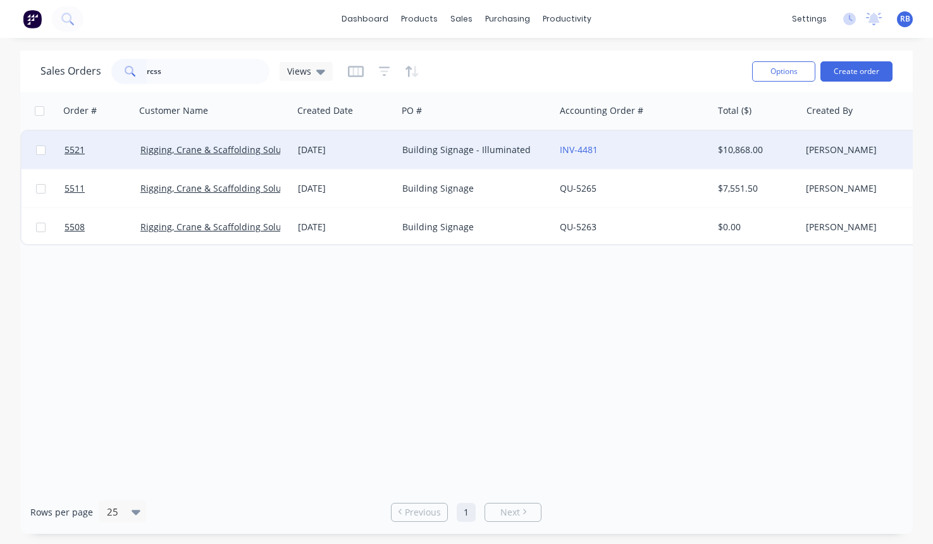
click at [653, 150] on div "INV-4481" at bounding box center [630, 150] width 140 height 13
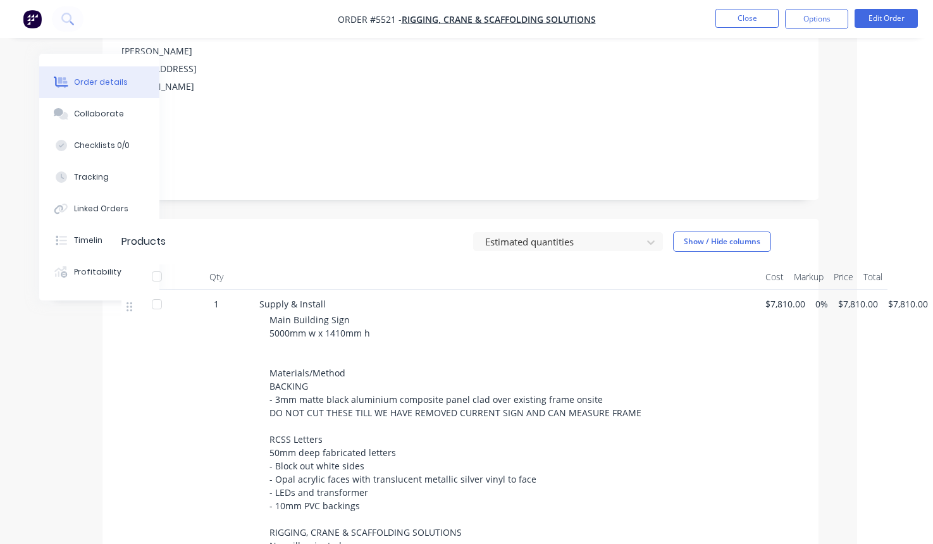
scroll to position [256, 76]
